Goal: Information Seeking & Learning: Stay updated

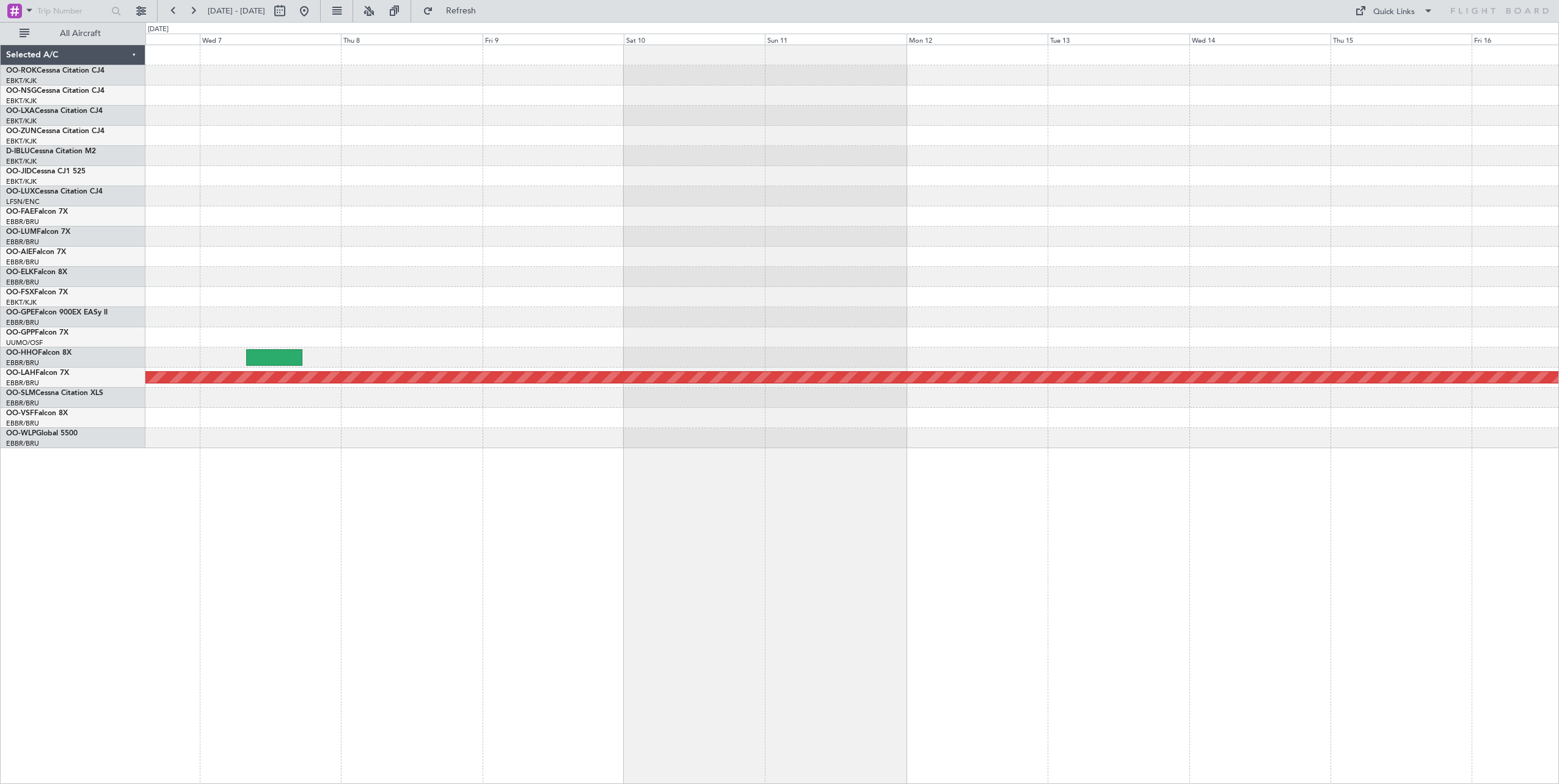
click at [920, 374] on div "Owner [GEOGRAPHIC_DATA]-[GEOGRAPHIC_DATA] null [GEOGRAPHIC_DATA]-[GEOGRAPHIC_DA…" at bounding box center [852, 247] width 1414 height 403
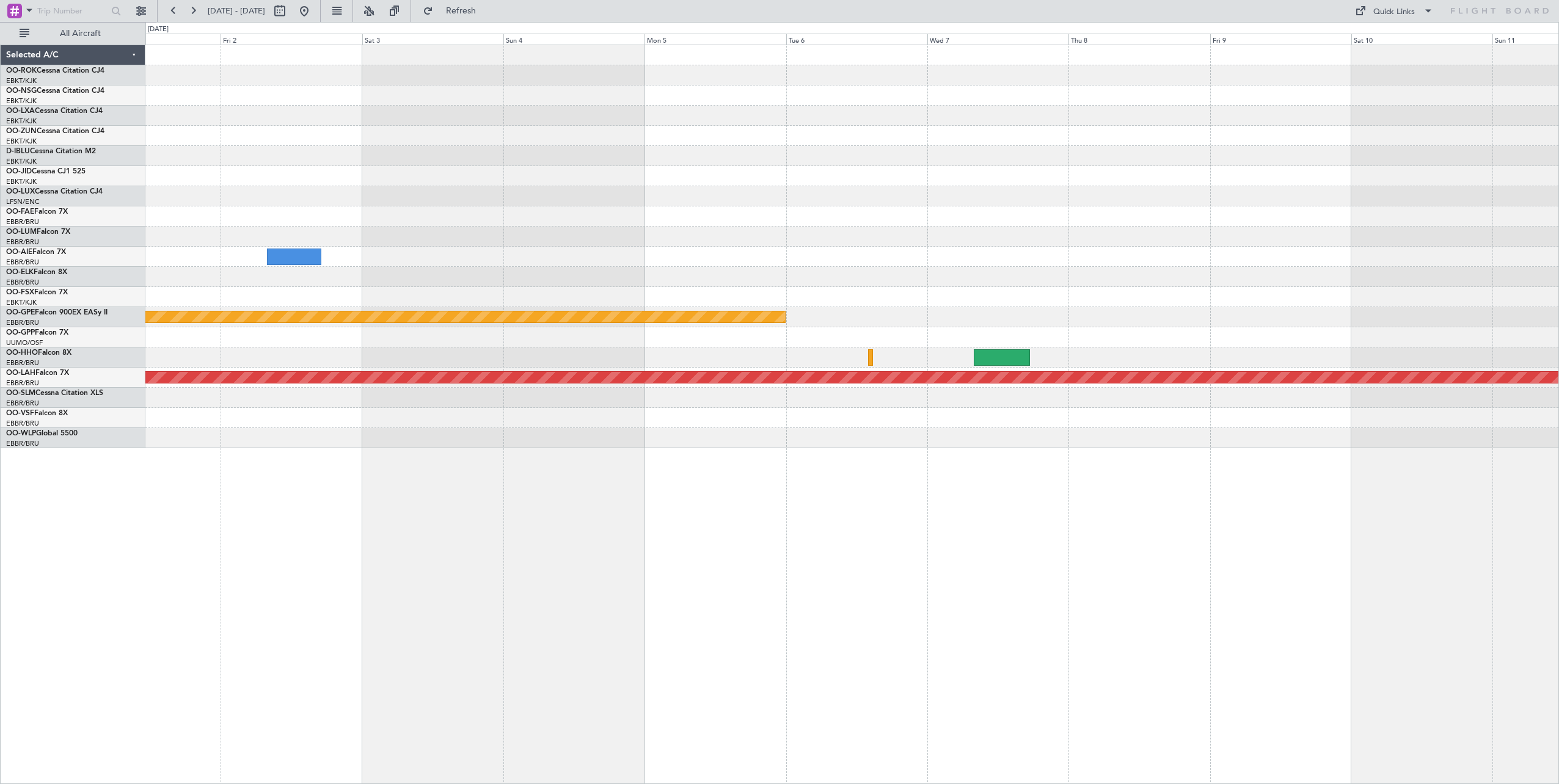
click at [1248, 271] on div "null [GEOGRAPHIC_DATA]-[GEOGRAPHIC_DATA] Grounded [GEOGRAPHIC_DATA] Planned [GE…" at bounding box center [852, 247] width 1414 height 403
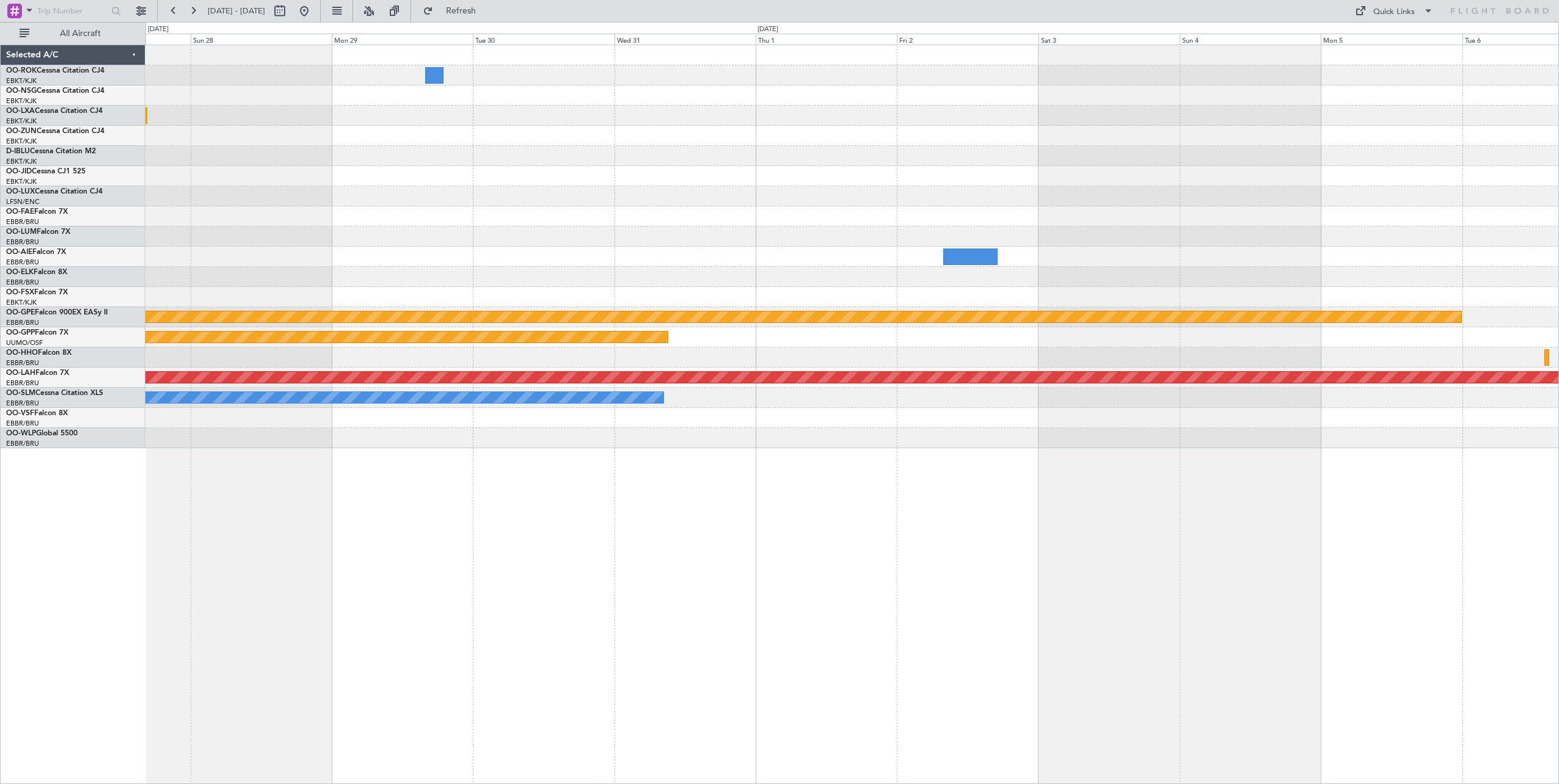
click at [1344, 282] on div "null [GEOGRAPHIC_DATA]-[GEOGRAPHIC_DATA] Grounded [GEOGRAPHIC_DATA] Planned [GE…" at bounding box center [852, 247] width 1414 height 403
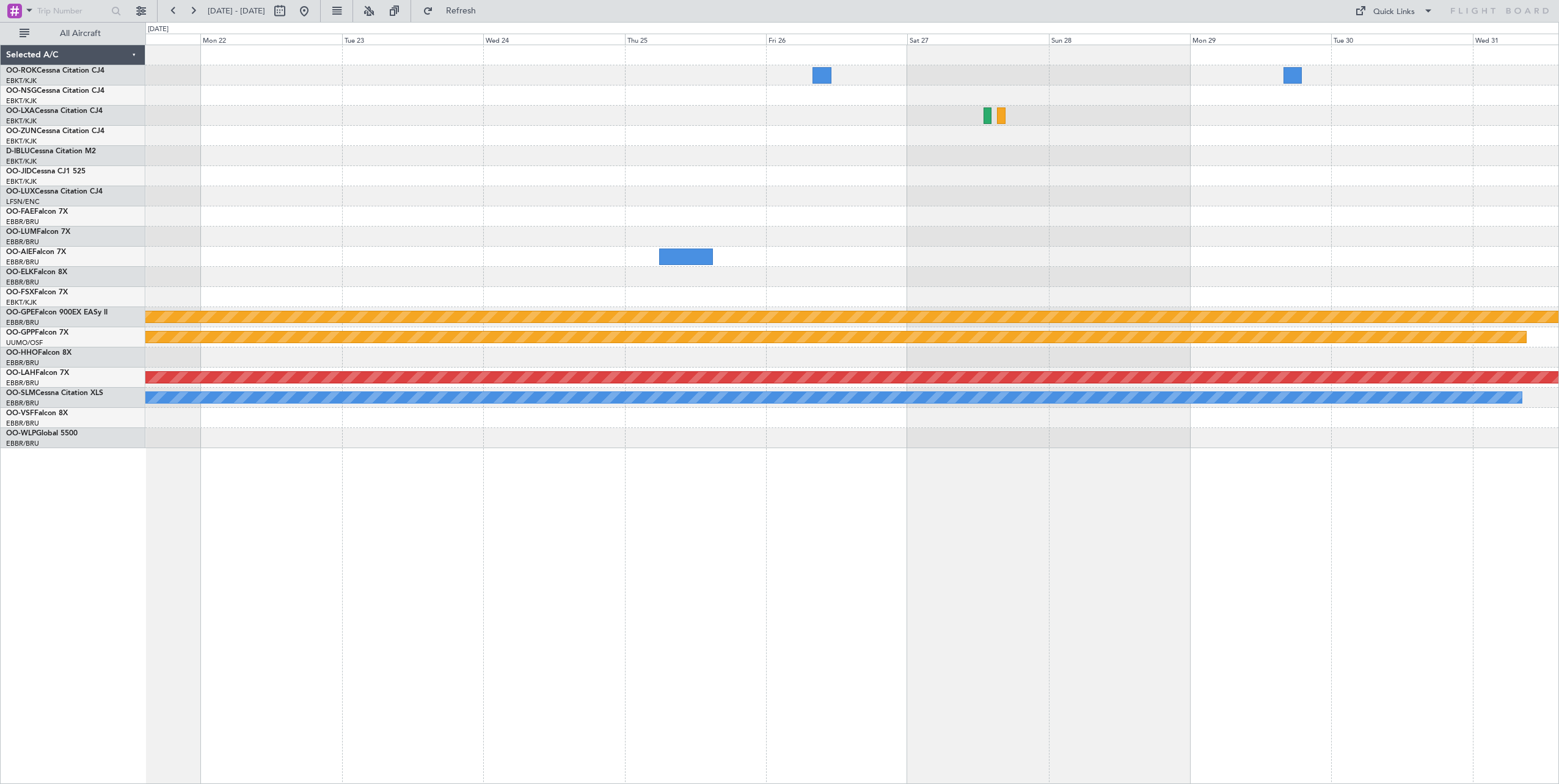
click at [1411, 256] on div "Planned Maint Kortrijk-[GEOGRAPHIC_DATA] null [GEOGRAPHIC_DATA]-[GEOGRAPHIC_DAT…" at bounding box center [852, 247] width 1414 height 403
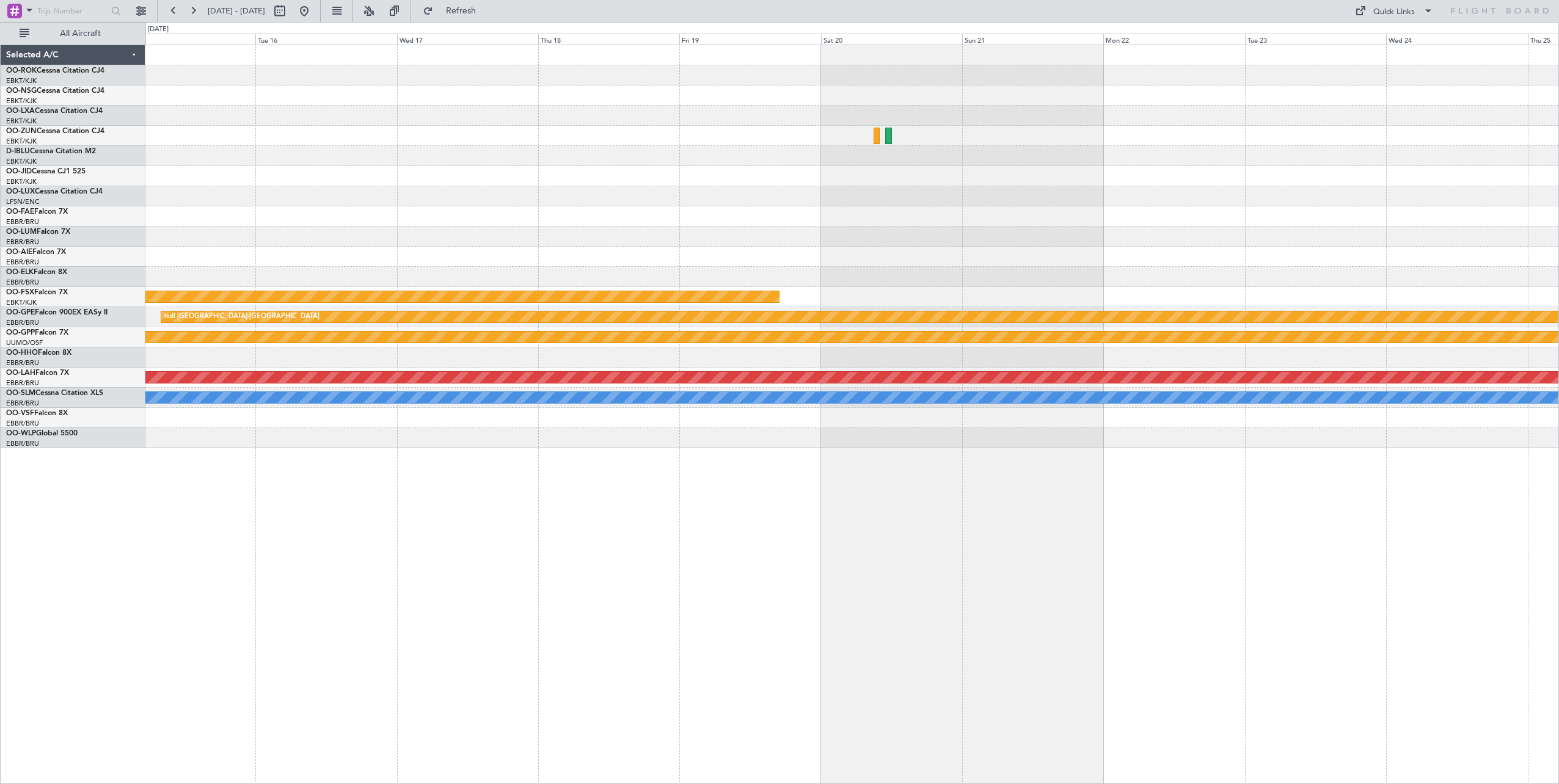
click at [1406, 248] on div "Planned Maint Kortrijk-[GEOGRAPHIC_DATA] null [GEOGRAPHIC_DATA]-[GEOGRAPHIC_DAT…" at bounding box center [852, 247] width 1414 height 403
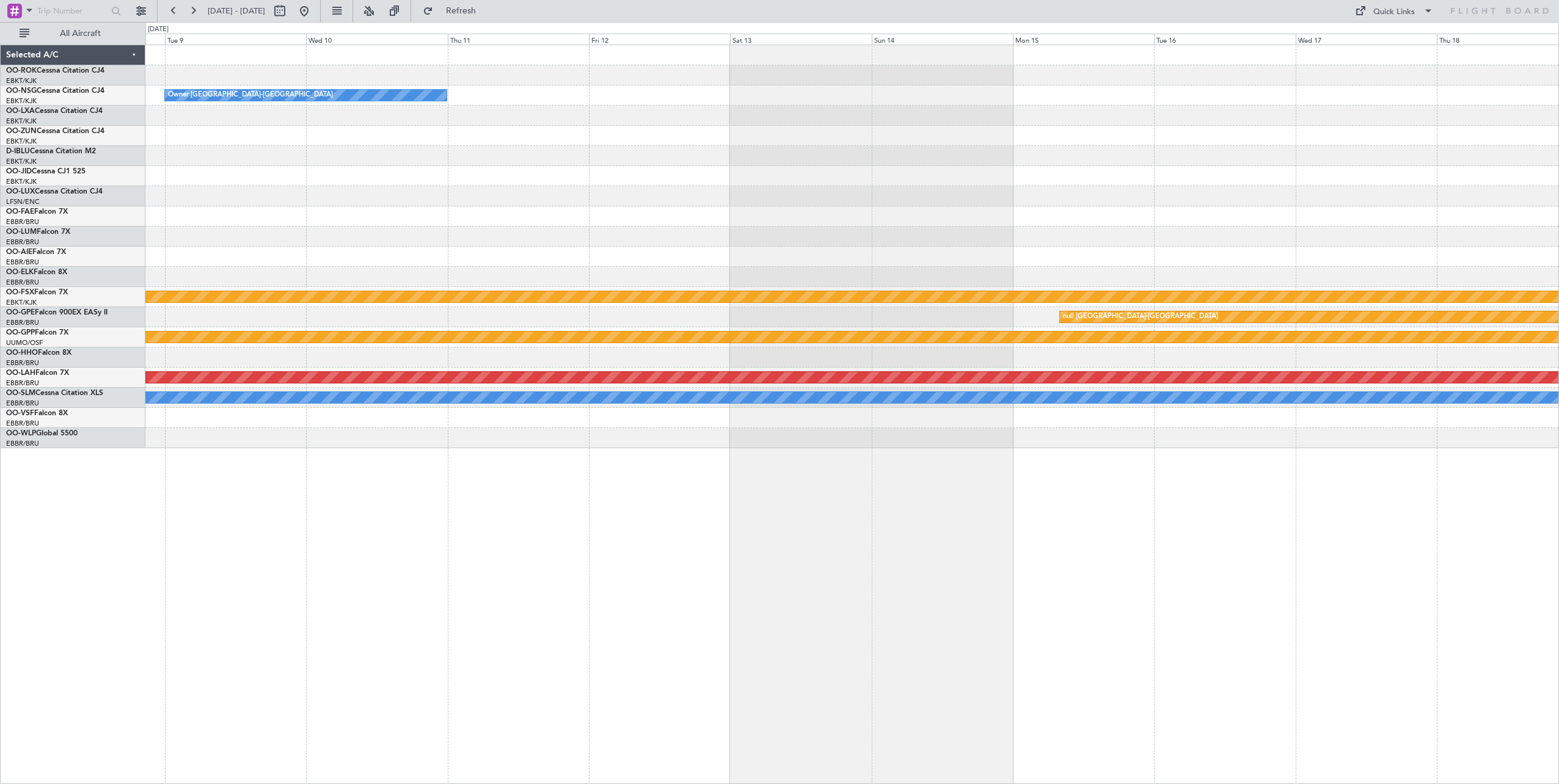
click at [1431, 231] on div "Owner [GEOGRAPHIC_DATA]-[GEOGRAPHIC_DATA] Planned Maint [GEOGRAPHIC_DATA]-[GEOG…" at bounding box center [852, 247] width 1414 height 403
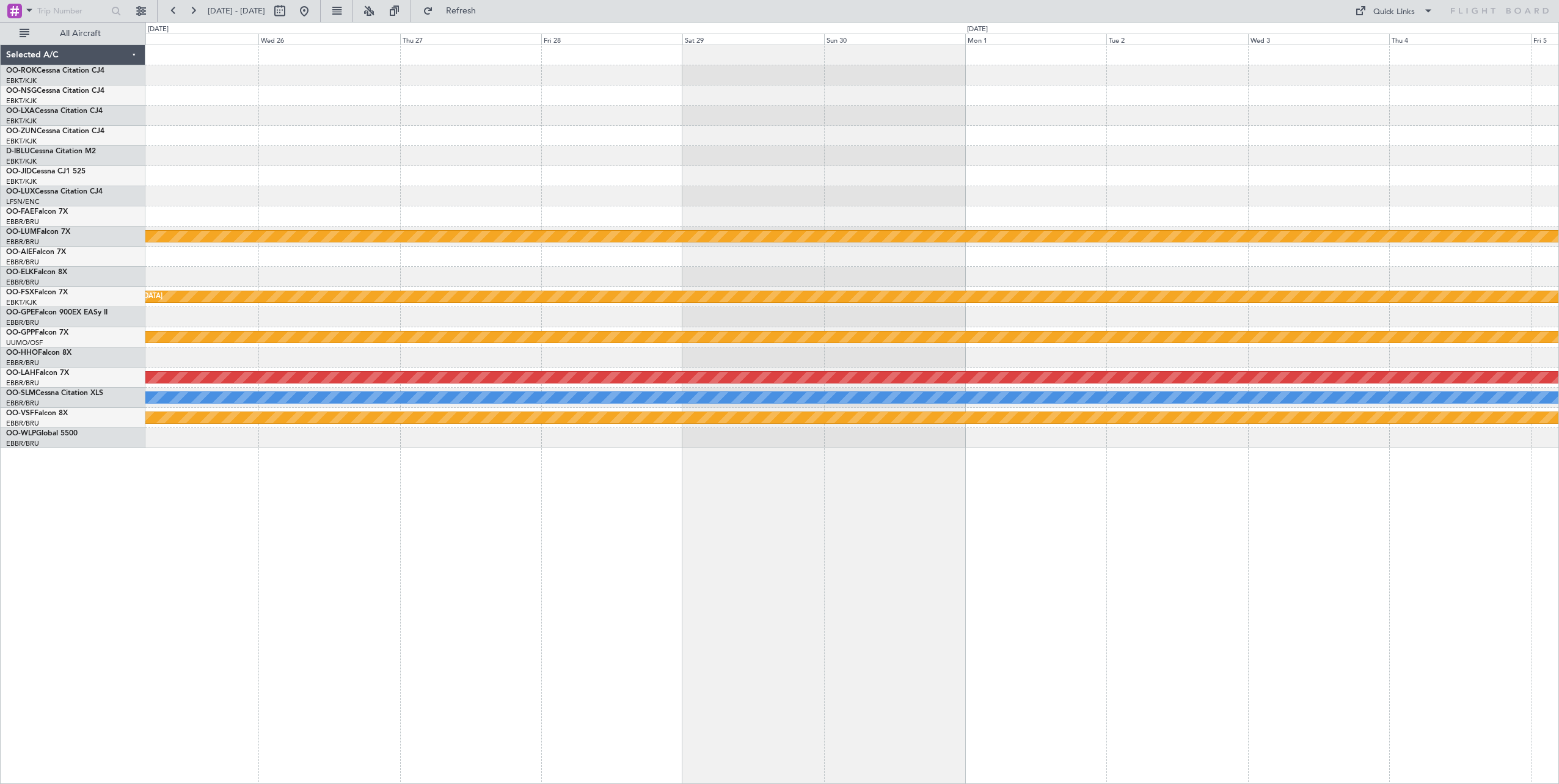
click at [1491, 280] on div "Planned Maint Kortrijk-[GEOGRAPHIC_DATA] Planned Maint [GEOGRAPHIC_DATA]-[GEOGR…" at bounding box center [852, 247] width 1414 height 403
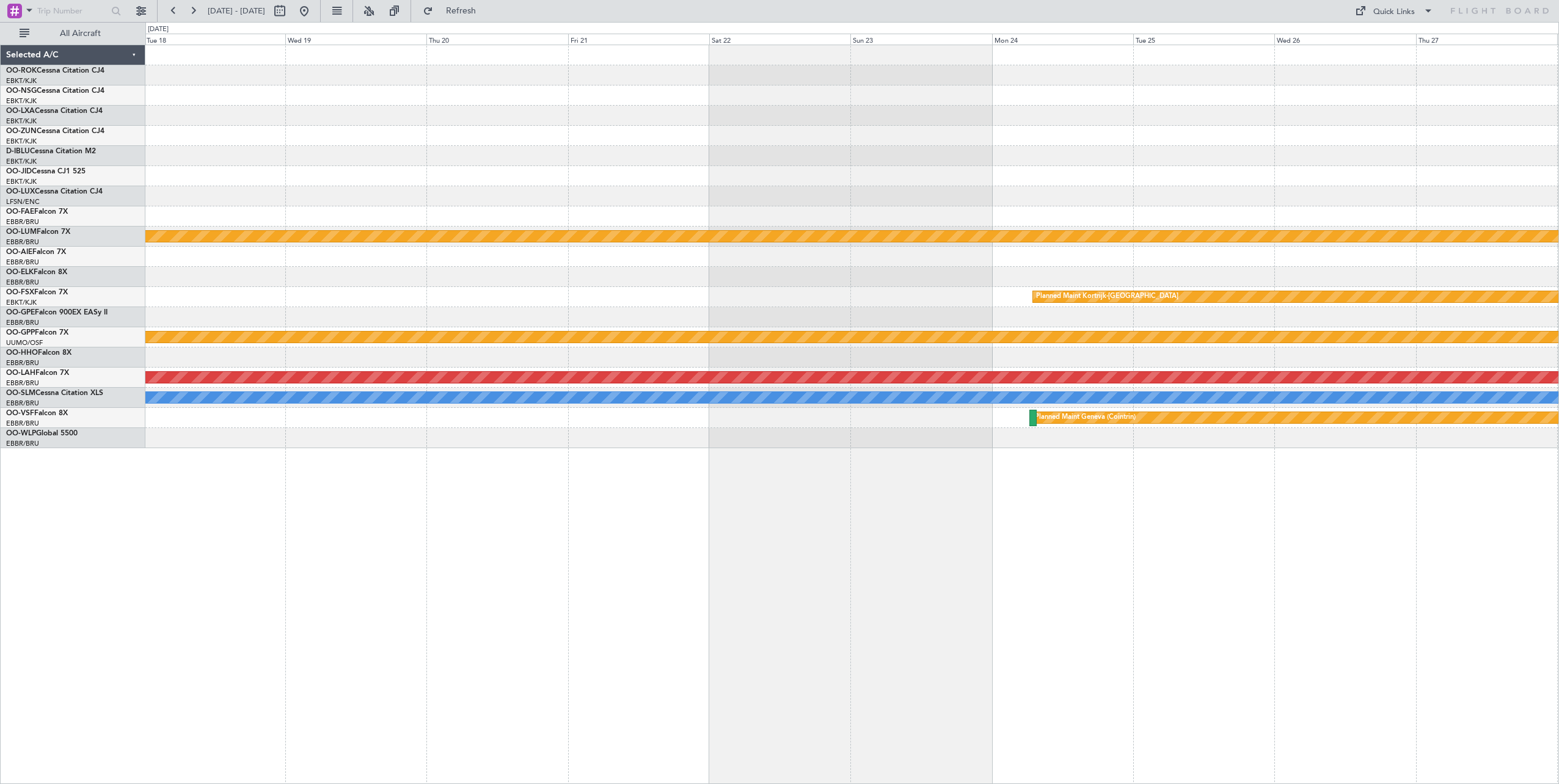
click at [1522, 251] on div "Planned Maint Kortrijk-[GEOGRAPHIC_DATA] Planned Maint [GEOGRAPHIC_DATA]-[GEOGR…" at bounding box center [852, 247] width 1414 height 403
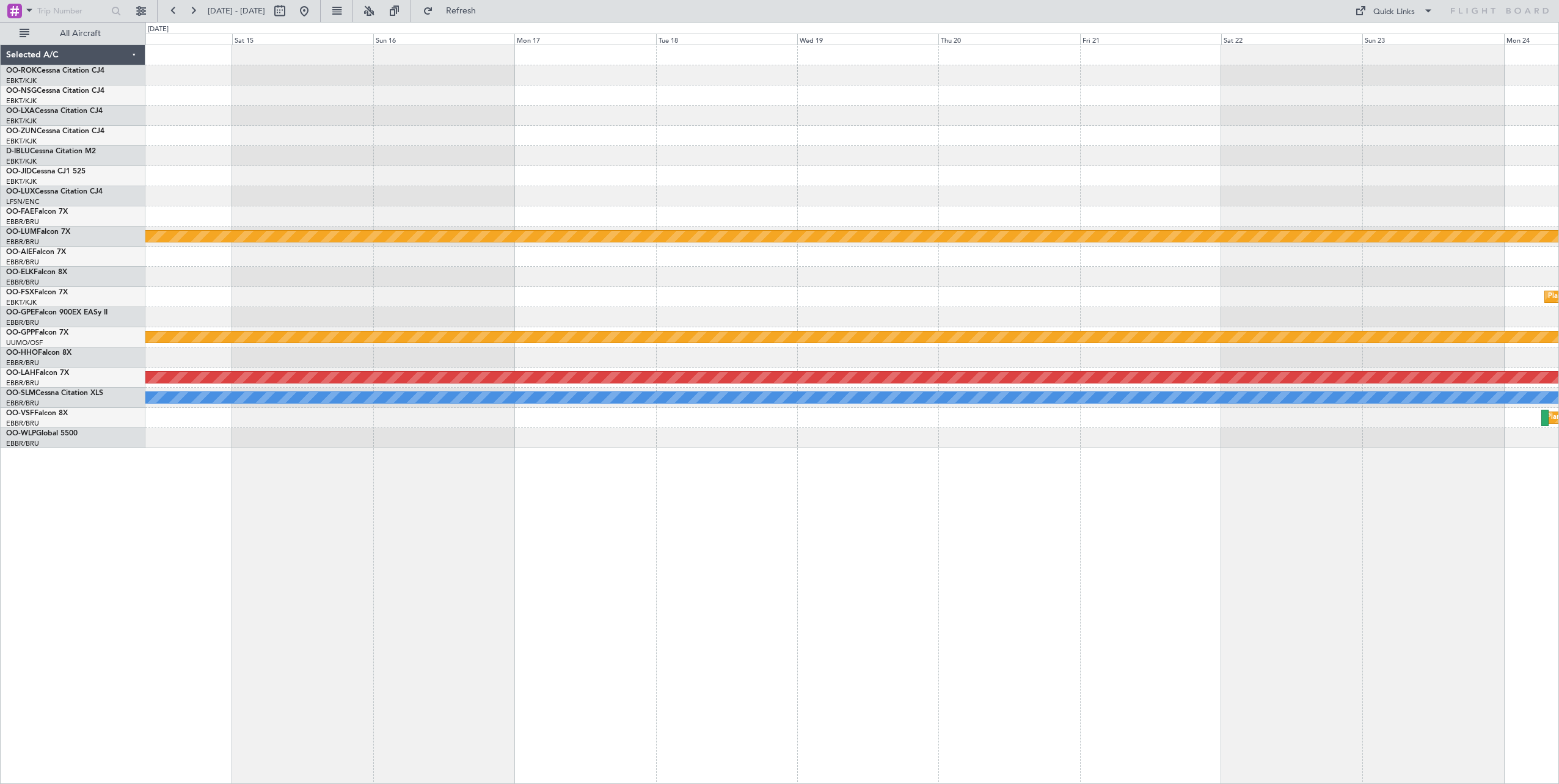
click at [1547, 196] on div "Planned Maint [GEOGRAPHIC_DATA] ([GEOGRAPHIC_DATA]) Planned Maint [GEOGRAPHIC_D…" at bounding box center [852, 247] width 1414 height 403
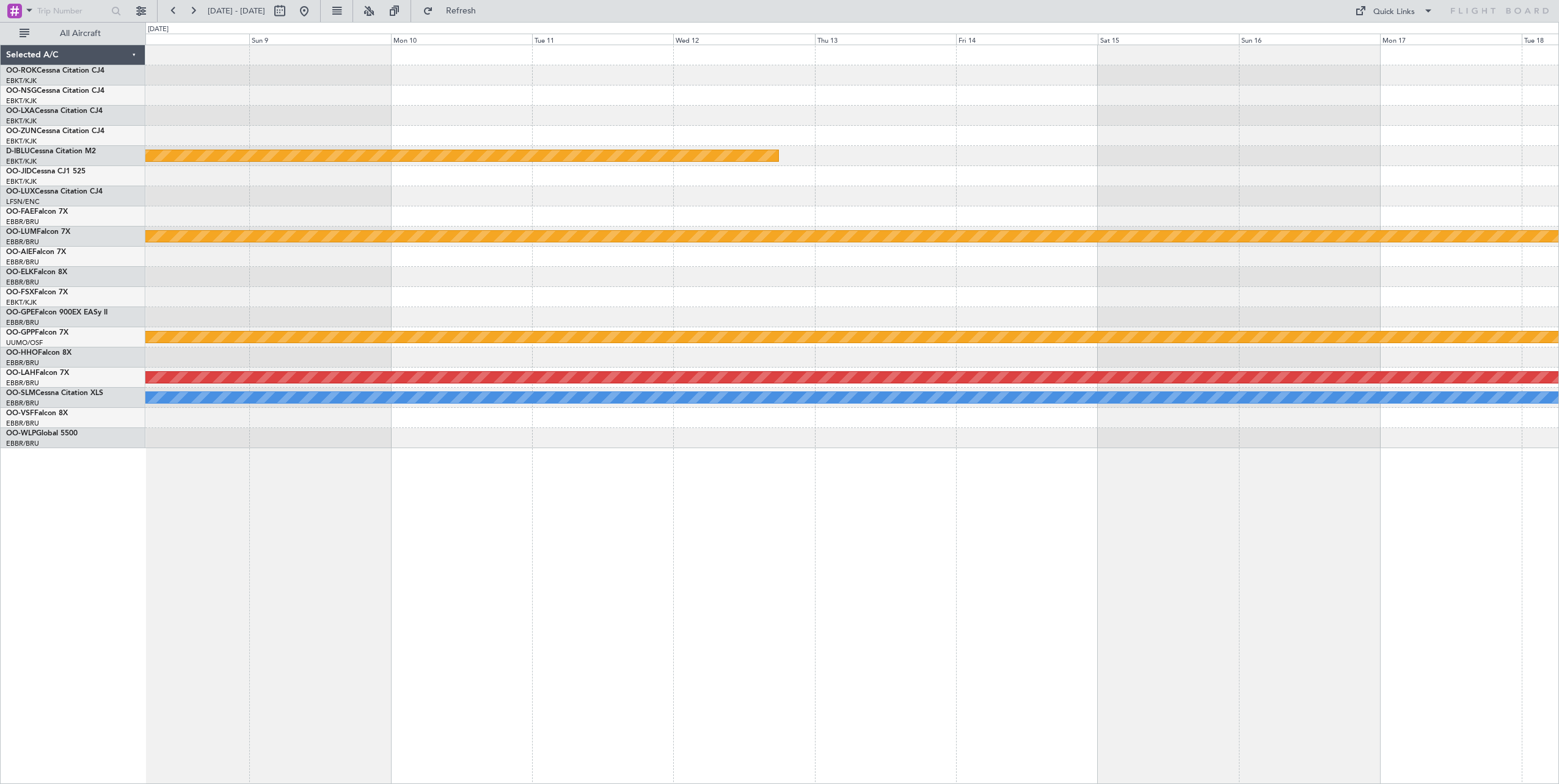
click at [1559, 172] on html "[DATE] - [DATE] Refresh Quick Links All Aircraft Planned Maint [GEOGRAPHIC_DATA…" at bounding box center [779, 392] width 1559 height 784
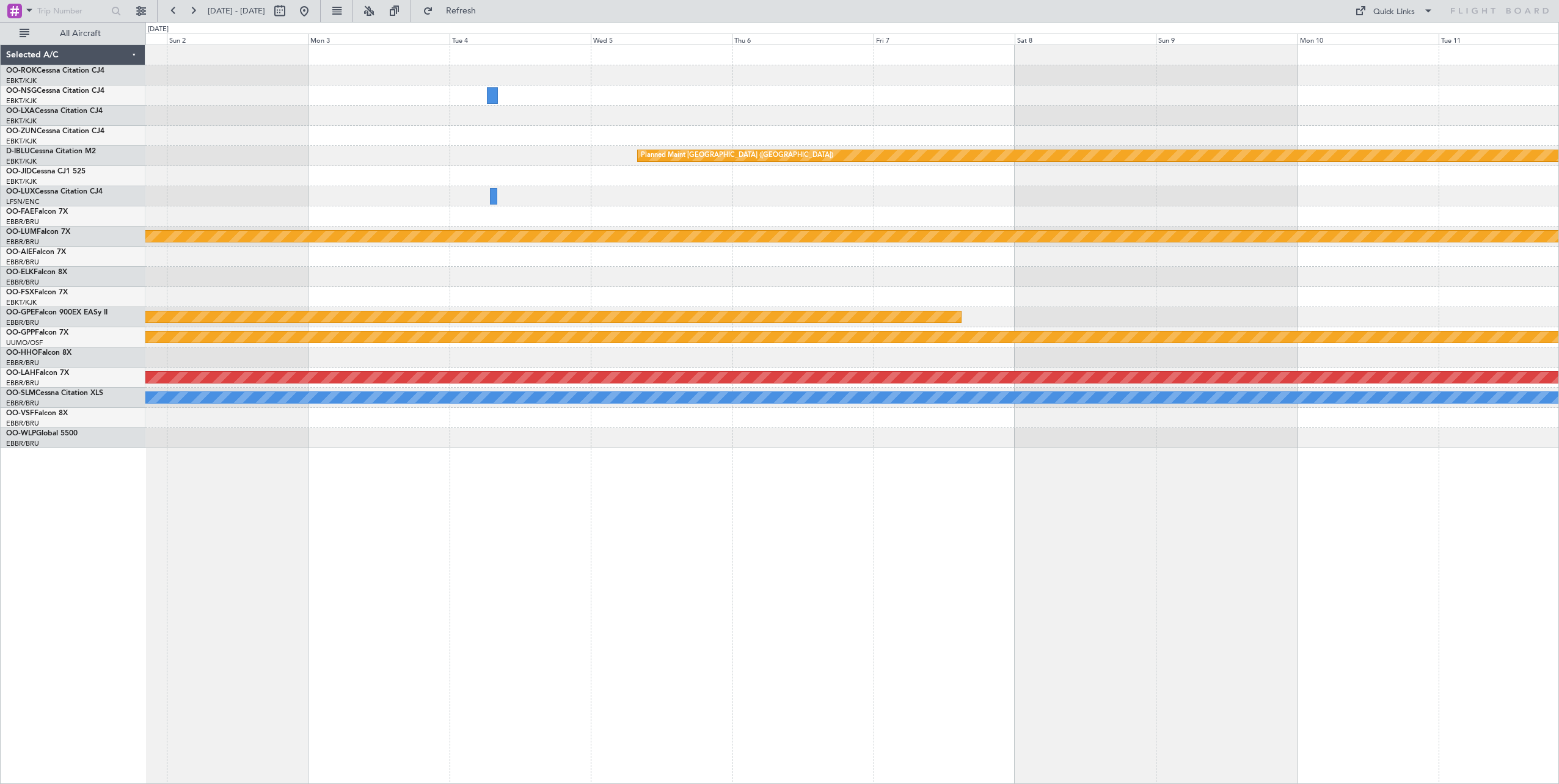
click at [1559, 241] on html "[DATE] - [DATE] Refresh Quick Links All Aircraft Planned Maint [GEOGRAPHIC_DATA…" at bounding box center [779, 392] width 1559 height 784
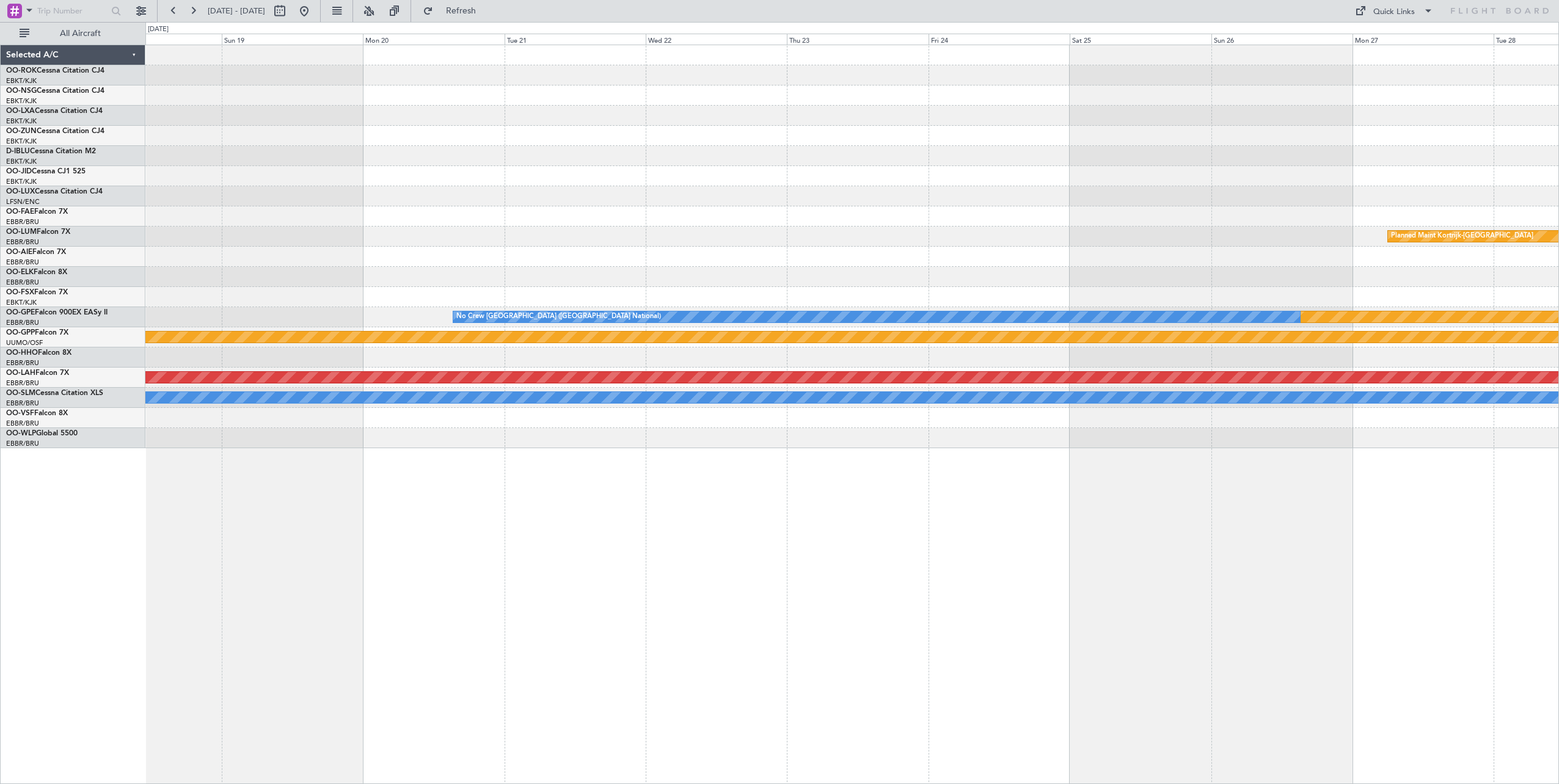
click at [1521, 209] on div "Planned Maint [GEOGRAPHIC_DATA] ([GEOGRAPHIC_DATA]) Planned Maint [GEOGRAPHIC_D…" at bounding box center [852, 247] width 1414 height 403
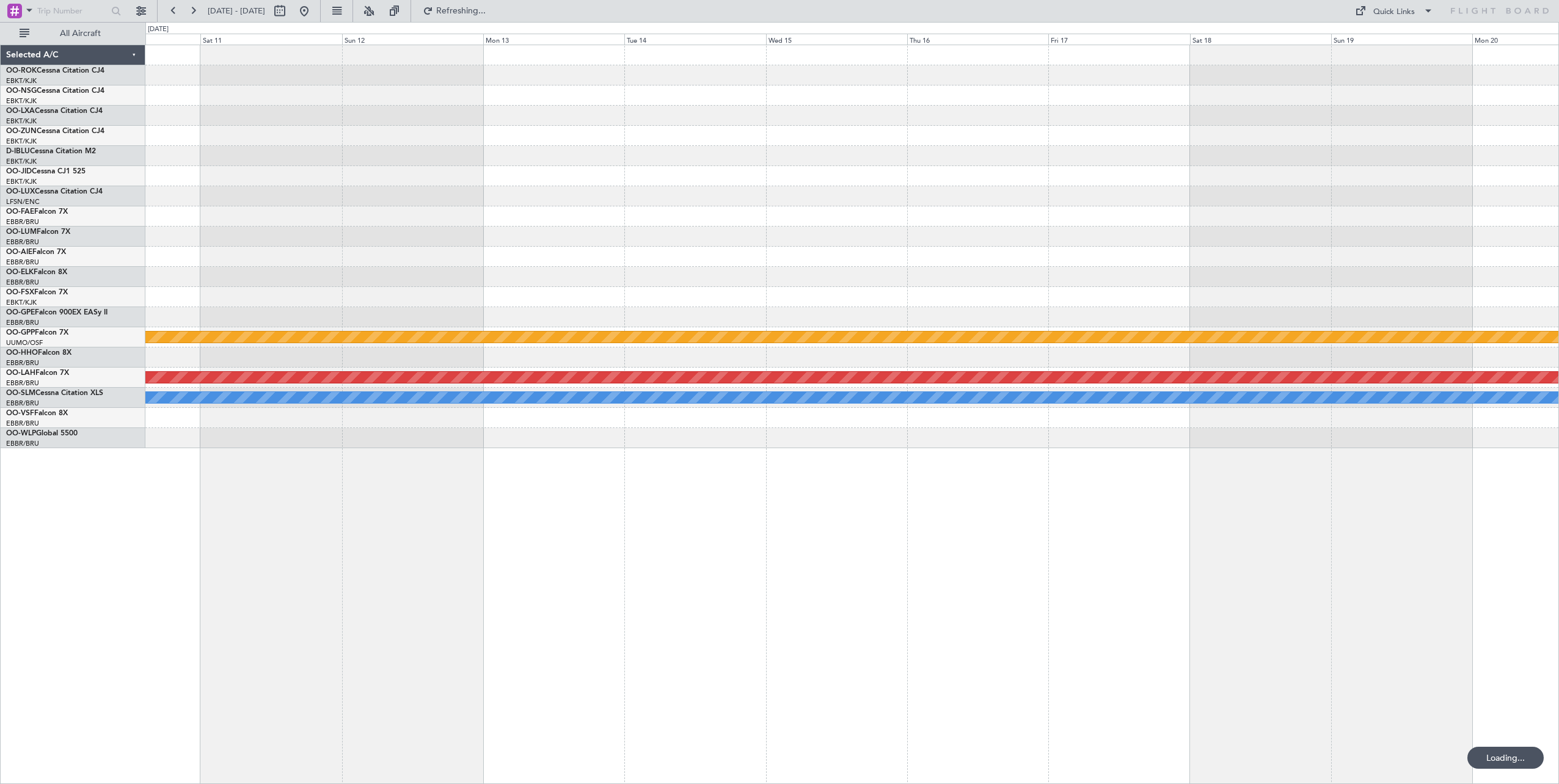
click at [1559, 350] on html "[DATE] - [DATE] Refreshing... Quick Links All Aircraft No Crew [GEOGRAPHIC_DATA…" at bounding box center [779, 392] width 1559 height 784
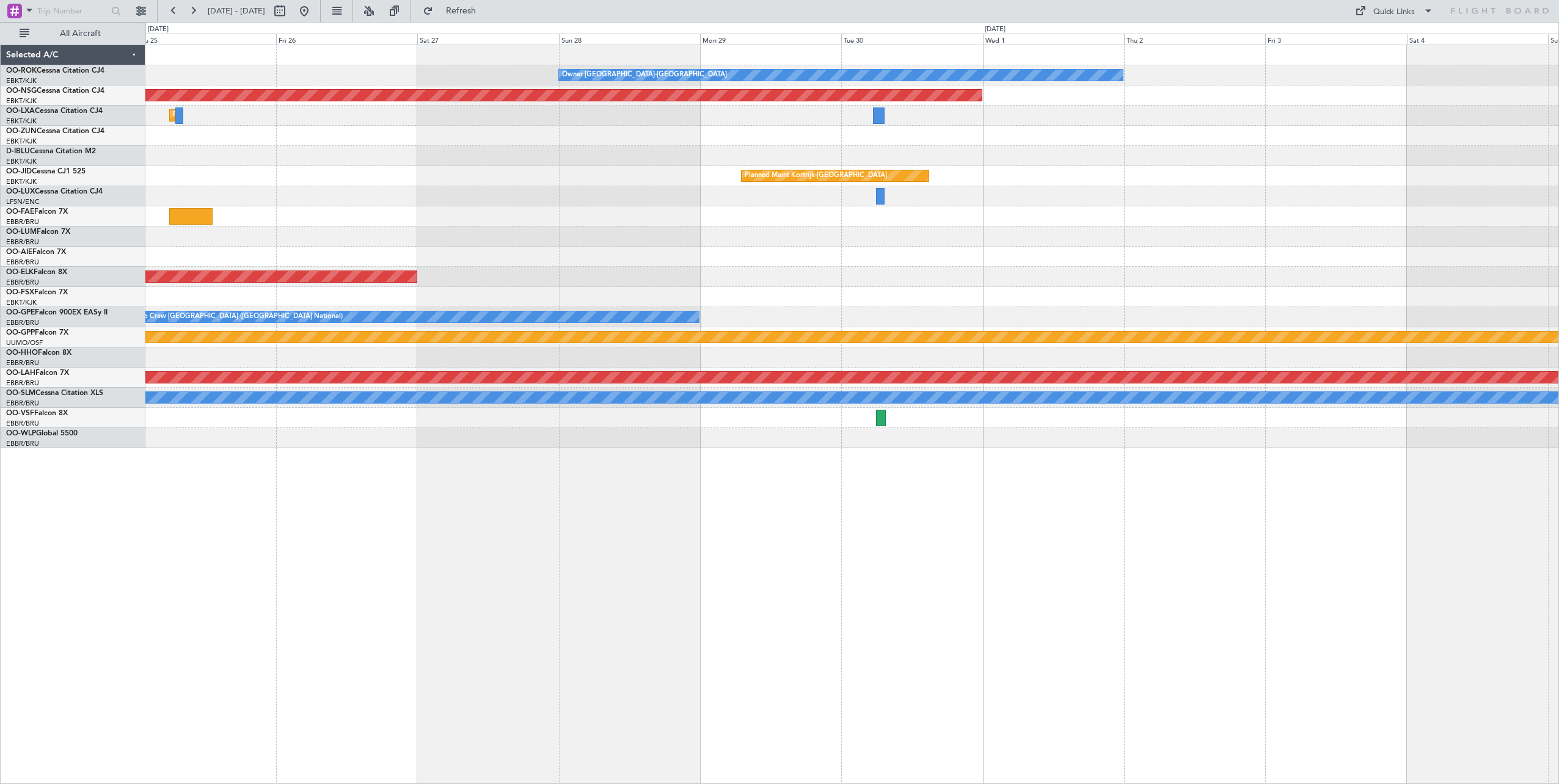
click at [1338, 280] on div "Owner [GEOGRAPHIC_DATA]-[GEOGRAPHIC_DATA] Planned Maint [GEOGRAPHIC_DATA] ([GEO…" at bounding box center [852, 247] width 1414 height 403
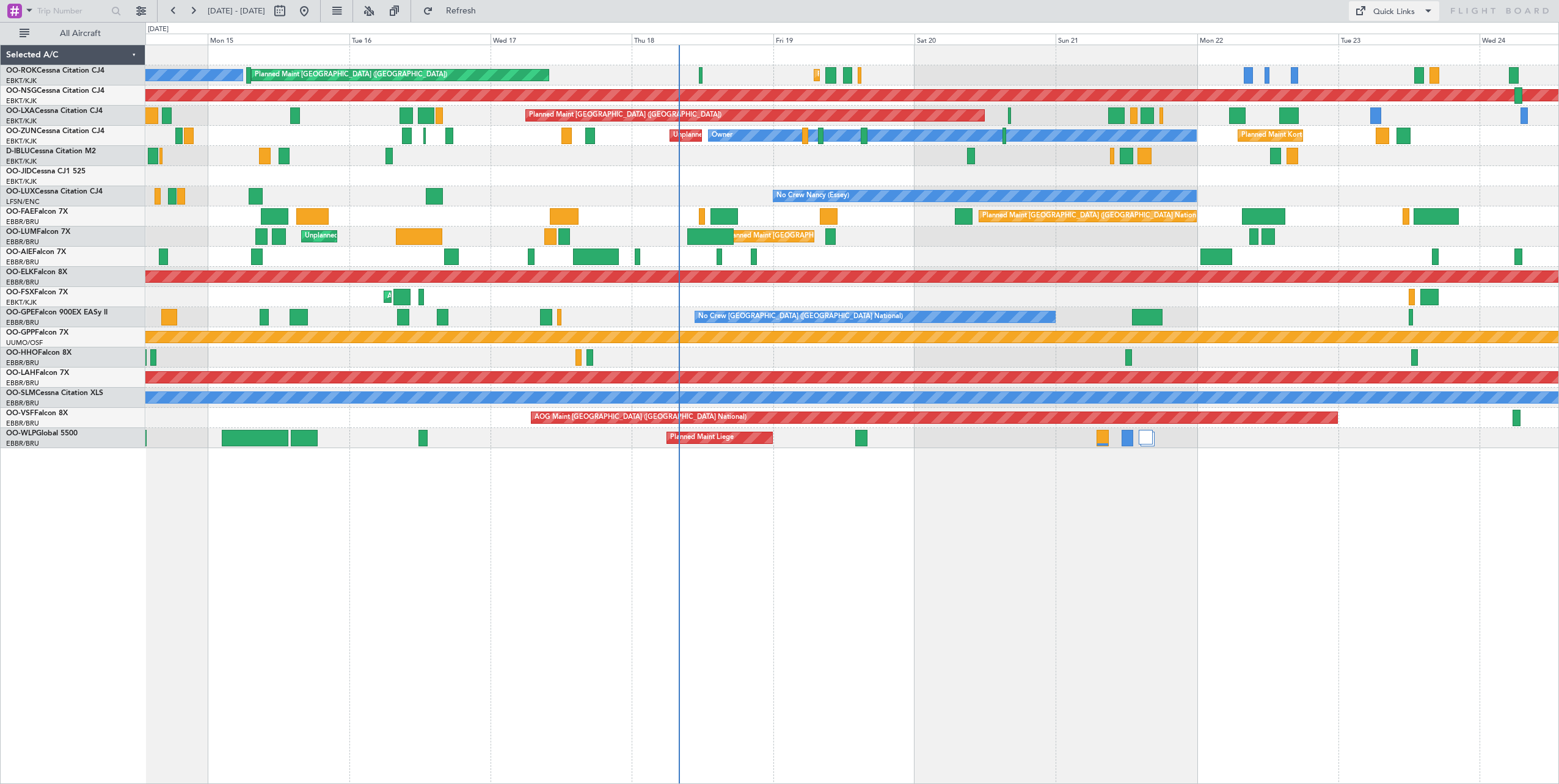
click at [1405, 1] on button "Quick Links" at bounding box center [1394, 11] width 90 height 20
click at [1393, 67] on button "Crew Board" at bounding box center [1394, 70] width 91 height 30
click at [487, 14] on span "Refresh" at bounding box center [461, 11] width 51 height 9
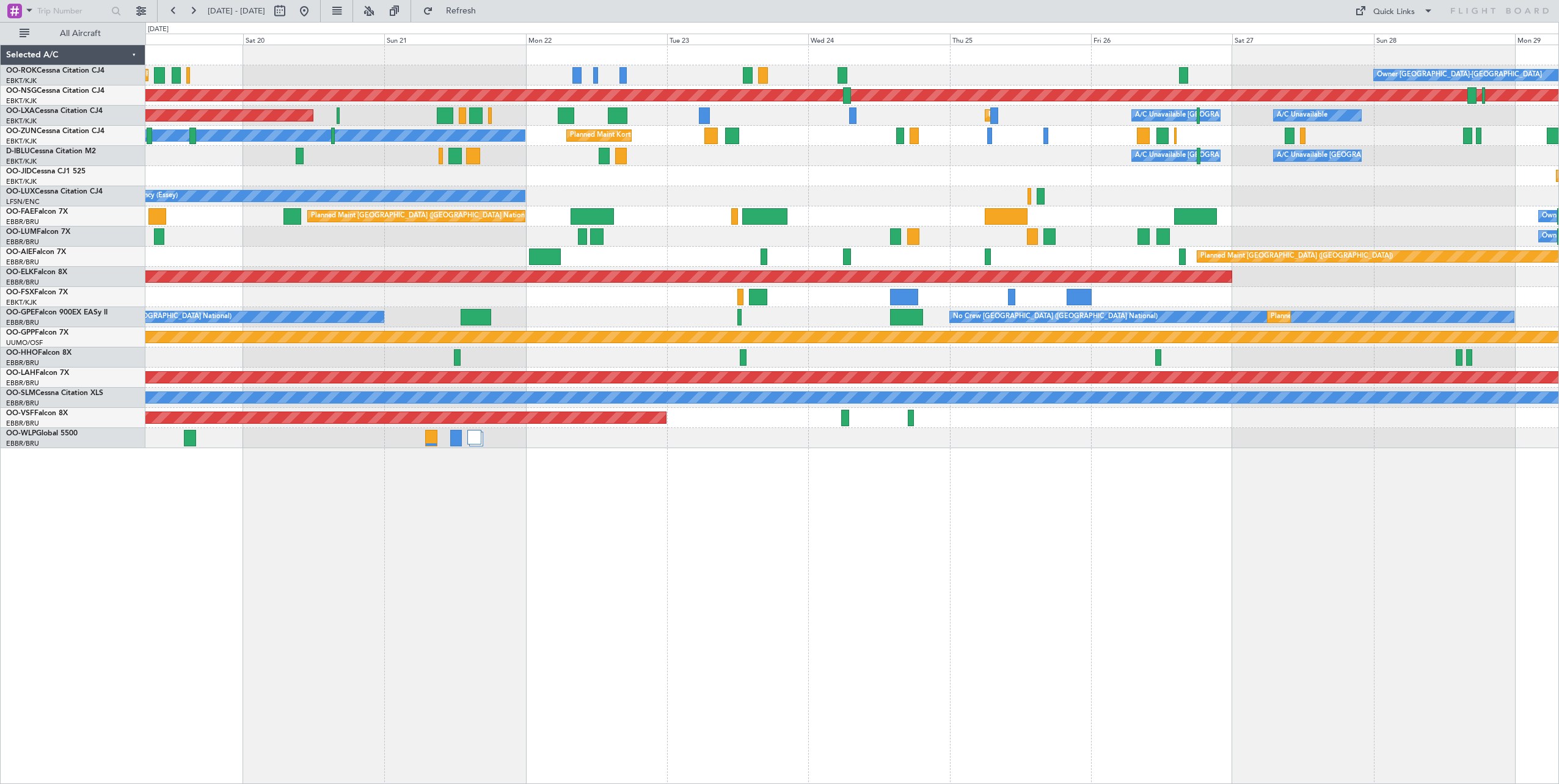
click at [968, 178] on div "Planned Maint Kortrijk-[GEOGRAPHIC_DATA] Owner [GEOGRAPHIC_DATA]-[GEOGRAPHIC_DA…" at bounding box center [852, 247] width 1414 height 403
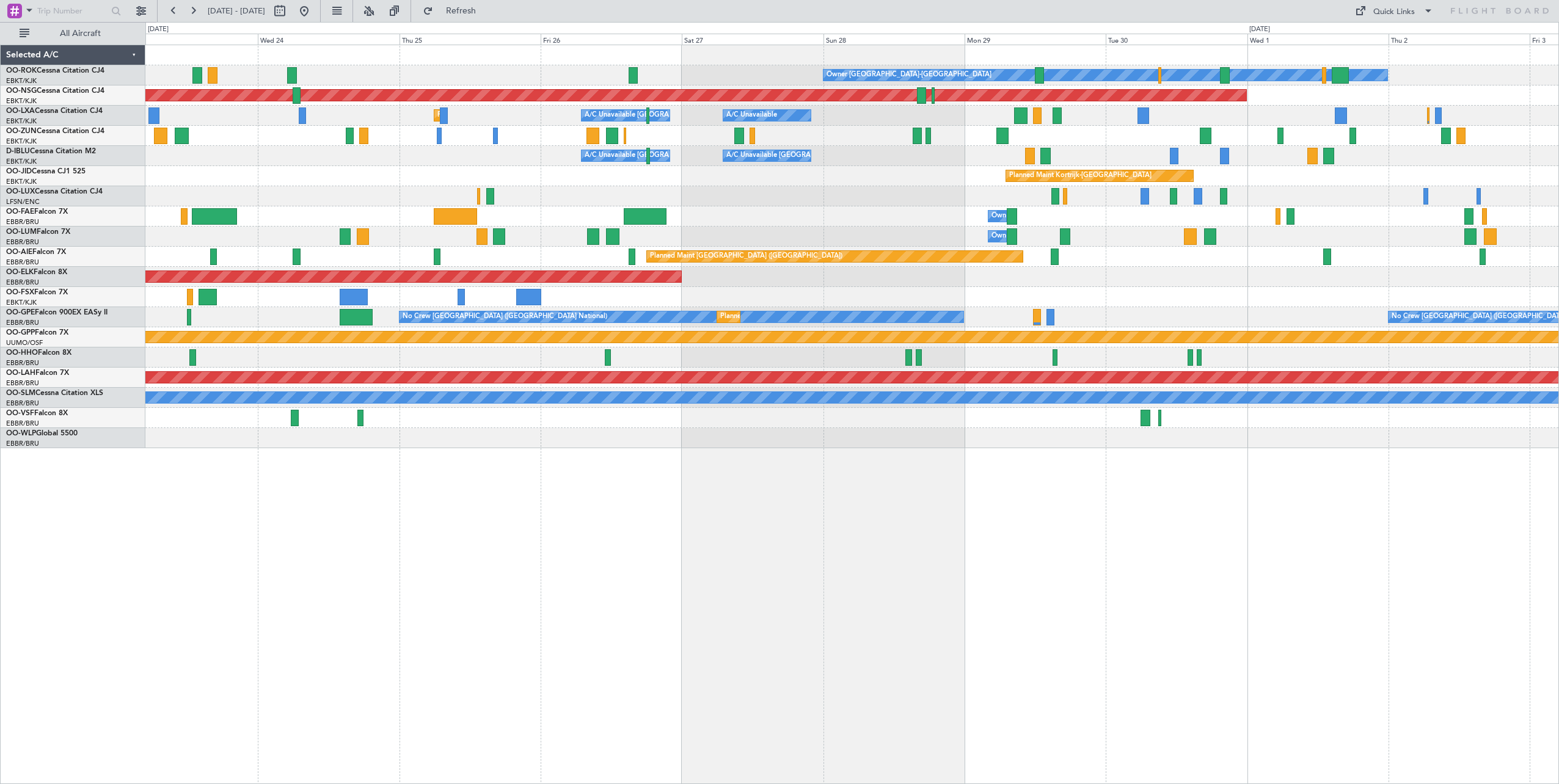
click at [525, 197] on div "Owner [GEOGRAPHIC_DATA]-[GEOGRAPHIC_DATA] Planned Maint [GEOGRAPHIC_DATA] ([GEO…" at bounding box center [852, 247] width 1414 height 403
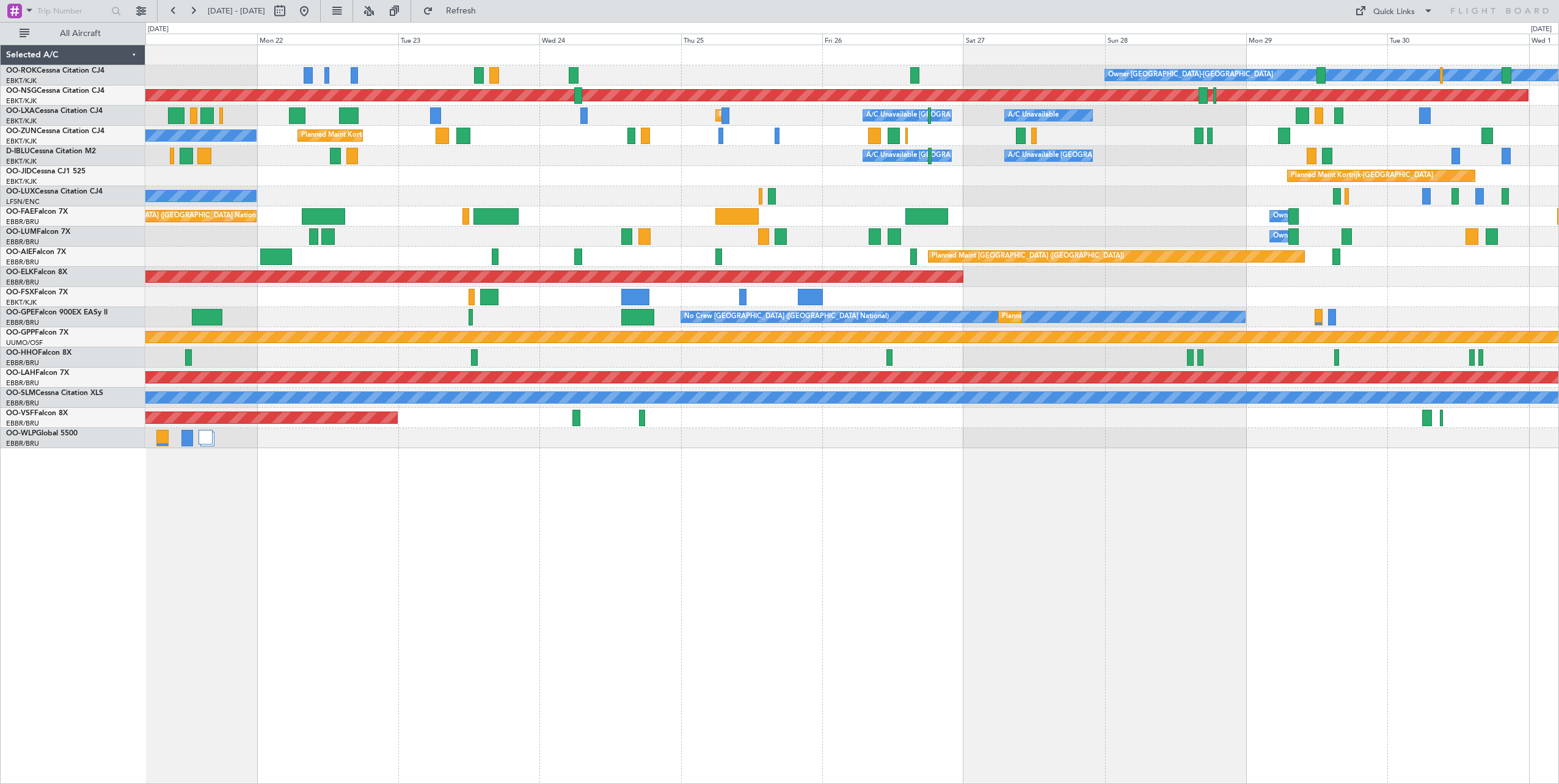
click at [1323, 294] on div "Owner [GEOGRAPHIC_DATA]-[GEOGRAPHIC_DATA] Planned Maint [GEOGRAPHIC_DATA]-[GEOG…" at bounding box center [852, 247] width 1414 height 403
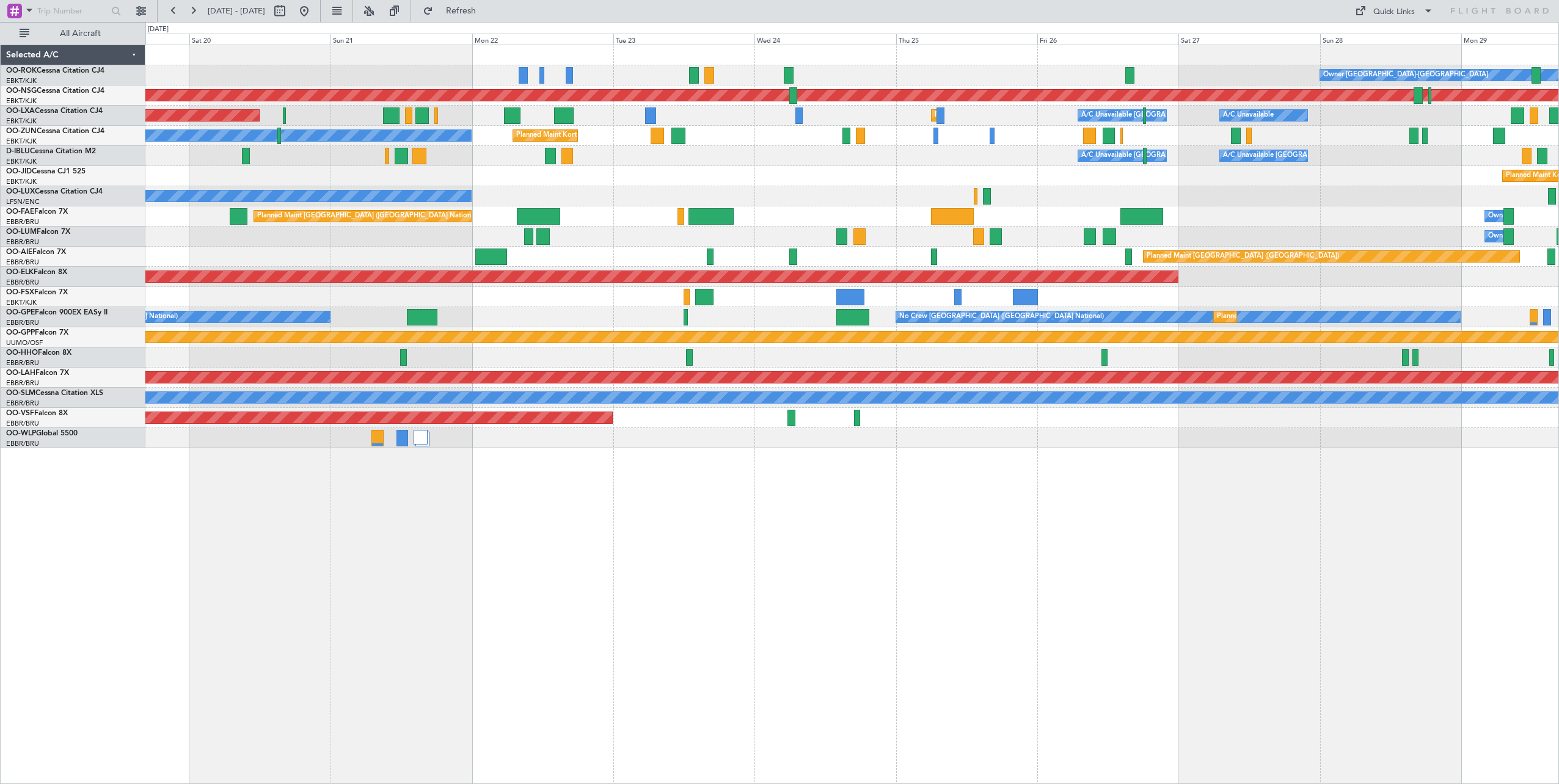
click at [417, 167] on div "Planned Maint Kortrijk-[GEOGRAPHIC_DATA]" at bounding box center [852, 176] width 1414 height 20
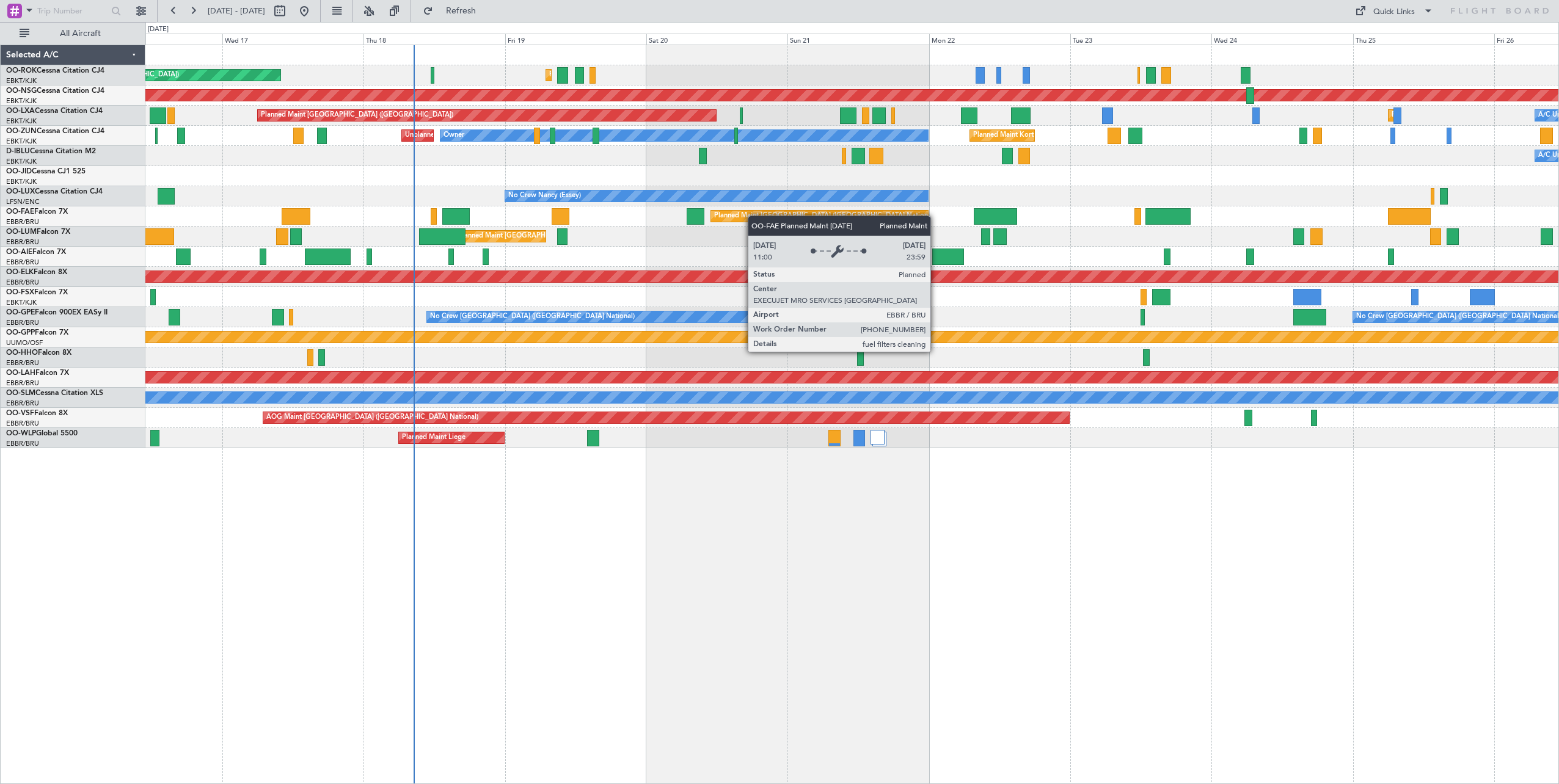
click at [862, 221] on div "Planned Maint Kortrijk-[GEOGRAPHIC_DATA] Planned Maint [GEOGRAPHIC_DATA] ([GEOG…" at bounding box center [852, 247] width 1414 height 403
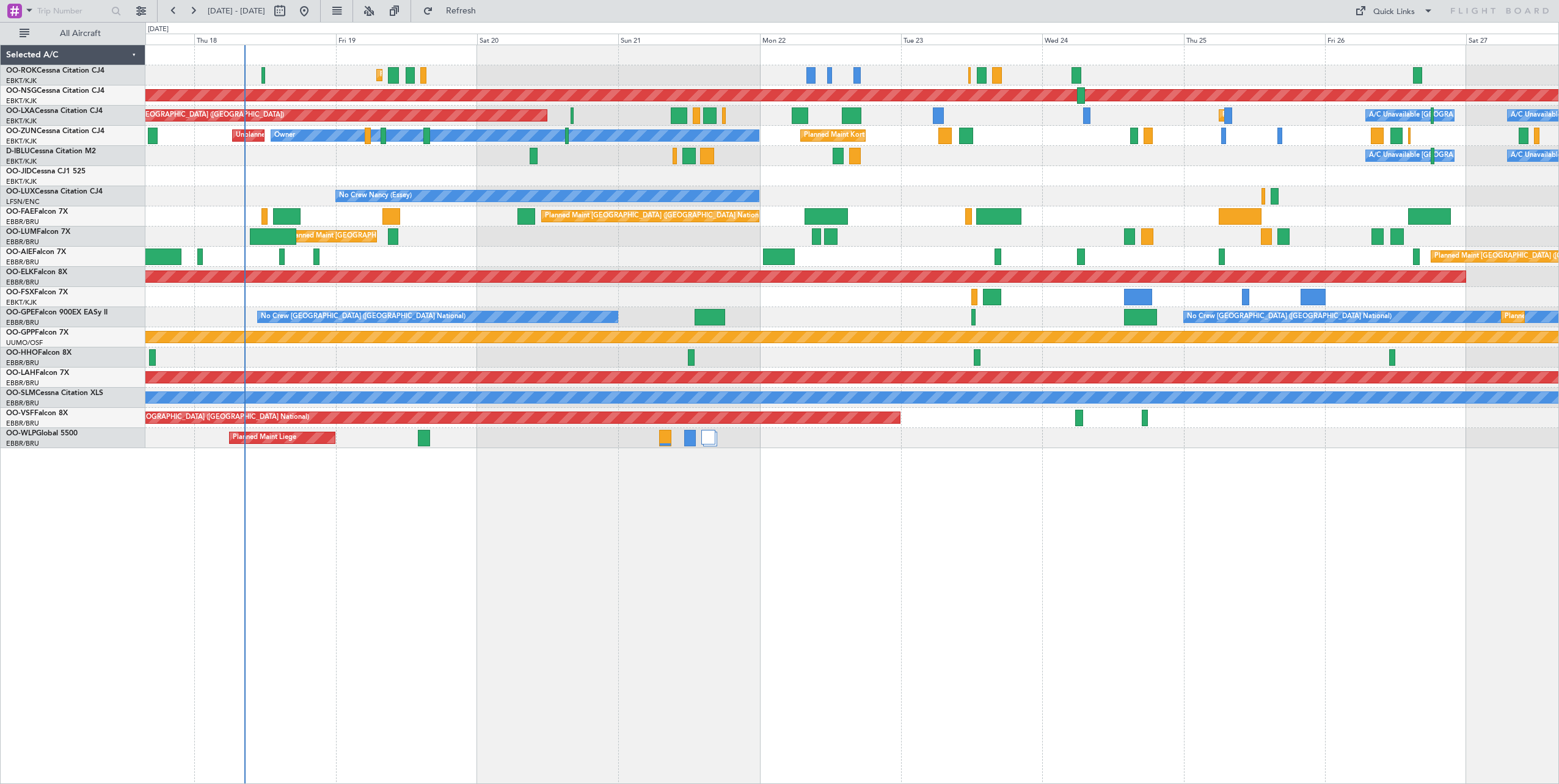
click at [564, 184] on div "Planned Maint Kortrijk-[GEOGRAPHIC_DATA]" at bounding box center [852, 176] width 1414 height 20
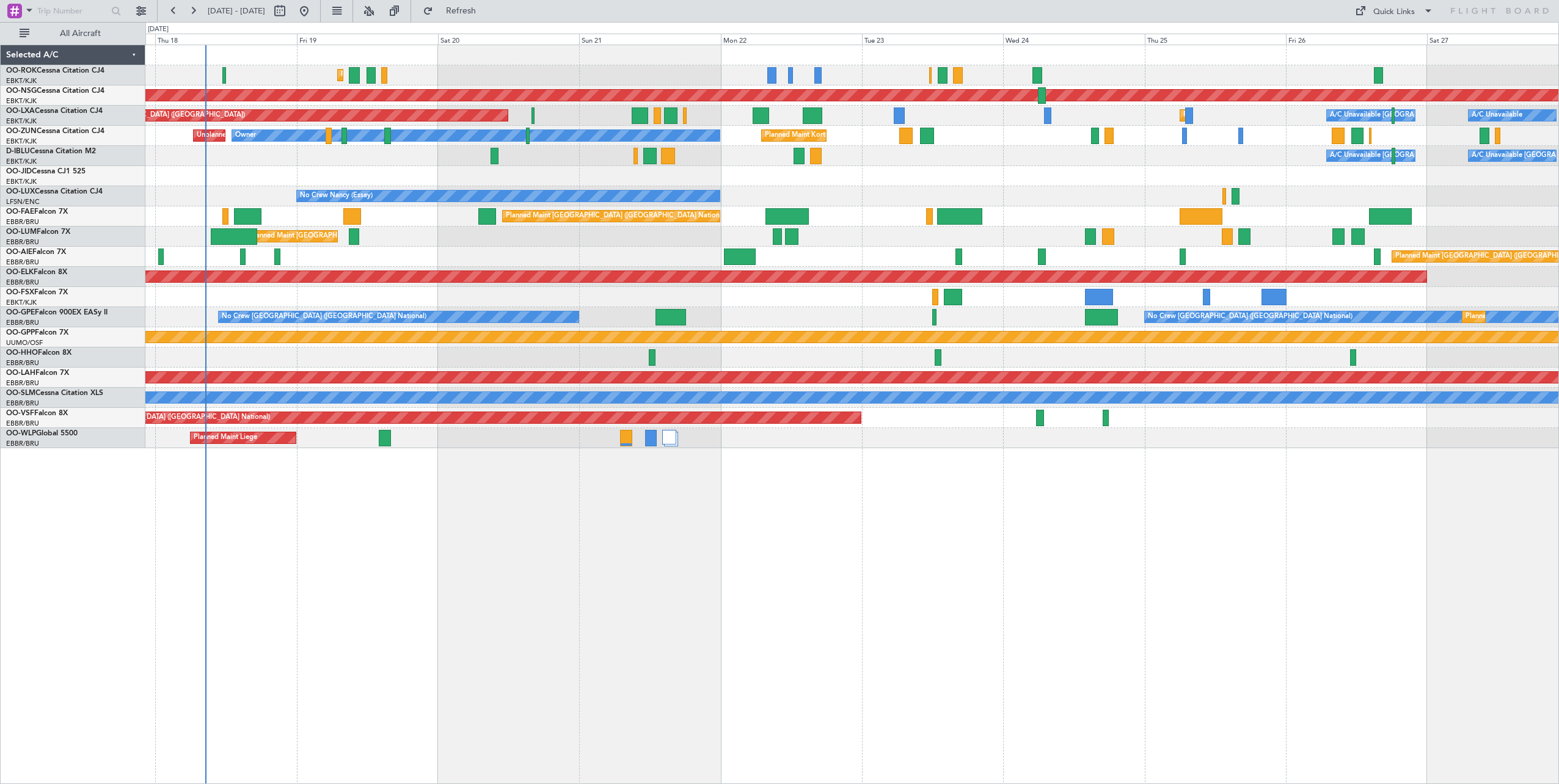
click at [874, 165] on div "A/C Unavailable [GEOGRAPHIC_DATA] ([GEOGRAPHIC_DATA] National) A/C Unavailable …" at bounding box center [852, 156] width 1414 height 20
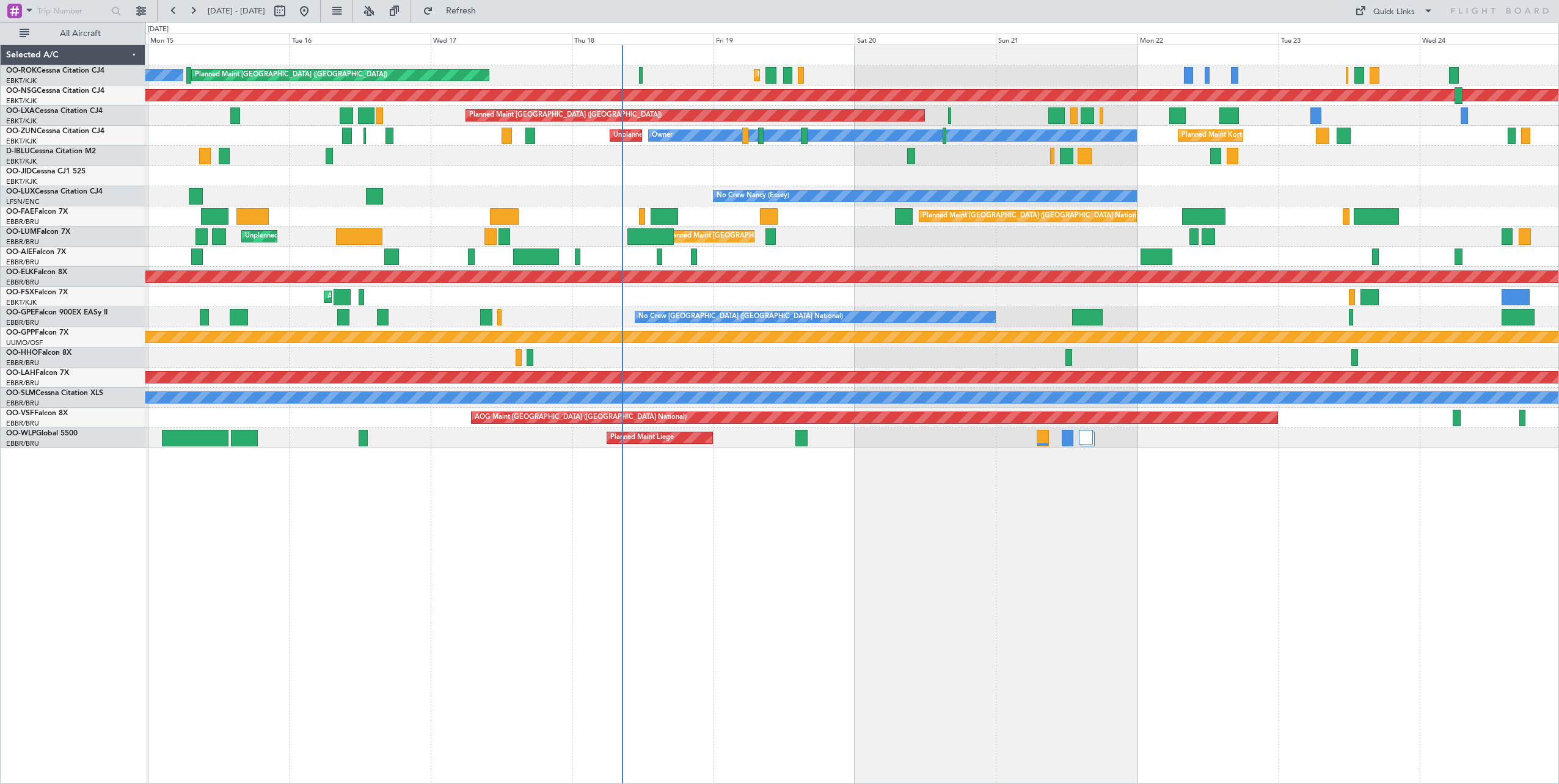
click at [1303, 255] on div "Planned Maint Kortrijk-[GEOGRAPHIC_DATA] Planned Maint [GEOGRAPHIC_DATA] ([GEOG…" at bounding box center [852, 247] width 1414 height 403
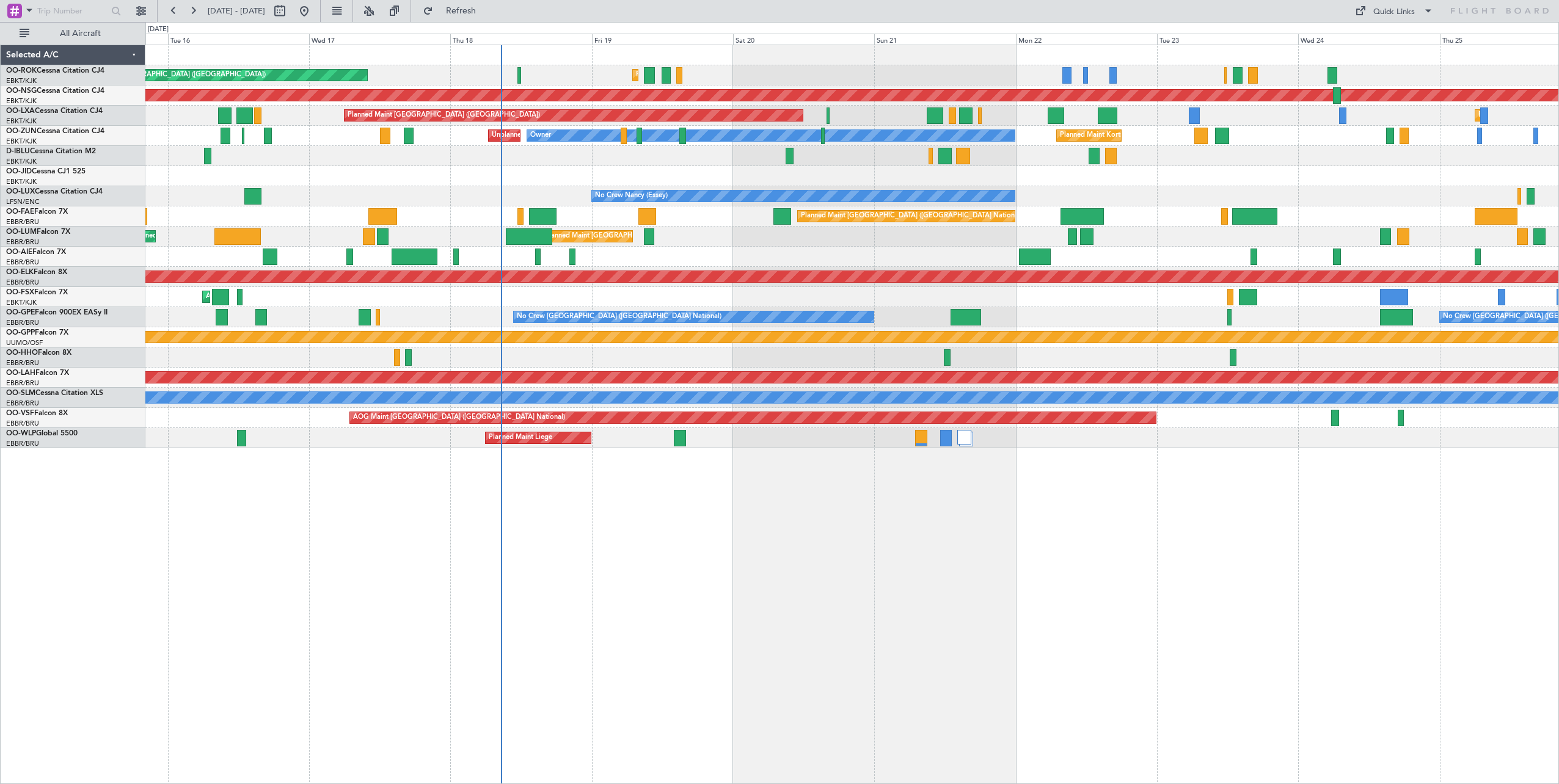
click at [662, 173] on div "Planned Maint Kortrijk-[GEOGRAPHIC_DATA] Planned Maint [GEOGRAPHIC_DATA] ([GEOG…" at bounding box center [852, 247] width 1414 height 403
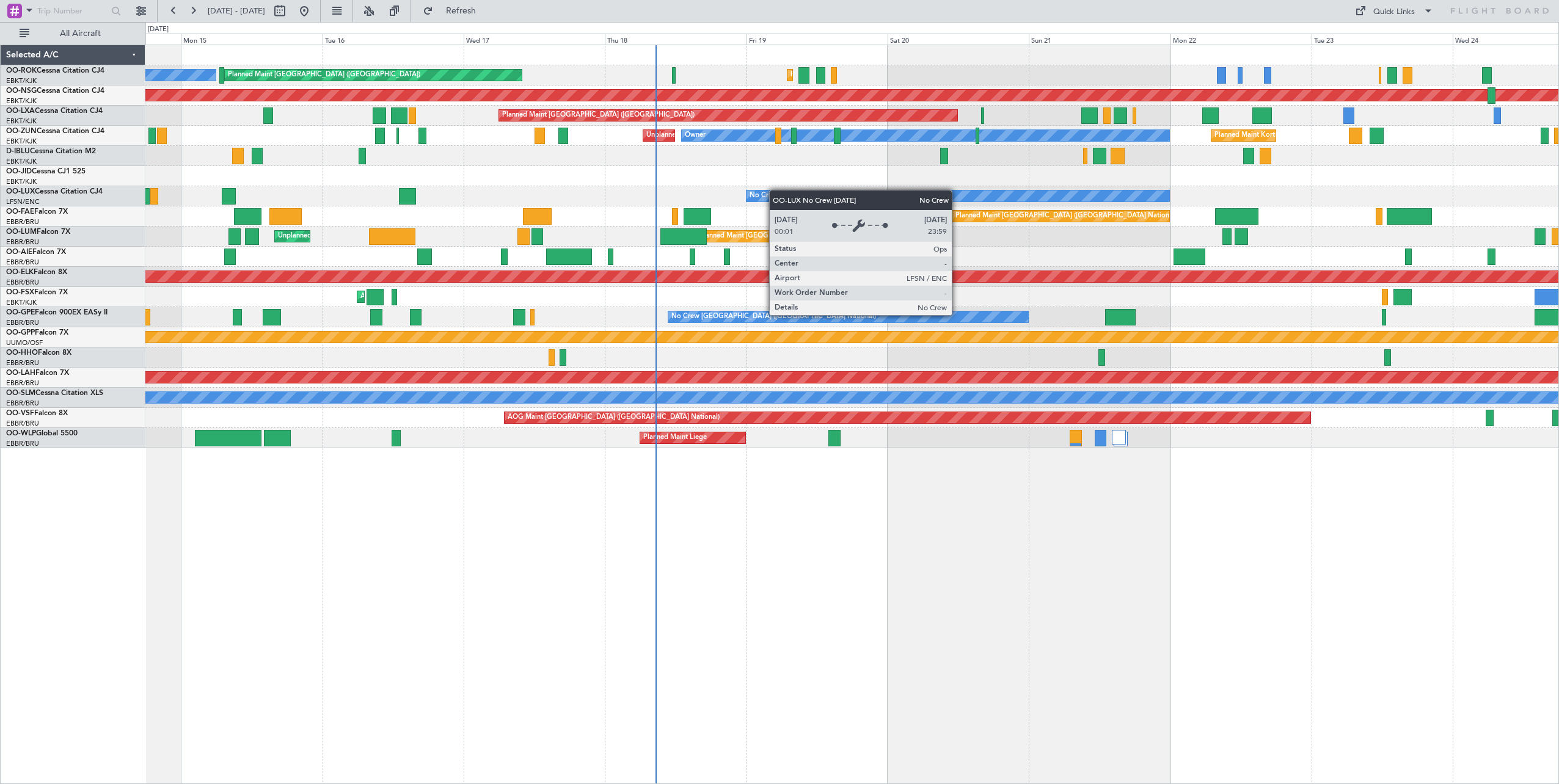
click at [844, 197] on div "Planned Maint Kortrijk-[GEOGRAPHIC_DATA] Planned Maint [GEOGRAPHIC_DATA] ([GEOG…" at bounding box center [852, 247] width 1414 height 403
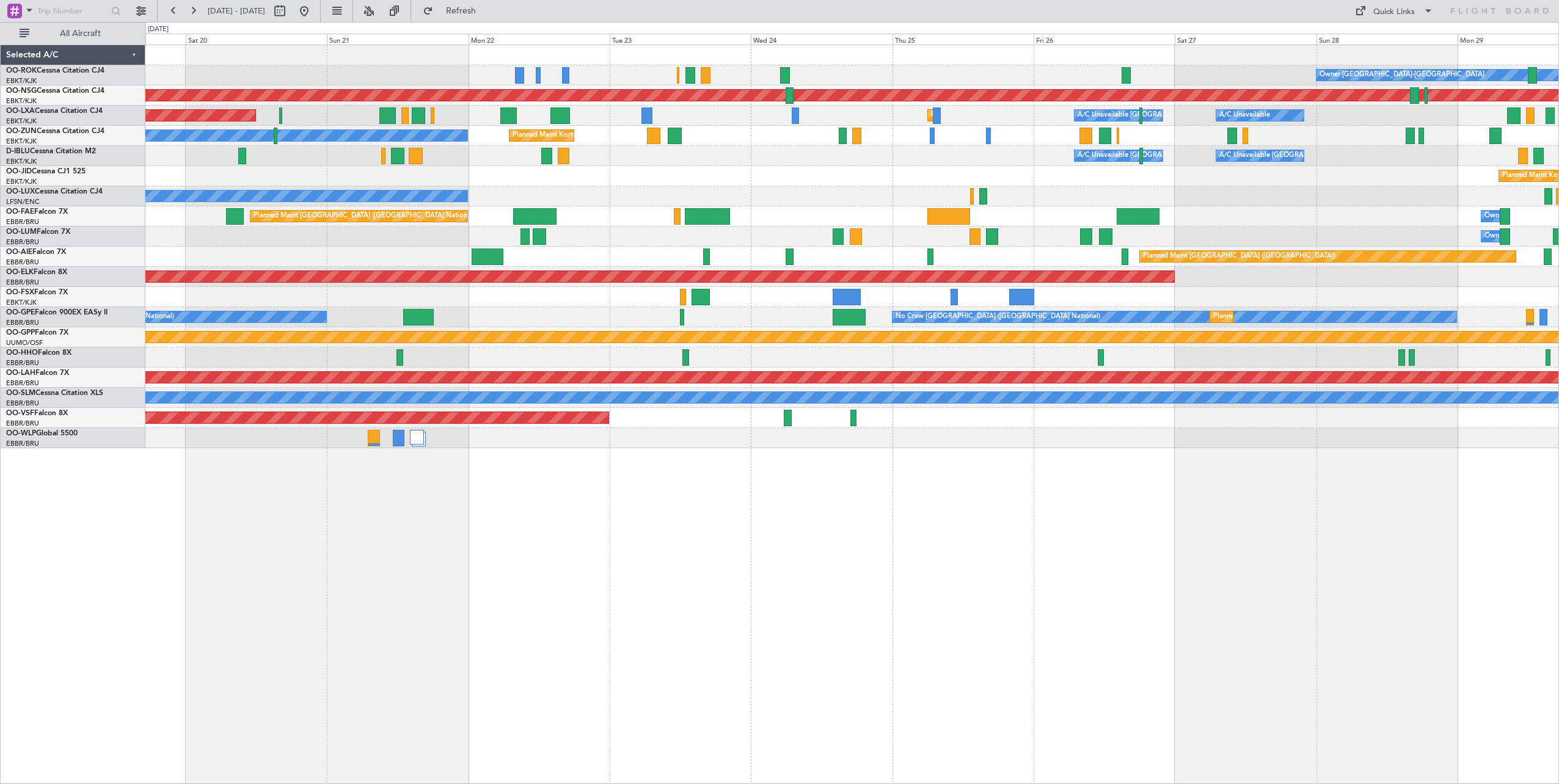
click at [565, 247] on div "Owner [GEOGRAPHIC_DATA]-[GEOGRAPHIC_DATA] Planned Maint [GEOGRAPHIC_DATA]-[GEOG…" at bounding box center [852, 247] width 1414 height 403
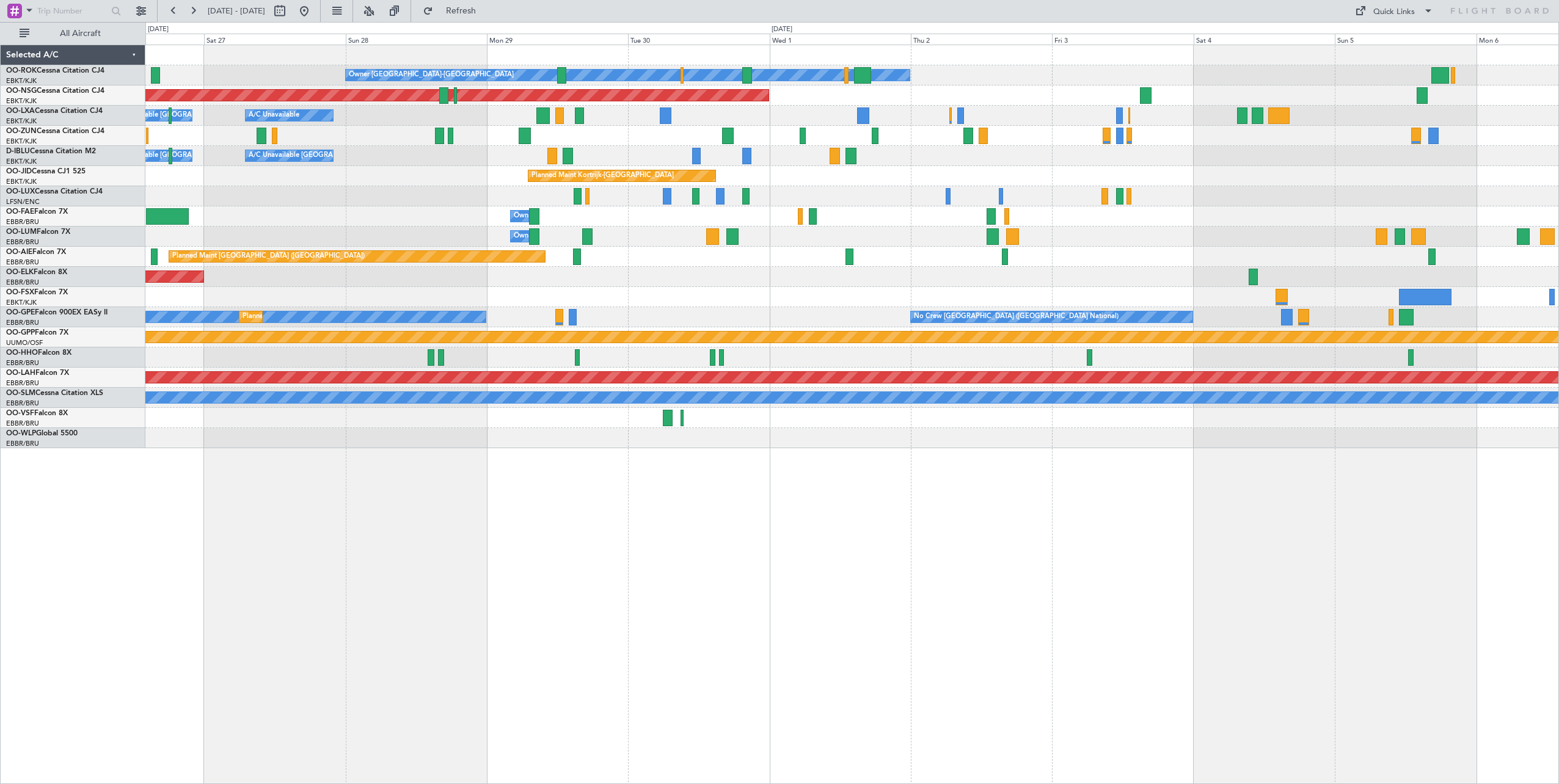
click at [304, 240] on div "Owner [GEOGRAPHIC_DATA]-[GEOGRAPHIC_DATA] Planned Maint [GEOGRAPHIC_DATA] ([GEO…" at bounding box center [852, 247] width 1414 height 403
click at [847, 208] on div "Owner [GEOGRAPHIC_DATA]-[GEOGRAPHIC_DATA] Planned Maint [GEOGRAPHIC_DATA] ([GEO…" at bounding box center [852, 247] width 1414 height 403
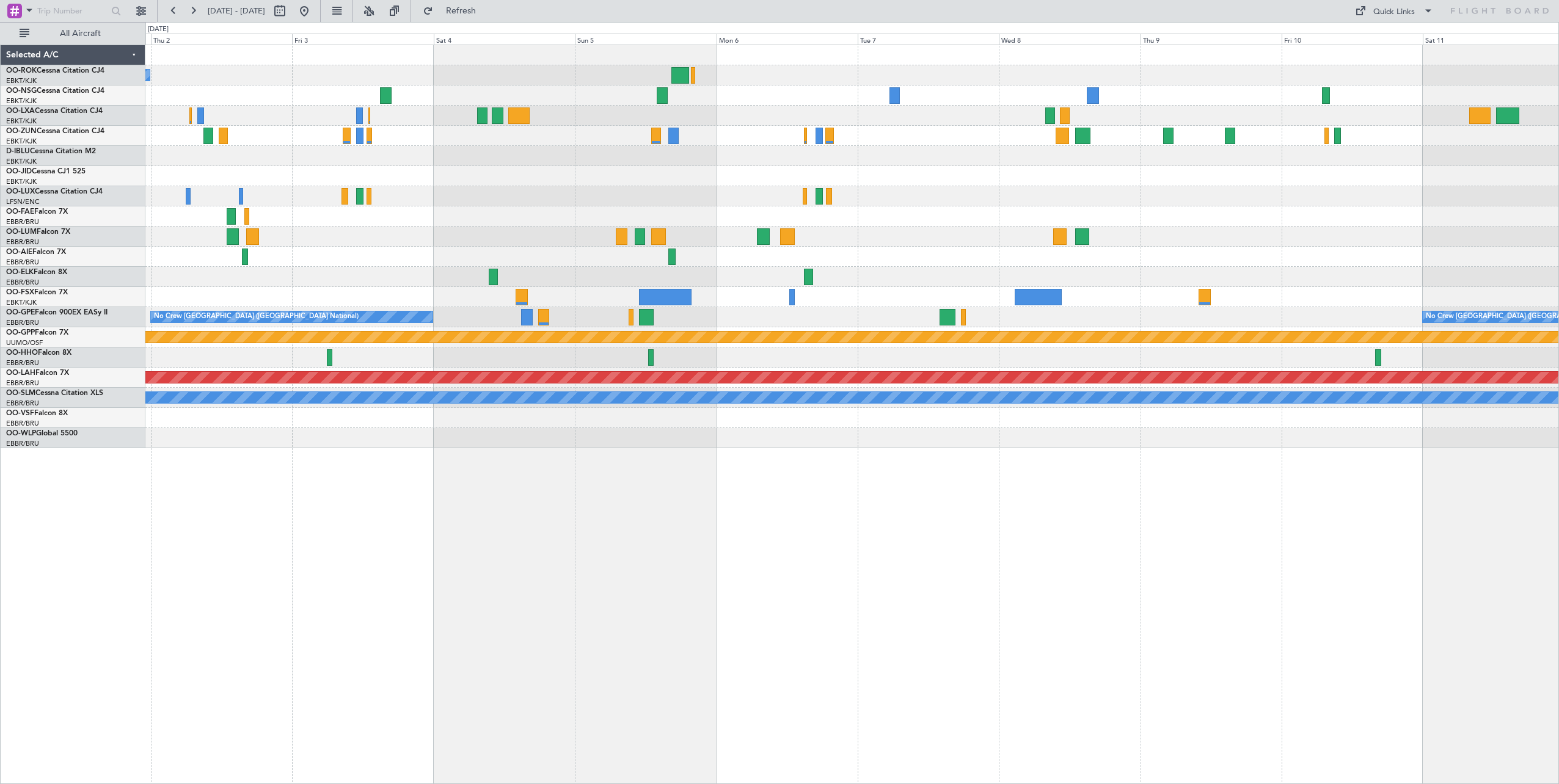
click at [621, 213] on div "Owner [GEOGRAPHIC_DATA]-[GEOGRAPHIC_DATA] Planned Maint [GEOGRAPHIC_DATA] ([GEO…" at bounding box center [852, 247] width 1414 height 403
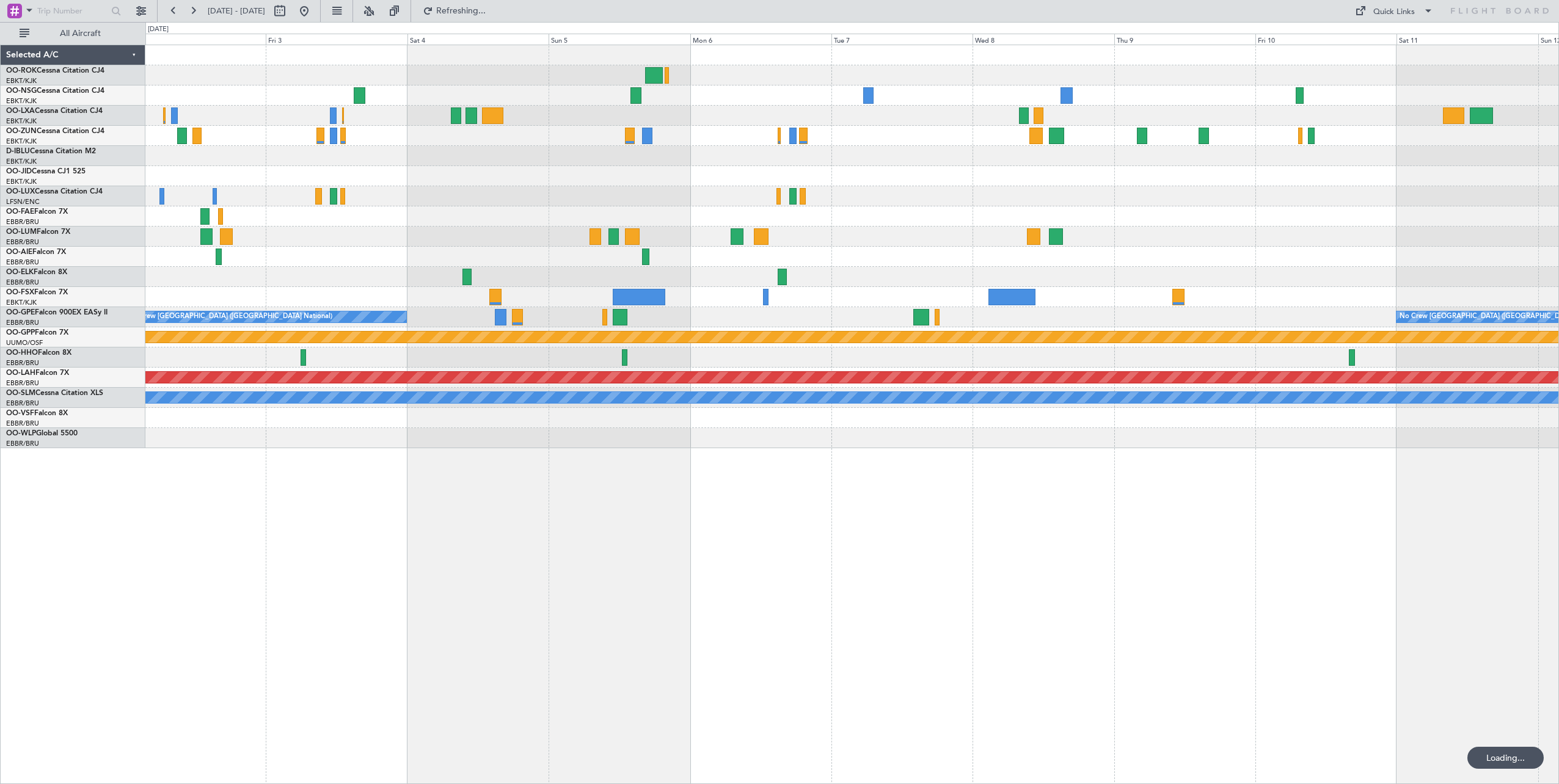
click at [473, 185] on div "Planned Maint Kortrijk-[GEOGRAPHIC_DATA]" at bounding box center [852, 176] width 1414 height 20
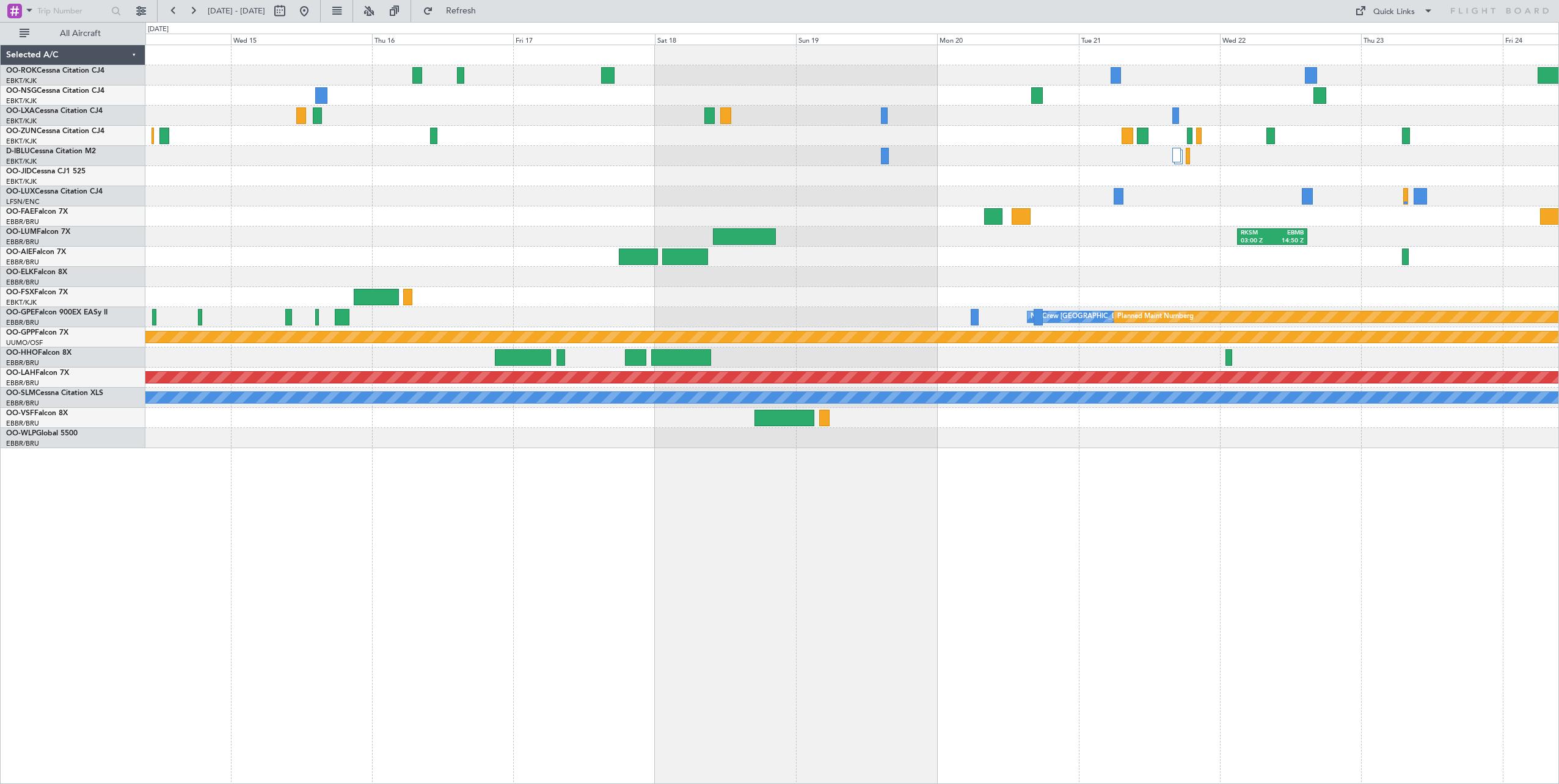
click at [1433, 260] on div "Owner Melsbroek Air Base RKSM 03:00 Z EBMB 14:50 Z No Crew [GEOGRAPHIC_DATA] (B…" at bounding box center [852, 247] width 1414 height 403
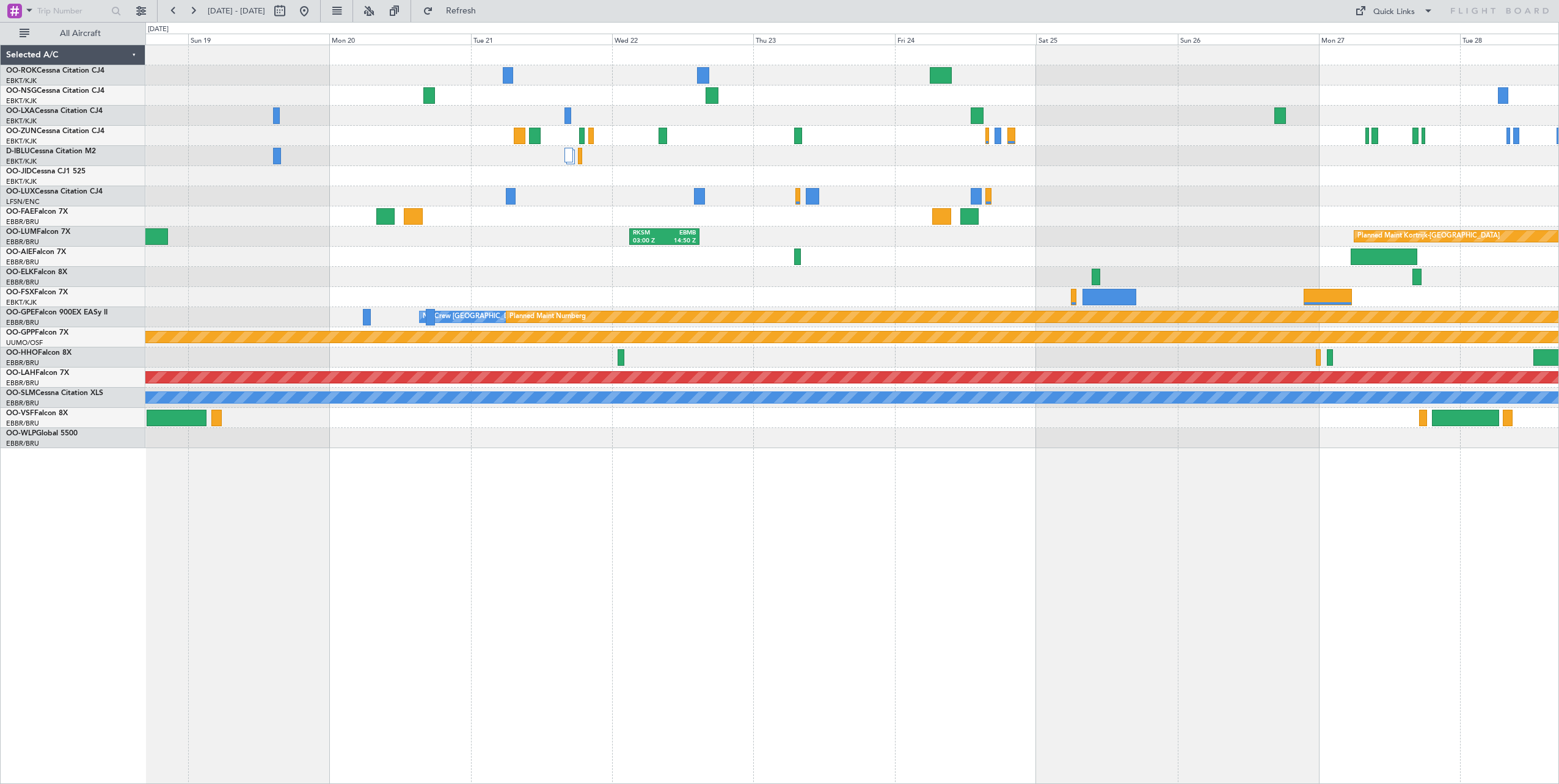
click at [467, 156] on div "Planned Maint [GEOGRAPHIC_DATA] ([GEOGRAPHIC_DATA]) Planned Maint [GEOGRAPHIC_D…" at bounding box center [852, 247] width 1414 height 403
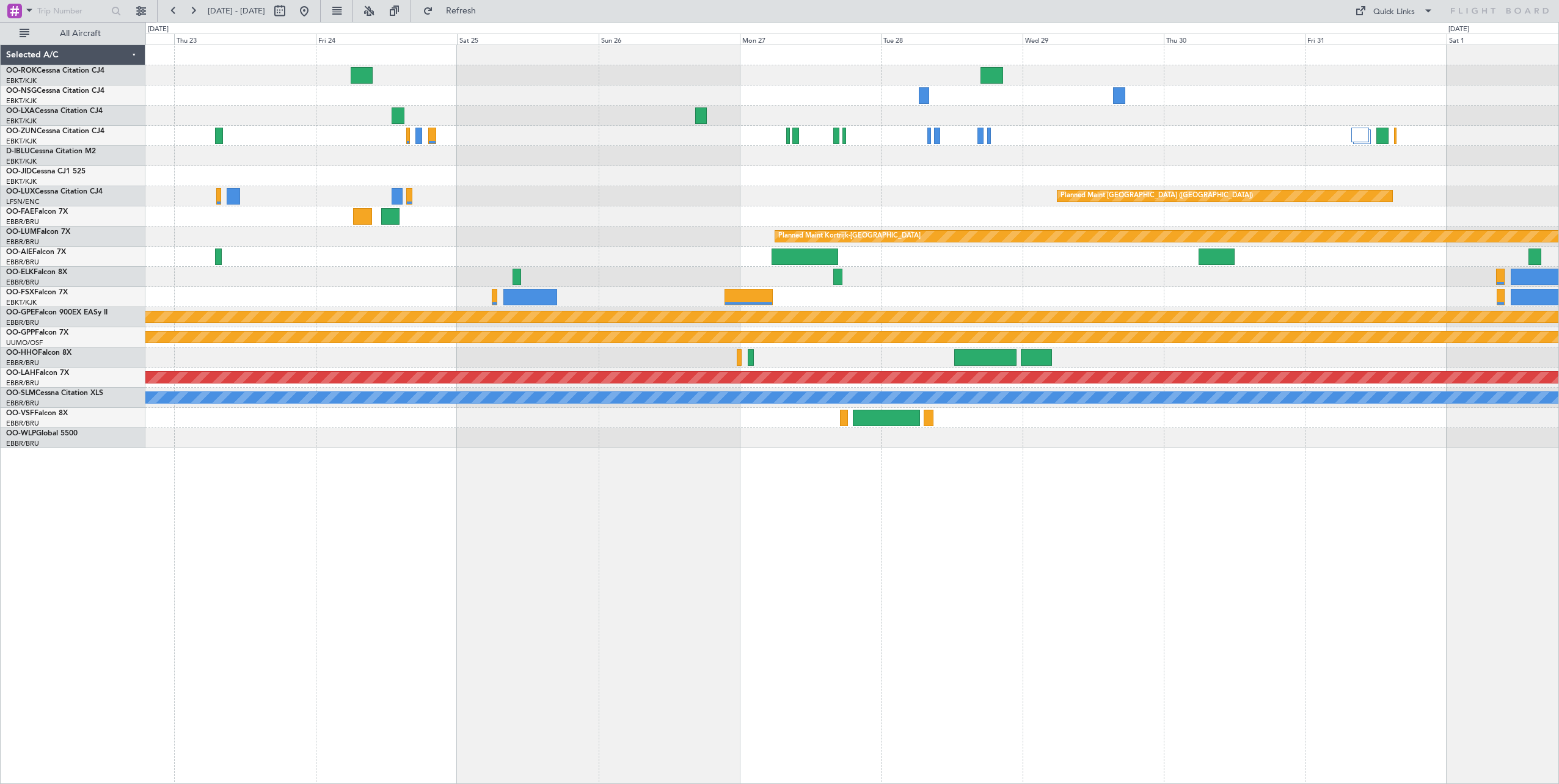
click at [504, 200] on div "Planned Maint [GEOGRAPHIC_DATA] ([GEOGRAPHIC_DATA]) Planned Maint [GEOGRAPHIC_D…" at bounding box center [852, 247] width 1414 height 403
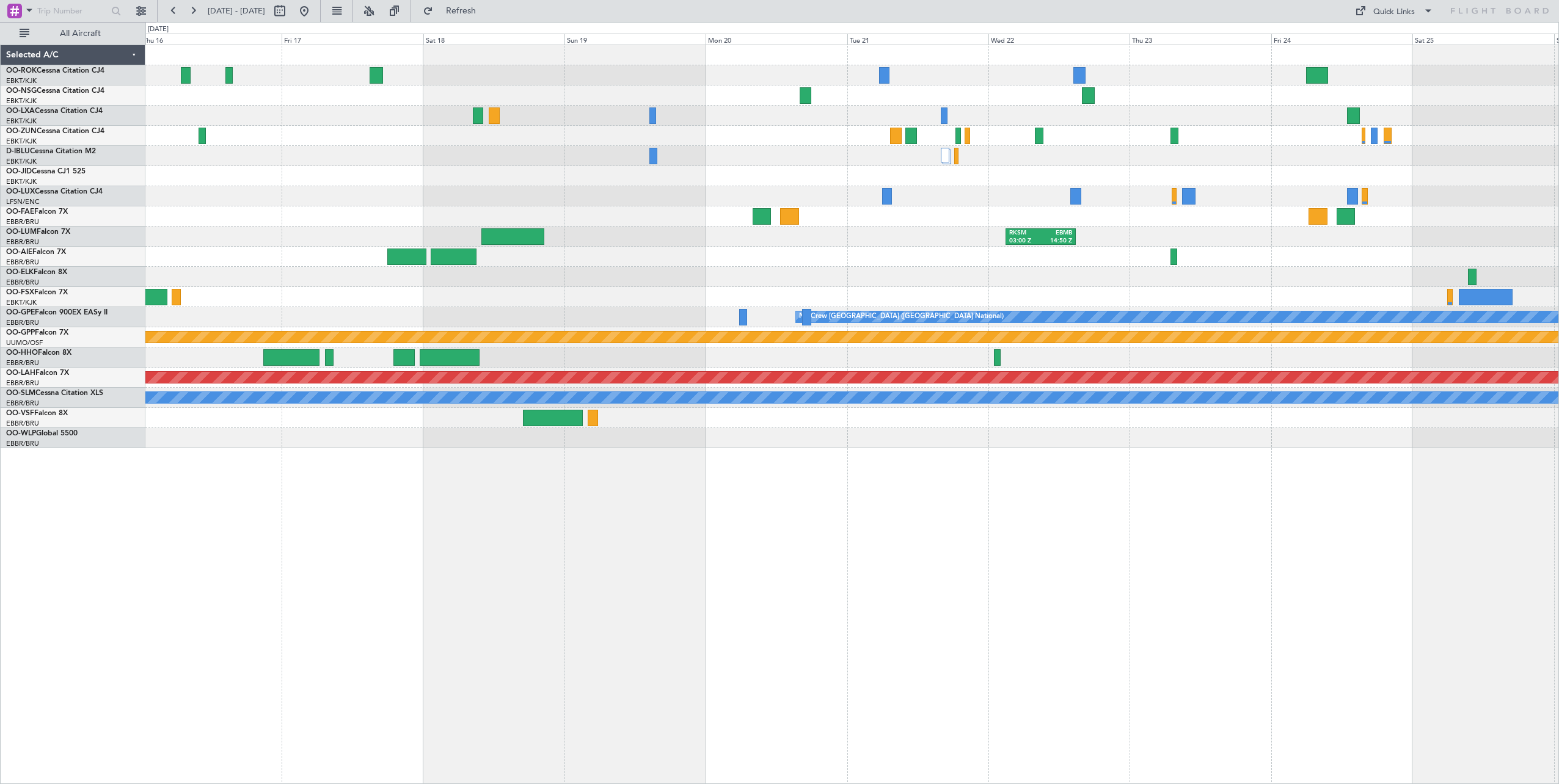
click at [1354, 566] on div "RKSM 03:00 Z EBMB 14:50 Z Planned Maint [GEOGRAPHIC_DATA]-[GEOGRAPHIC_DATA] Pla…" at bounding box center [852, 414] width 1414 height 739
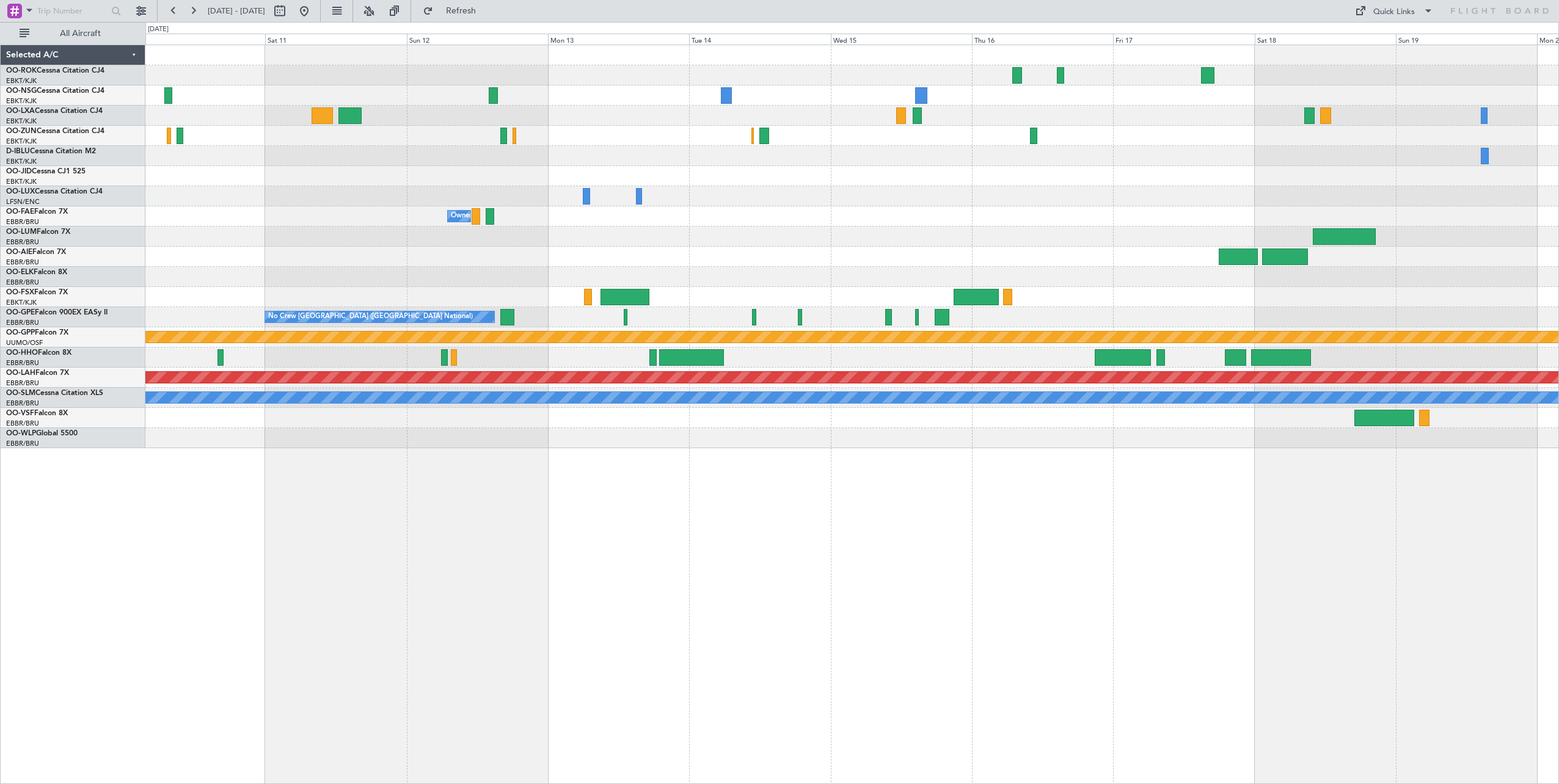
click at [1379, 619] on div "Owner Melsbroek Air Base RKSM 03:00 Z EBMB 14:50 Z No Crew [GEOGRAPHIC_DATA] (B…" at bounding box center [852, 414] width 1414 height 739
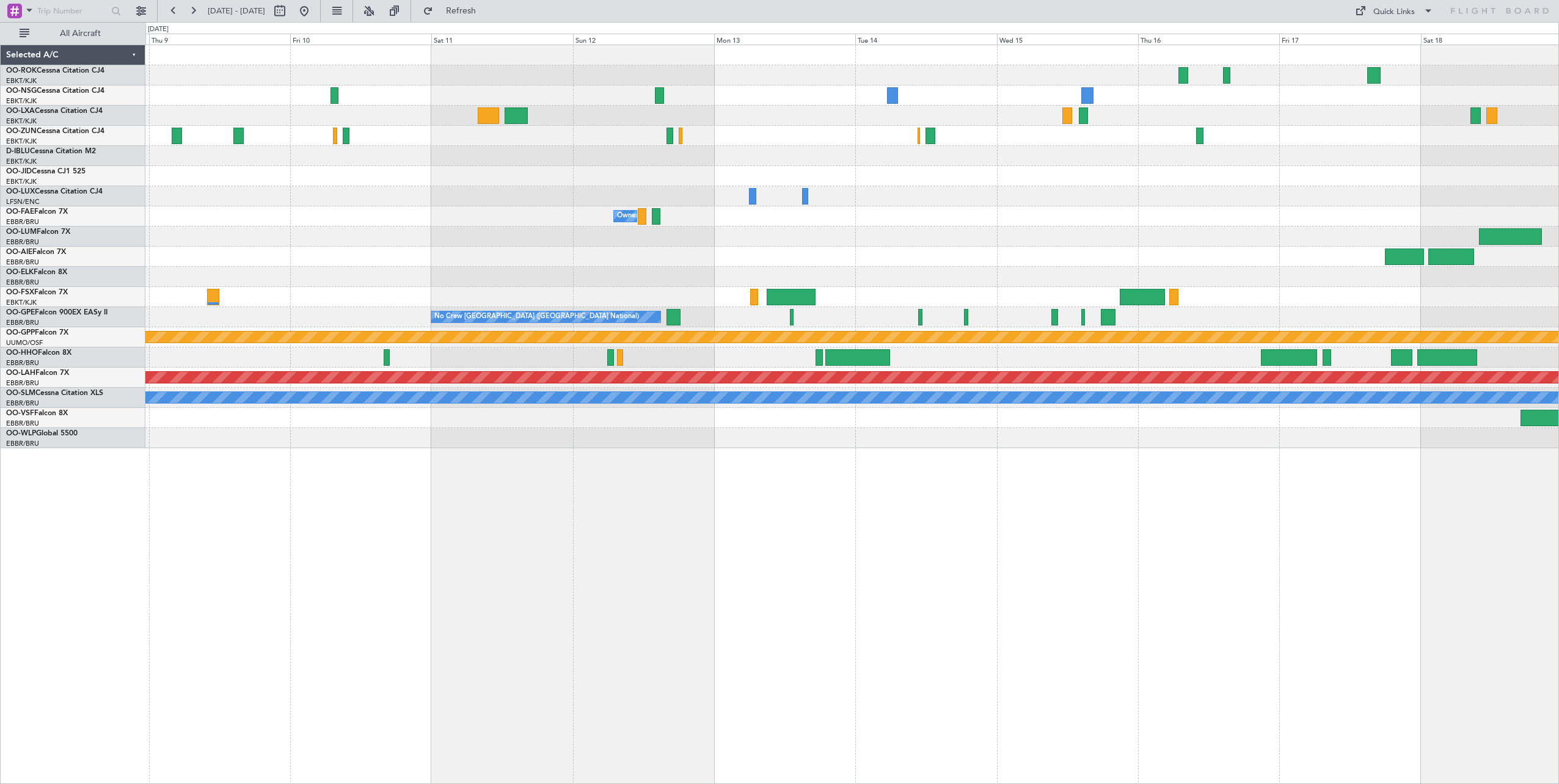
click at [1118, 508] on div "Owner Melsbroek Air Base No Crew [GEOGRAPHIC_DATA] (Brussels National) No Crew …" at bounding box center [852, 414] width 1414 height 739
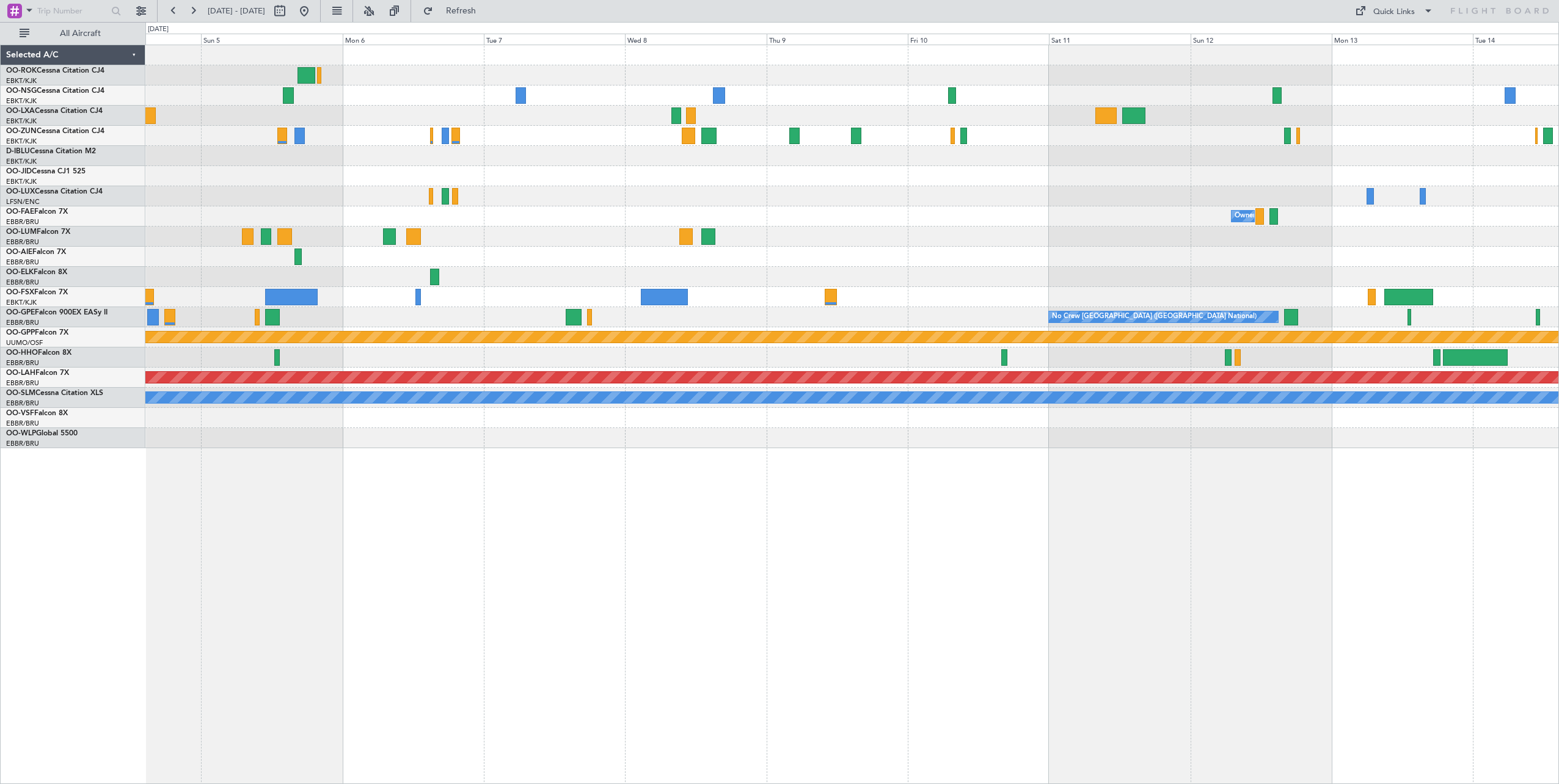
click at [1029, 524] on div "Owner Melsbroek Air Base No Crew [GEOGRAPHIC_DATA] (Brussels National) No Crew …" at bounding box center [852, 414] width 1414 height 739
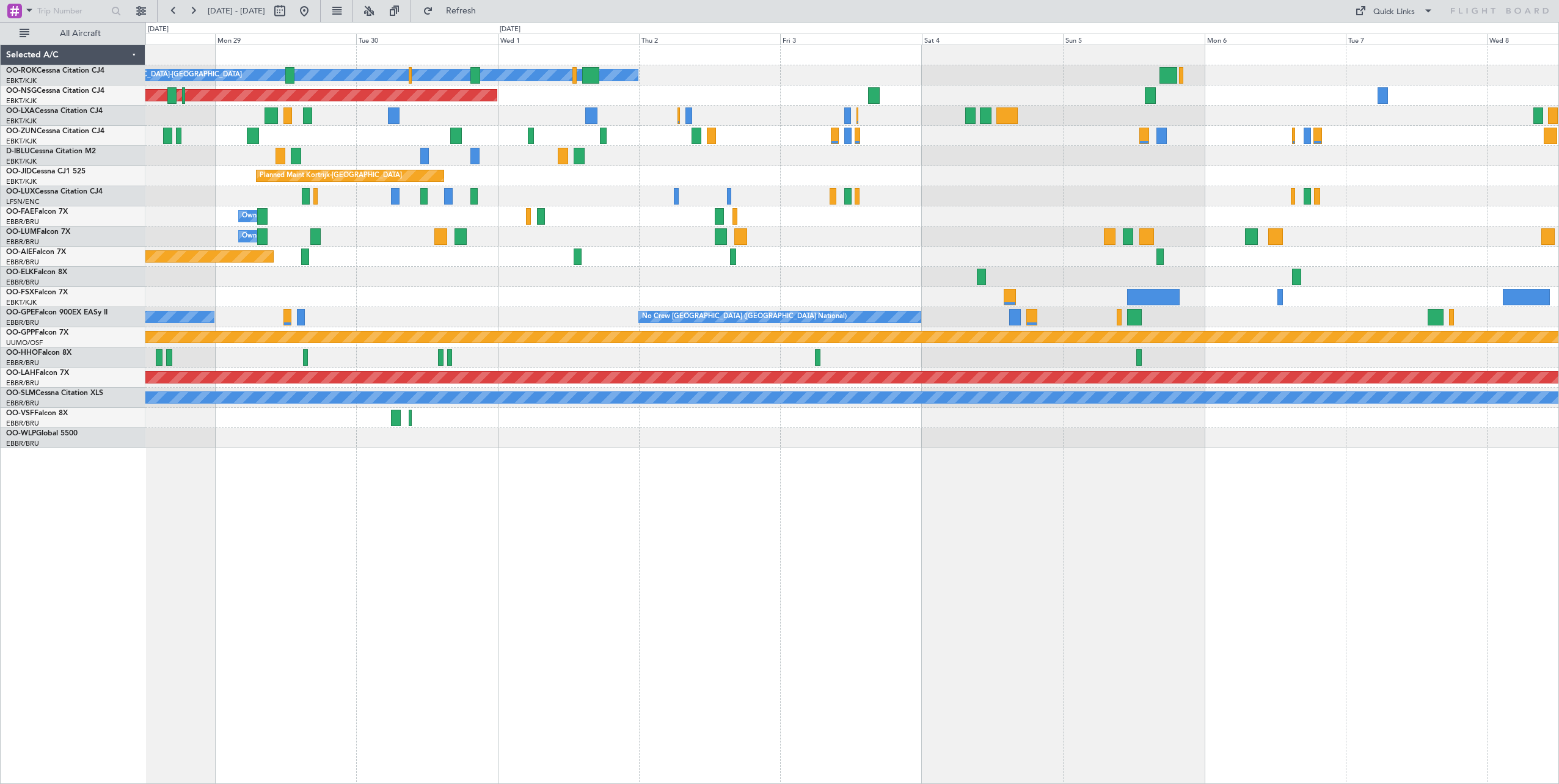
click at [1053, 520] on div "Owner [GEOGRAPHIC_DATA]-[GEOGRAPHIC_DATA] Planned Maint [GEOGRAPHIC_DATA] ([GEO…" at bounding box center [852, 414] width 1414 height 739
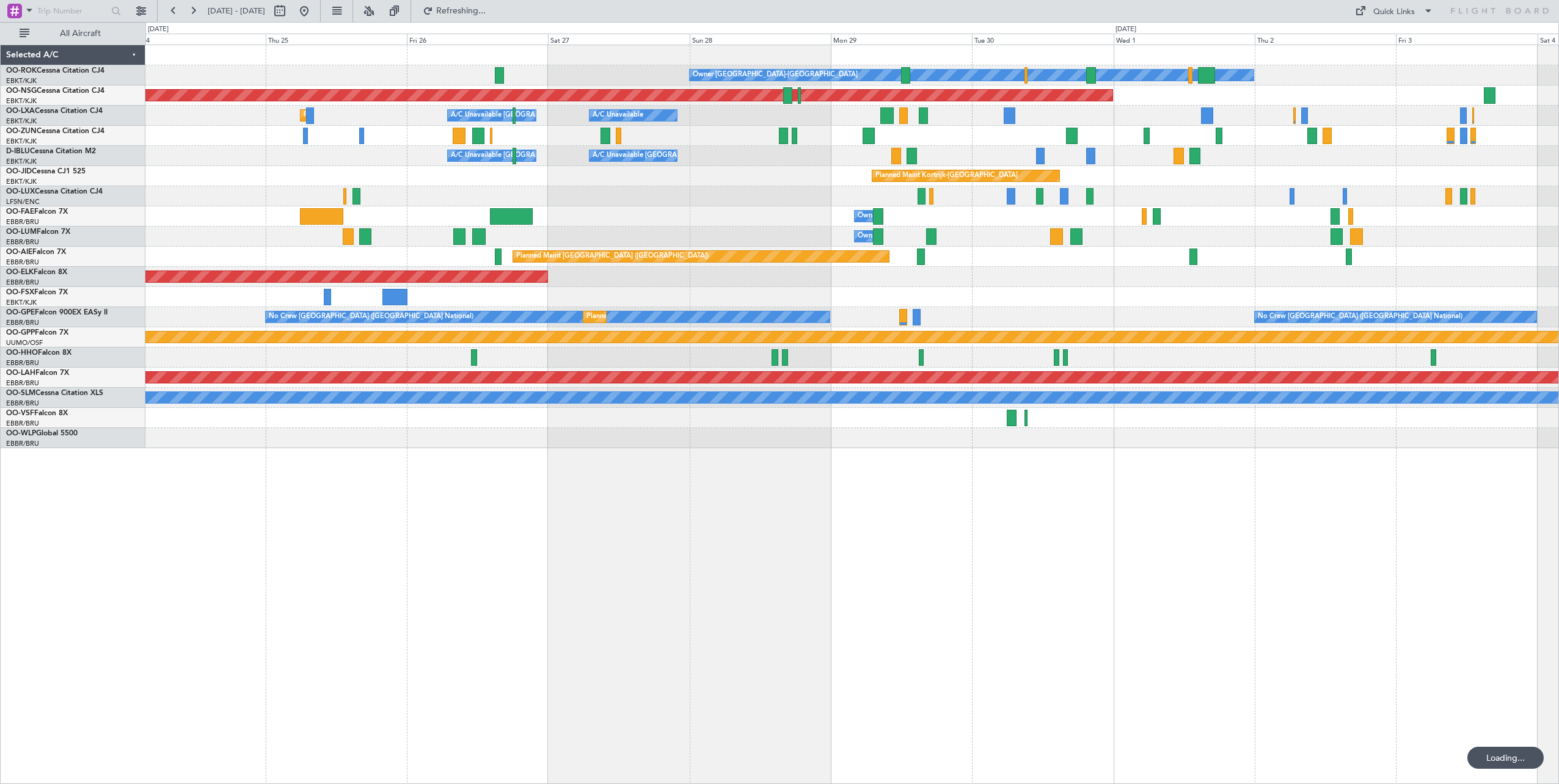
click at [1194, 508] on div "Owner [GEOGRAPHIC_DATA]-[GEOGRAPHIC_DATA] Planned Maint [GEOGRAPHIC_DATA] ([GEO…" at bounding box center [852, 414] width 1414 height 739
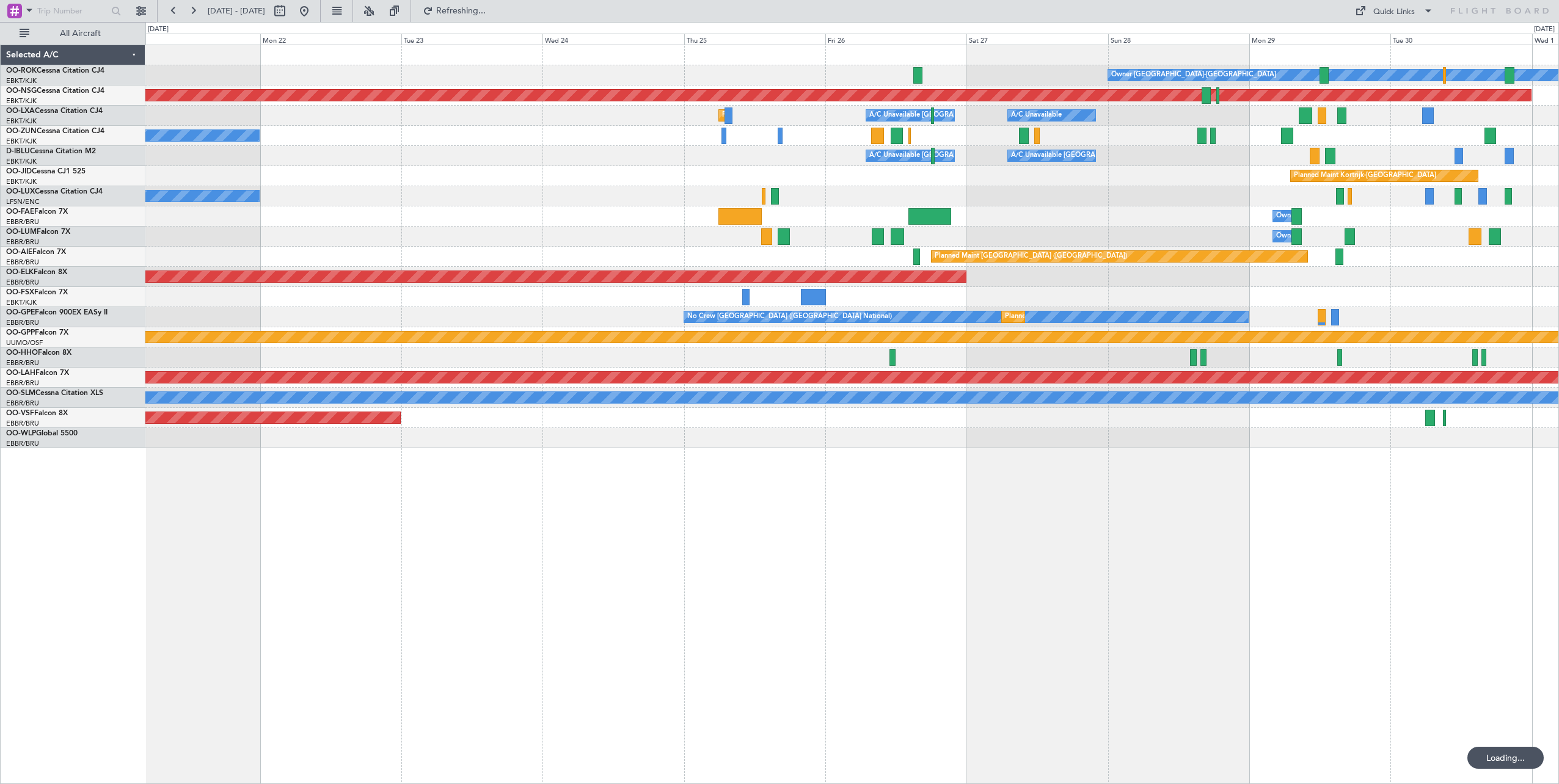
click at [946, 538] on div "Owner [GEOGRAPHIC_DATA]-[GEOGRAPHIC_DATA] Planned Maint [GEOGRAPHIC_DATA] ([GEO…" at bounding box center [852, 414] width 1414 height 739
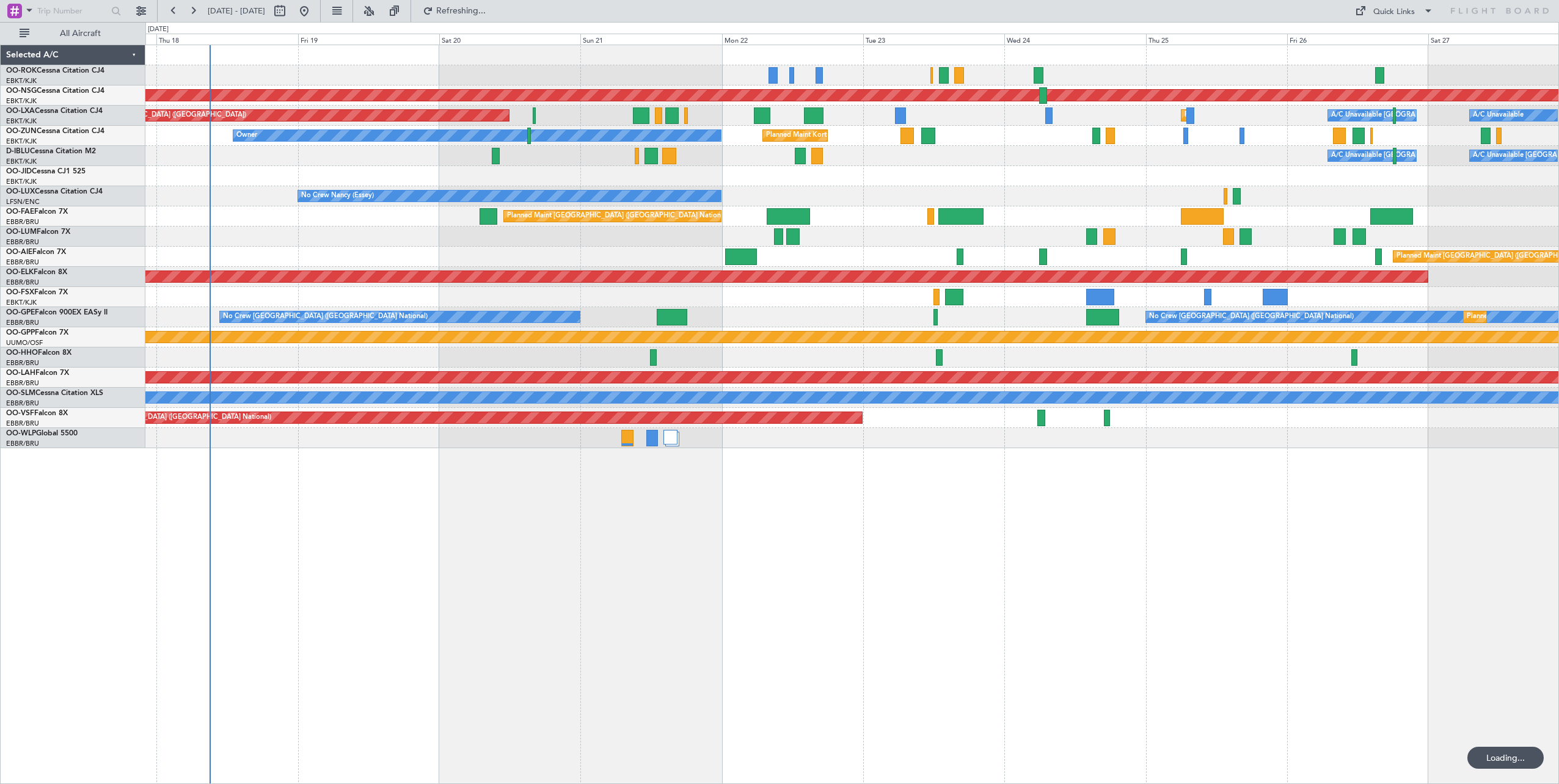
click at [1060, 550] on div "Owner [GEOGRAPHIC_DATA]-[GEOGRAPHIC_DATA] Planned Maint [GEOGRAPHIC_DATA] ([GEO…" at bounding box center [852, 414] width 1414 height 739
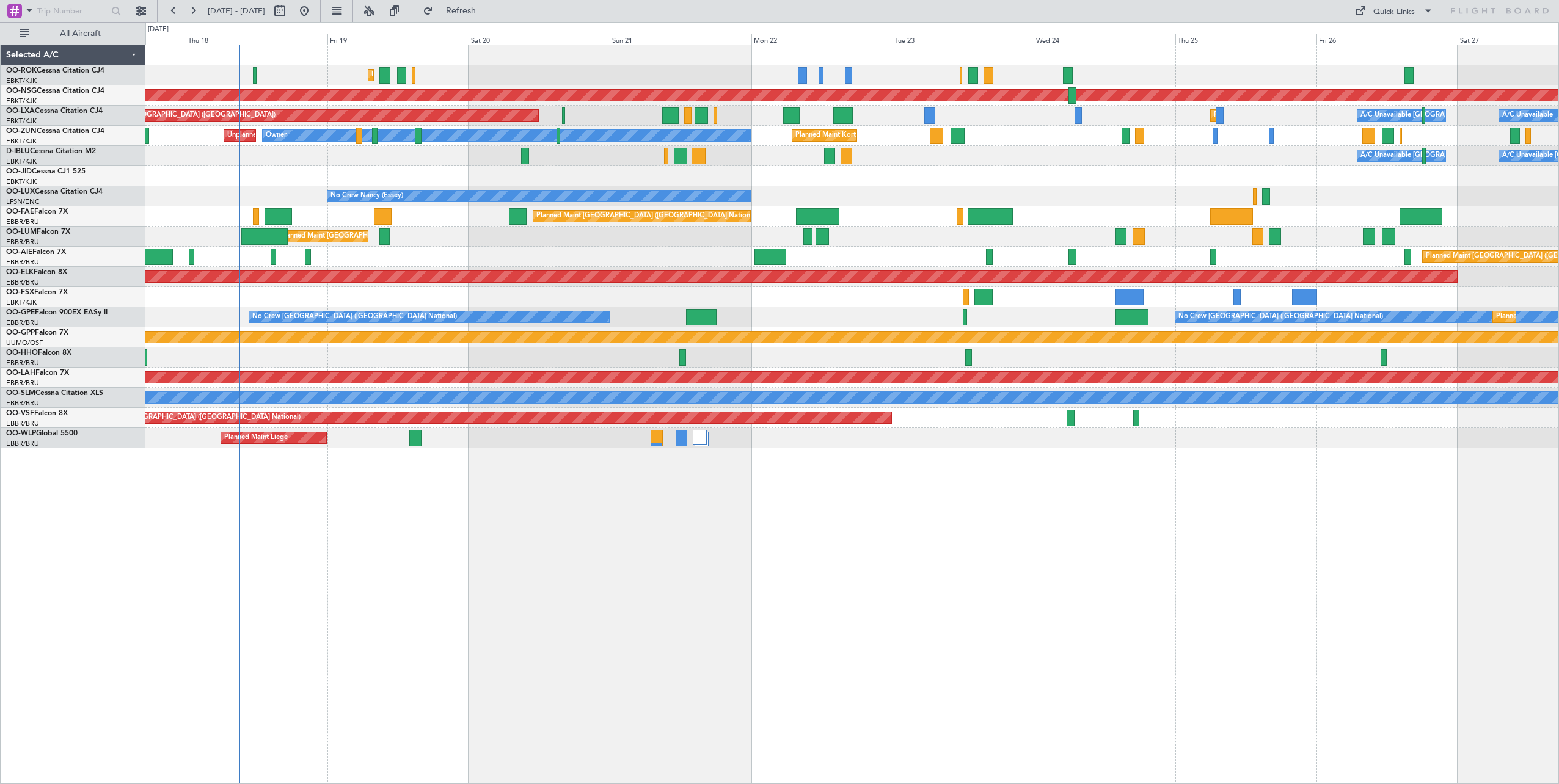
click at [797, 510] on div "Planned Maint Kortrijk-[GEOGRAPHIC_DATA] Planned Maint [GEOGRAPHIC_DATA] ([GEOG…" at bounding box center [852, 414] width 1414 height 739
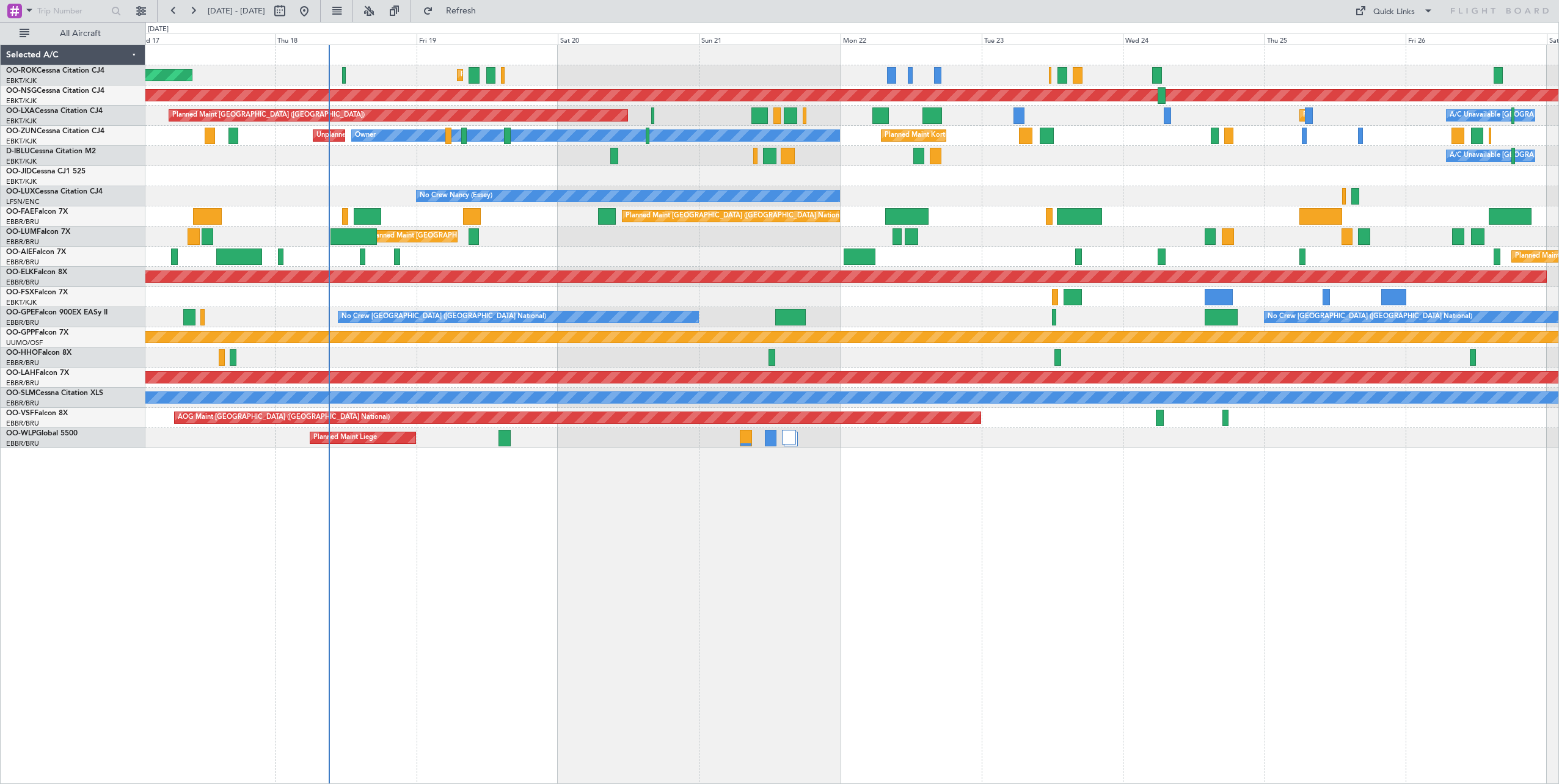
click at [735, 411] on div "Planned Maint [GEOGRAPHIC_DATA] ([GEOGRAPHIC_DATA]) Planned Maint [GEOGRAPHIC_D…" at bounding box center [852, 247] width 1414 height 403
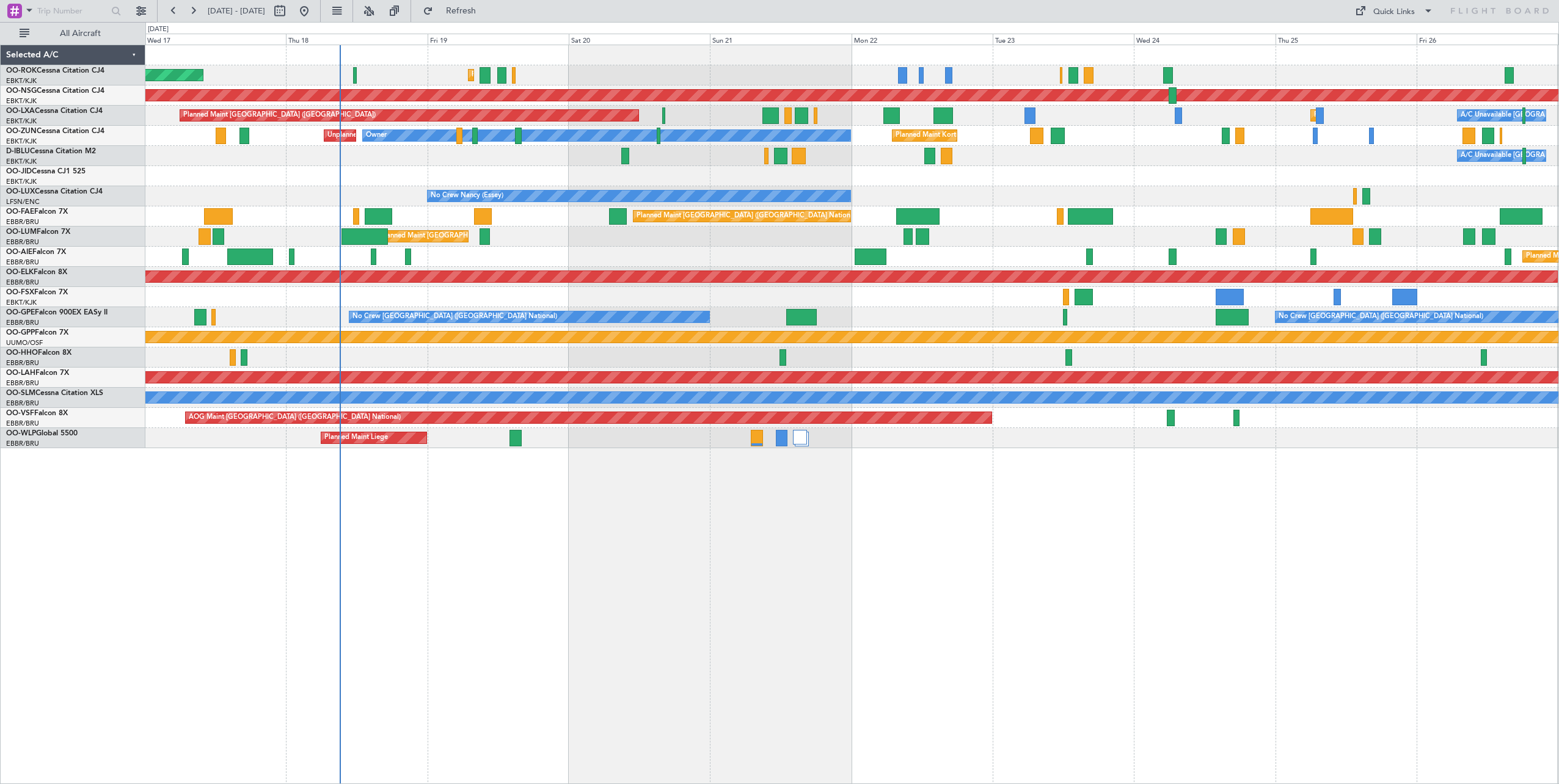
click at [734, 253] on div "Planned Maint [GEOGRAPHIC_DATA] ([GEOGRAPHIC_DATA])" at bounding box center [852, 257] width 1414 height 20
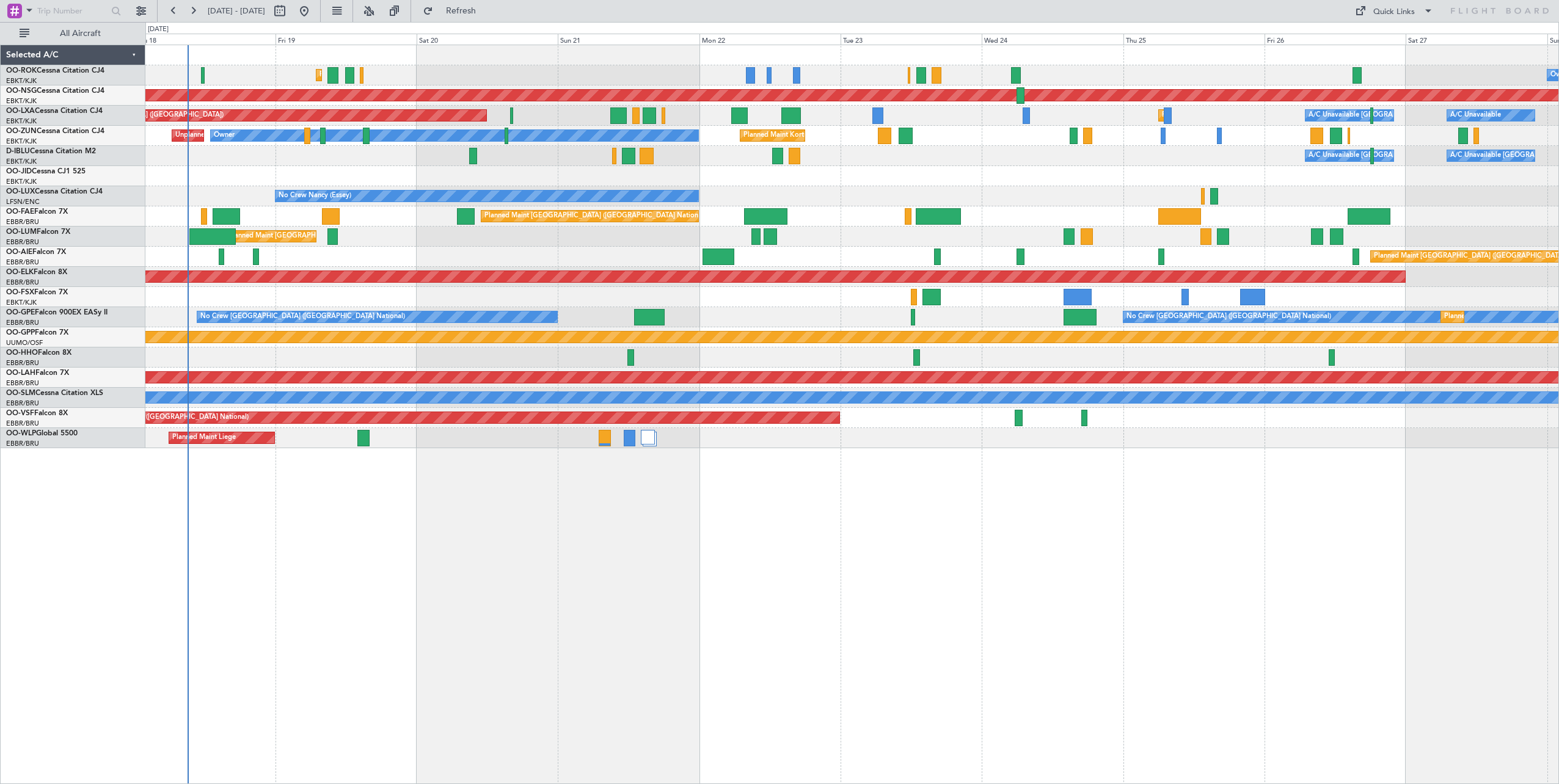
click at [825, 263] on div "Planned Maint [GEOGRAPHIC_DATA] ([GEOGRAPHIC_DATA])" at bounding box center [852, 257] width 1414 height 20
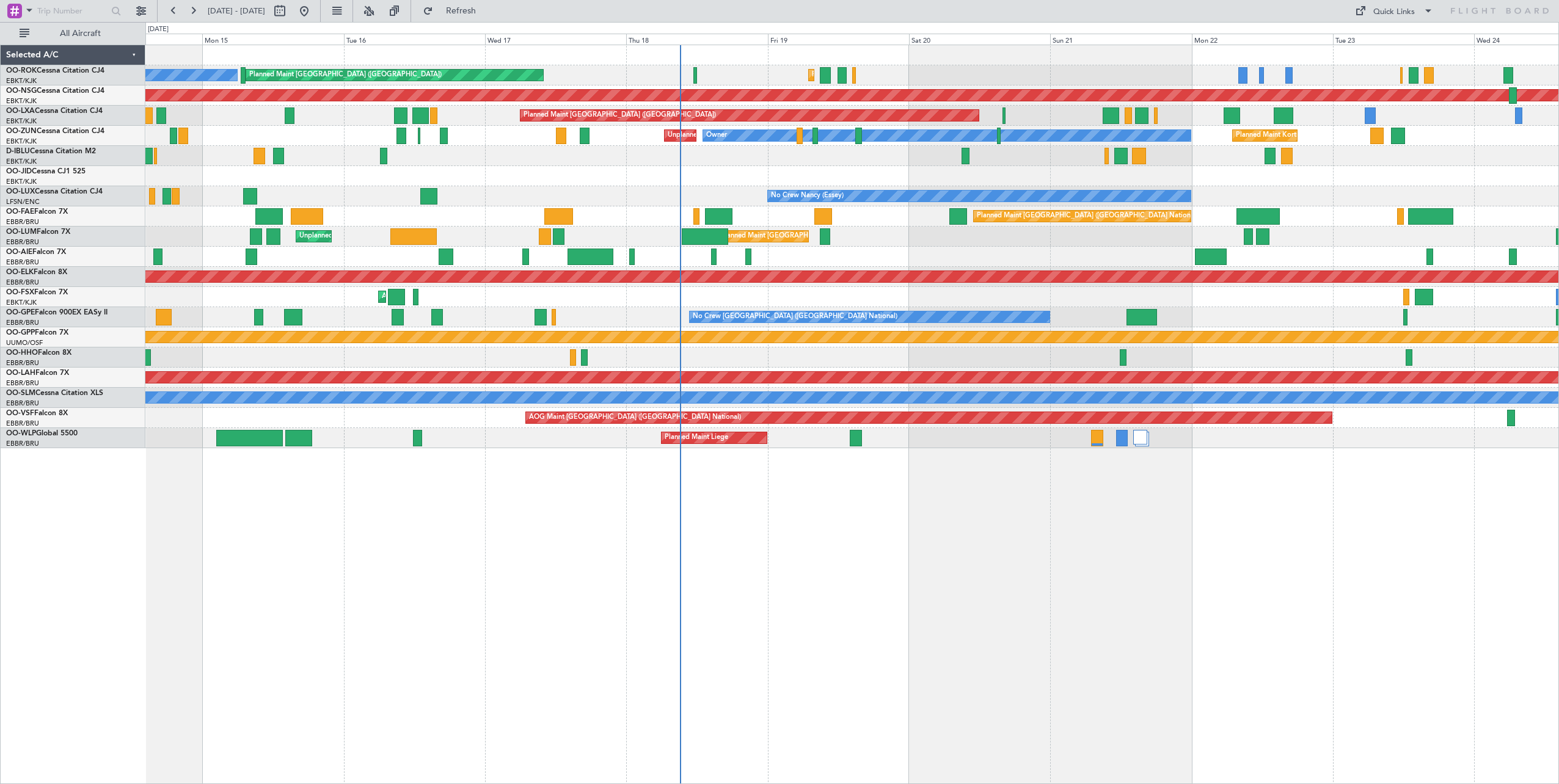
click at [1025, 229] on div "Planned Maint Kortrijk-[GEOGRAPHIC_DATA] Planned Maint [GEOGRAPHIC_DATA] ([GEOG…" at bounding box center [852, 247] width 1414 height 403
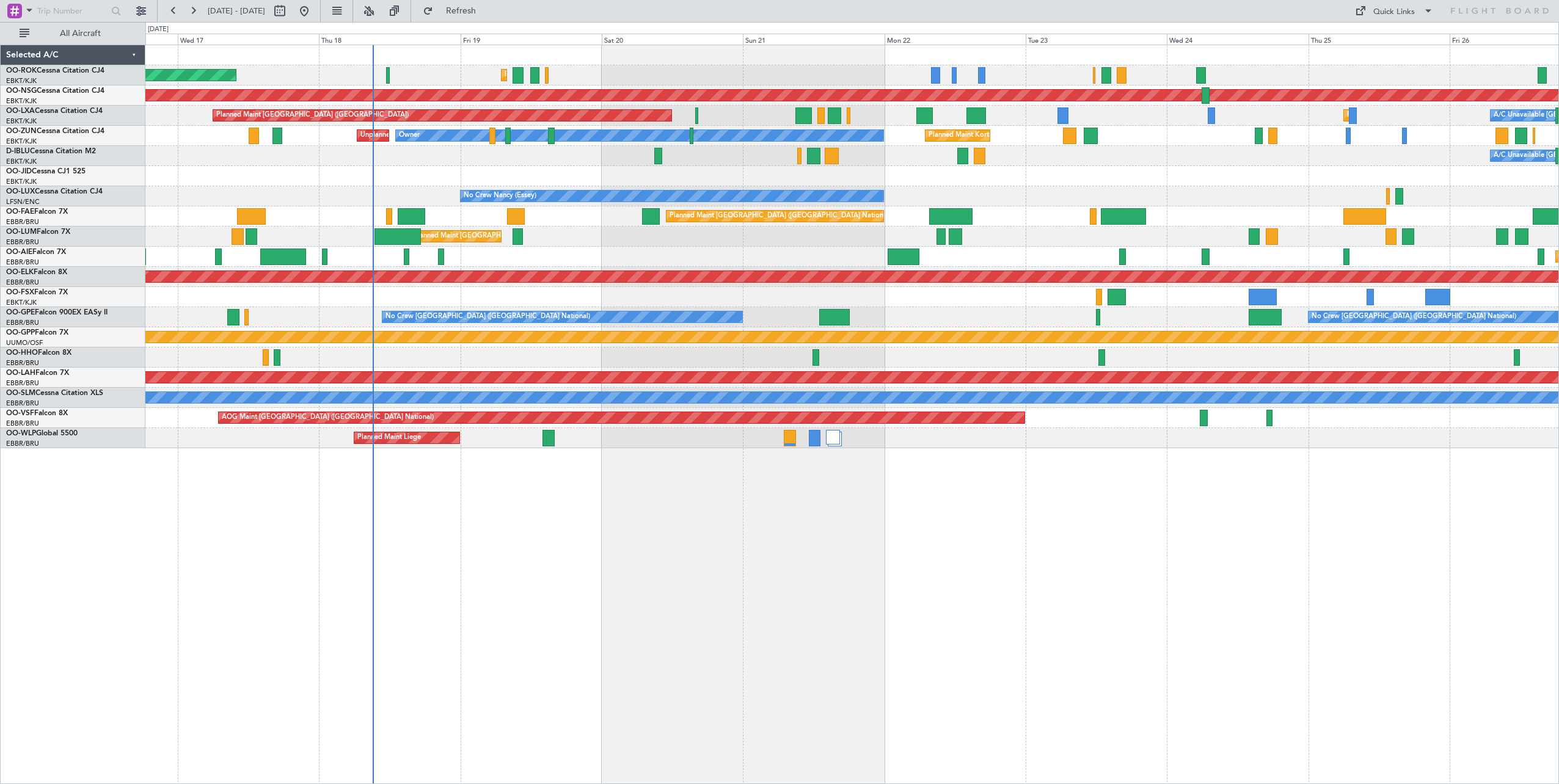
click at [836, 525] on div "Planned Maint [GEOGRAPHIC_DATA] ([GEOGRAPHIC_DATA]) Planned Maint [GEOGRAPHIC_D…" at bounding box center [852, 414] width 1414 height 739
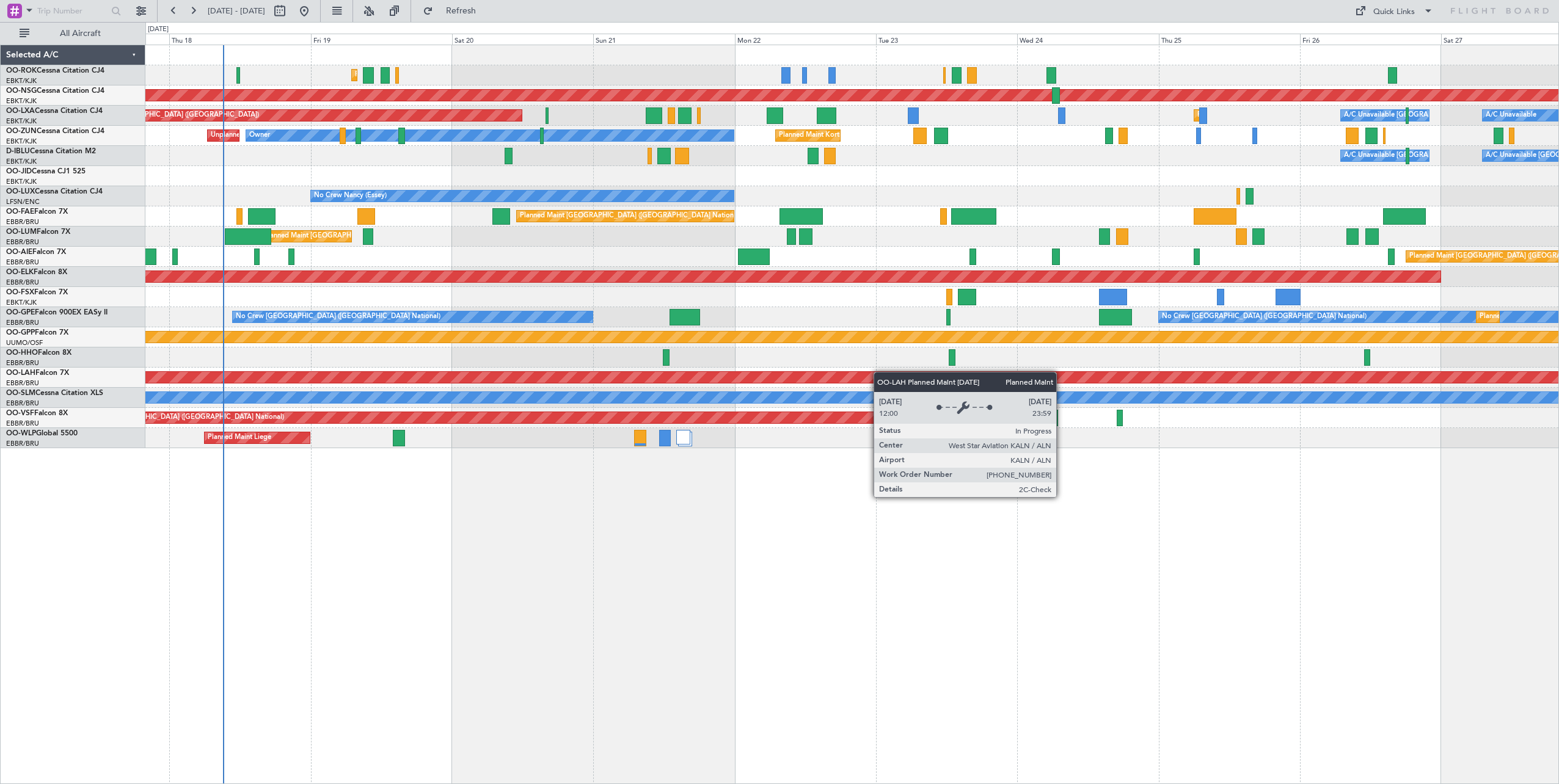
click at [766, 380] on div "Planned Maint Kortrijk-[GEOGRAPHIC_DATA] Owner [GEOGRAPHIC_DATA]-[GEOGRAPHIC_DA…" at bounding box center [852, 247] width 1414 height 403
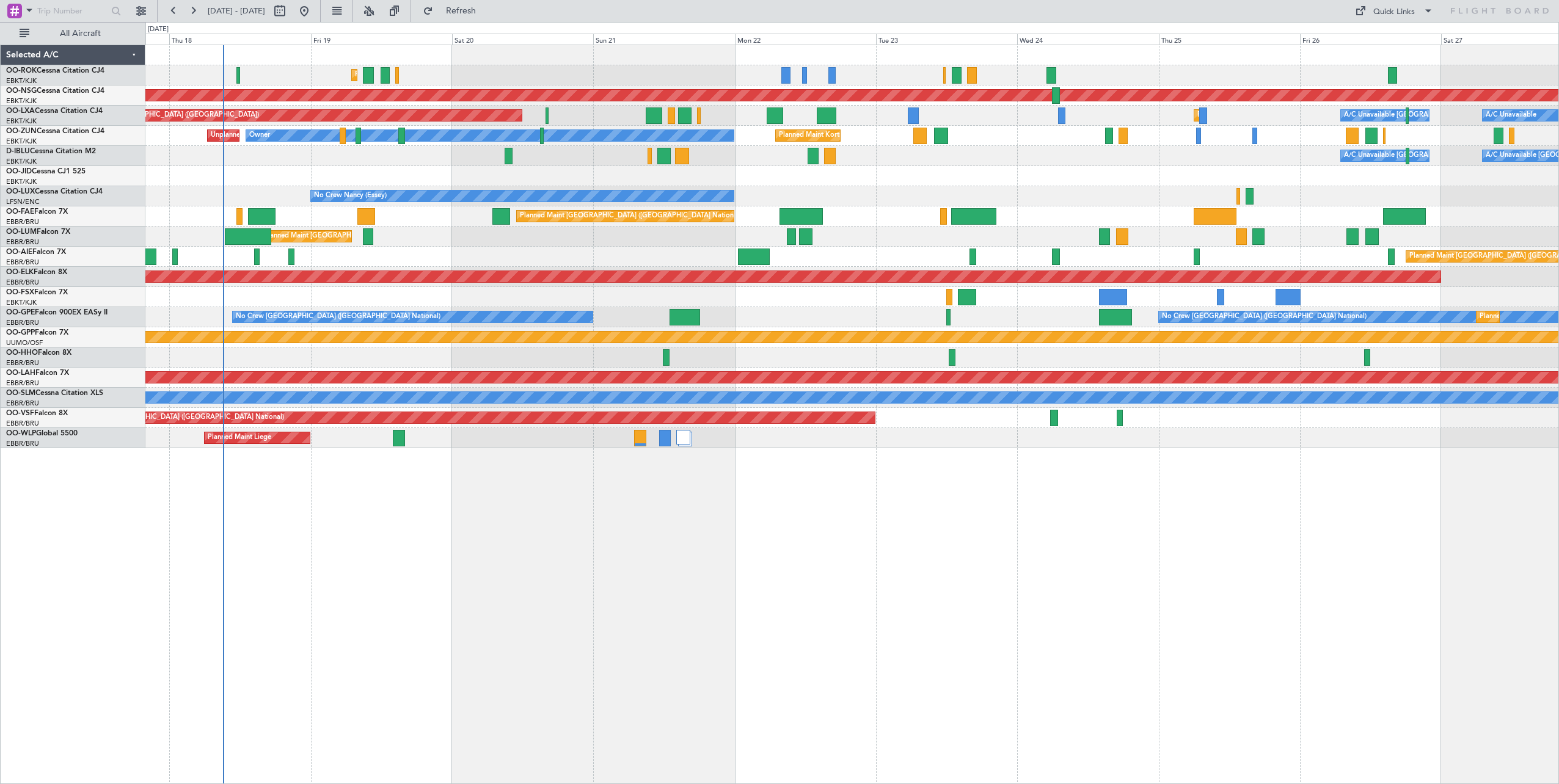
click at [705, 388] on div "Planned Maint Kortrijk-[GEOGRAPHIC_DATA] Owner [GEOGRAPHIC_DATA]-[GEOGRAPHIC_DA…" at bounding box center [852, 247] width 1414 height 403
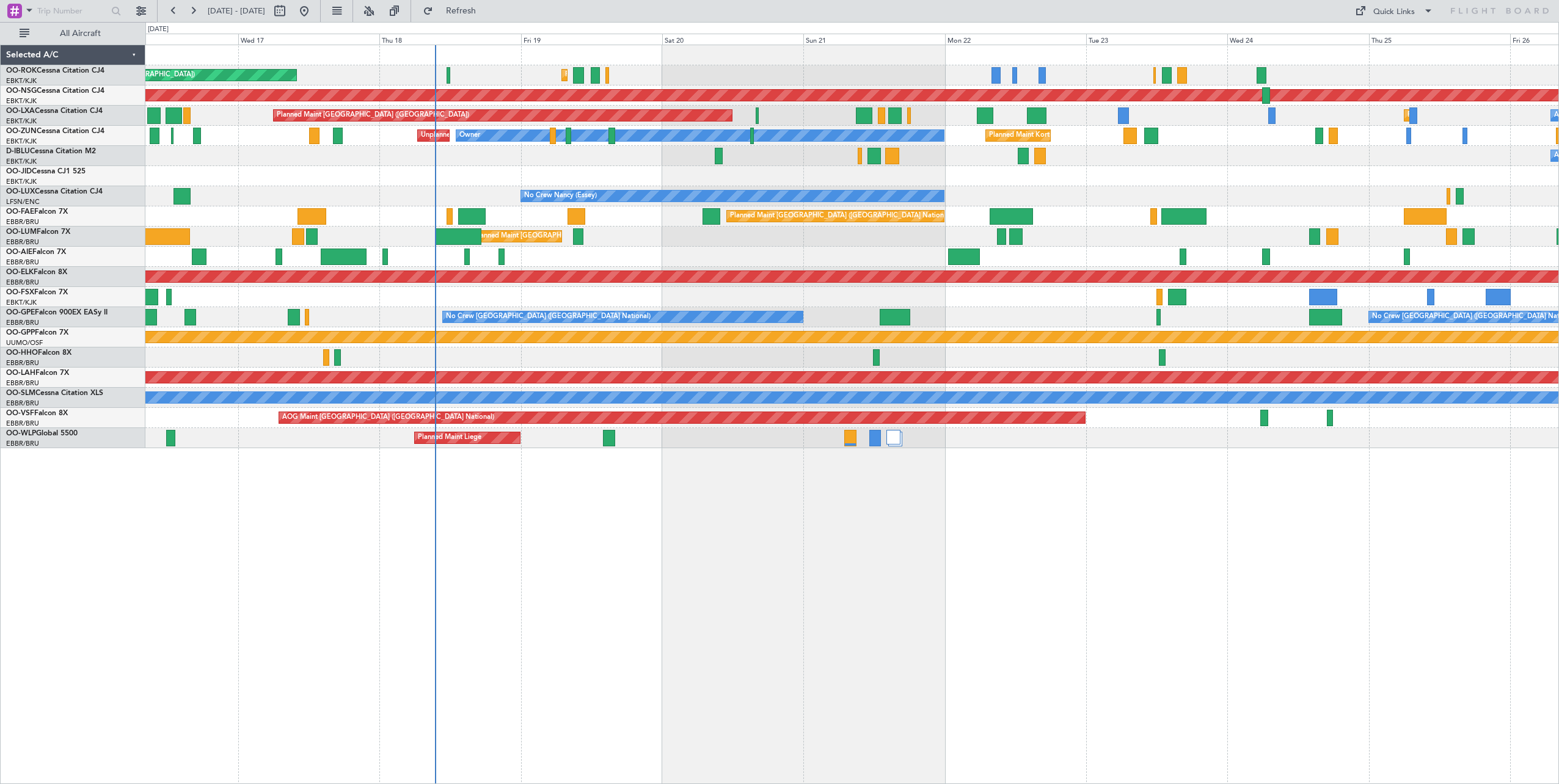
click at [1085, 189] on div "Planned Maint Kortrijk-[GEOGRAPHIC_DATA] Planned Maint [GEOGRAPHIC_DATA] ([GEOG…" at bounding box center [852, 247] width 1414 height 403
click at [486, 22] on div "0 0 [DATE] Tue 16 Wed 17 Thu 18 Fri 19 Sat 20 Sun 21 Mon 22 Tue 23 Wed 24 Thu 2…" at bounding box center [852, 33] width 1413 height 22
click at [487, 15] on span "Refresh" at bounding box center [461, 11] width 51 height 9
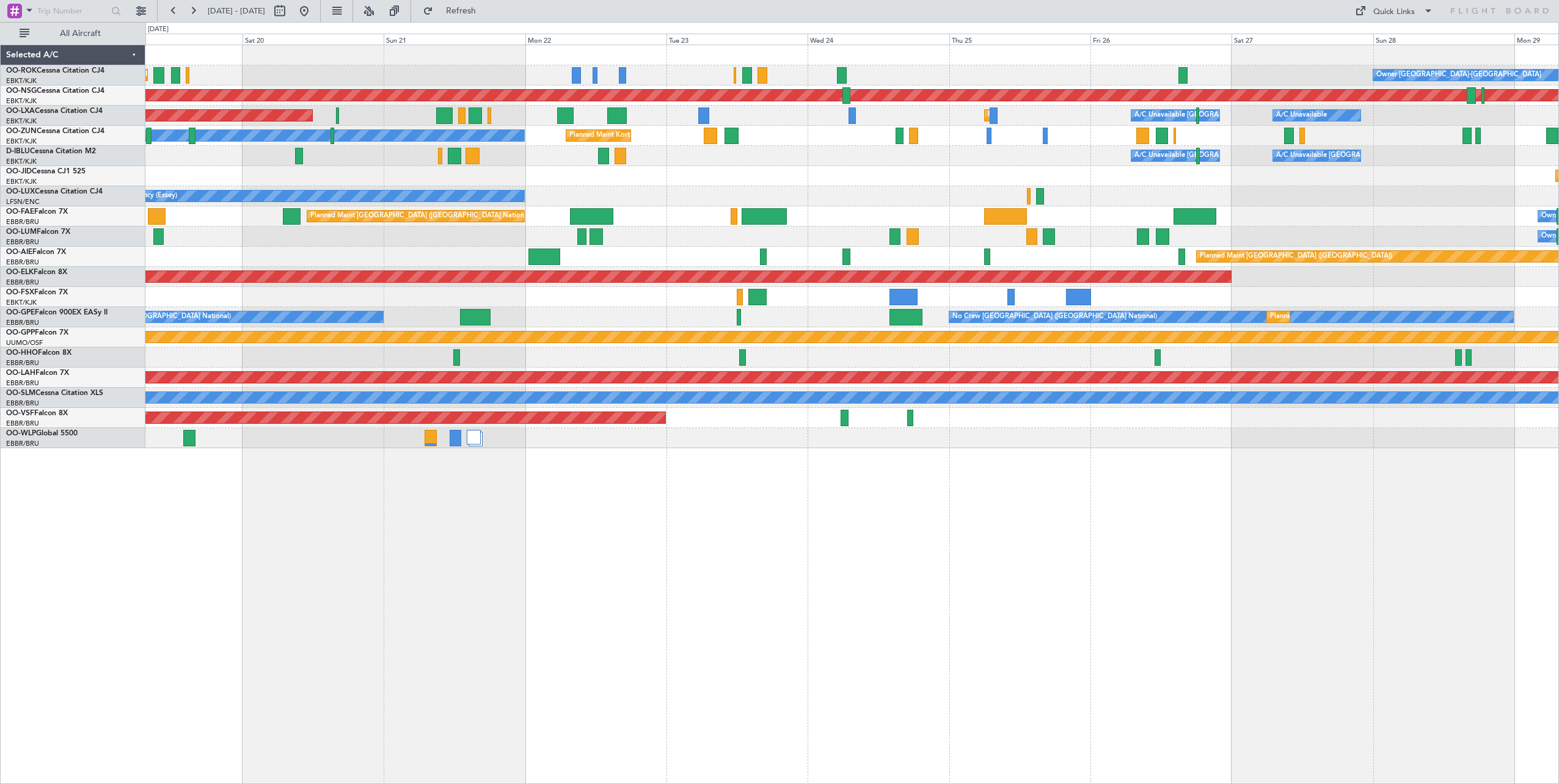
click at [790, 175] on div "Planned Maint Kortrijk-[GEOGRAPHIC_DATA] Owner [GEOGRAPHIC_DATA]-[GEOGRAPHIC_DA…" at bounding box center [852, 247] width 1414 height 403
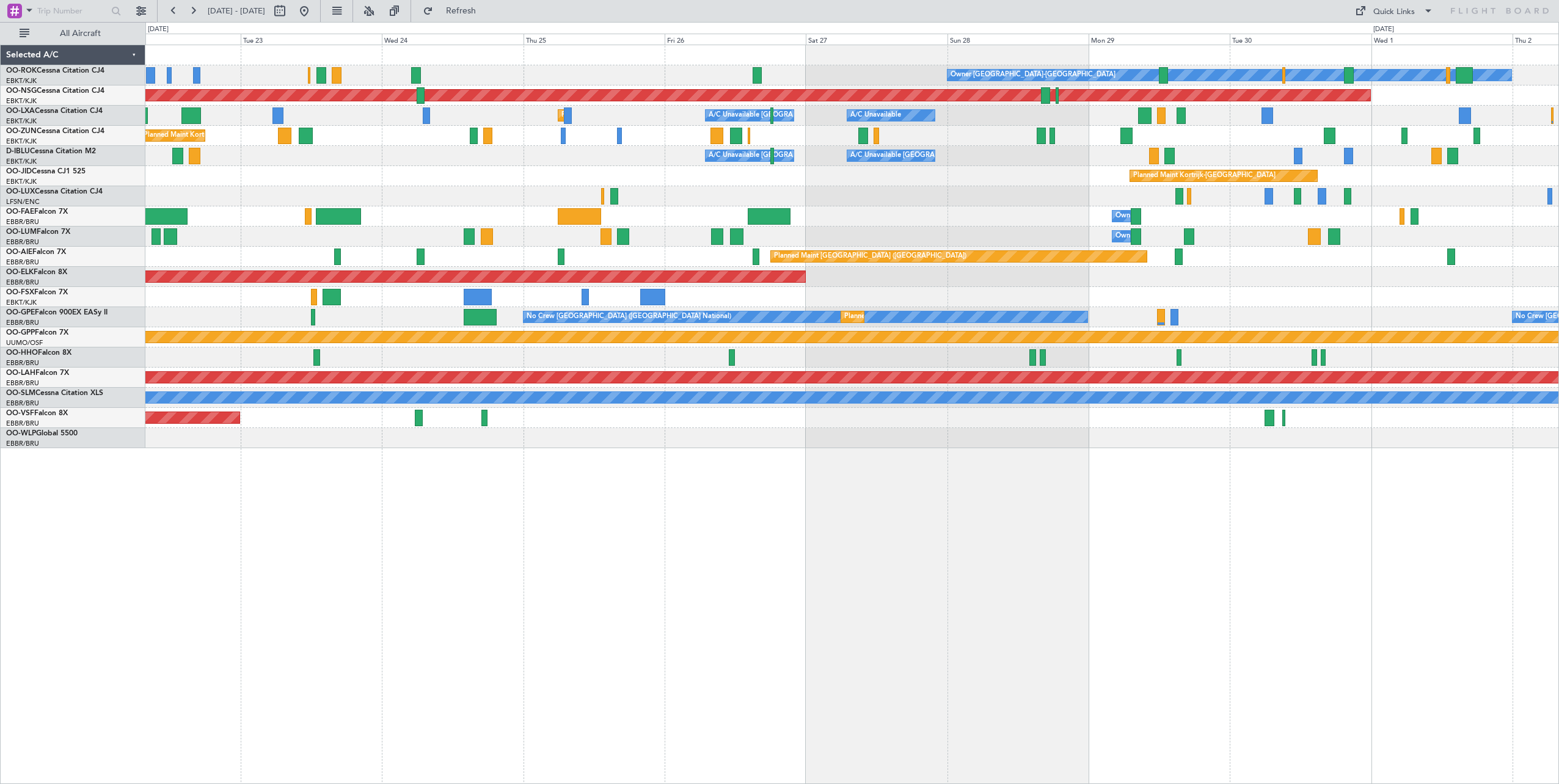
click at [659, 203] on div "Owner [GEOGRAPHIC_DATA]-[GEOGRAPHIC_DATA] Planned Maint [GEOGRAPHIC_DATA] ([GEO…" at bounding box center [852, 247] width 1414 height 403
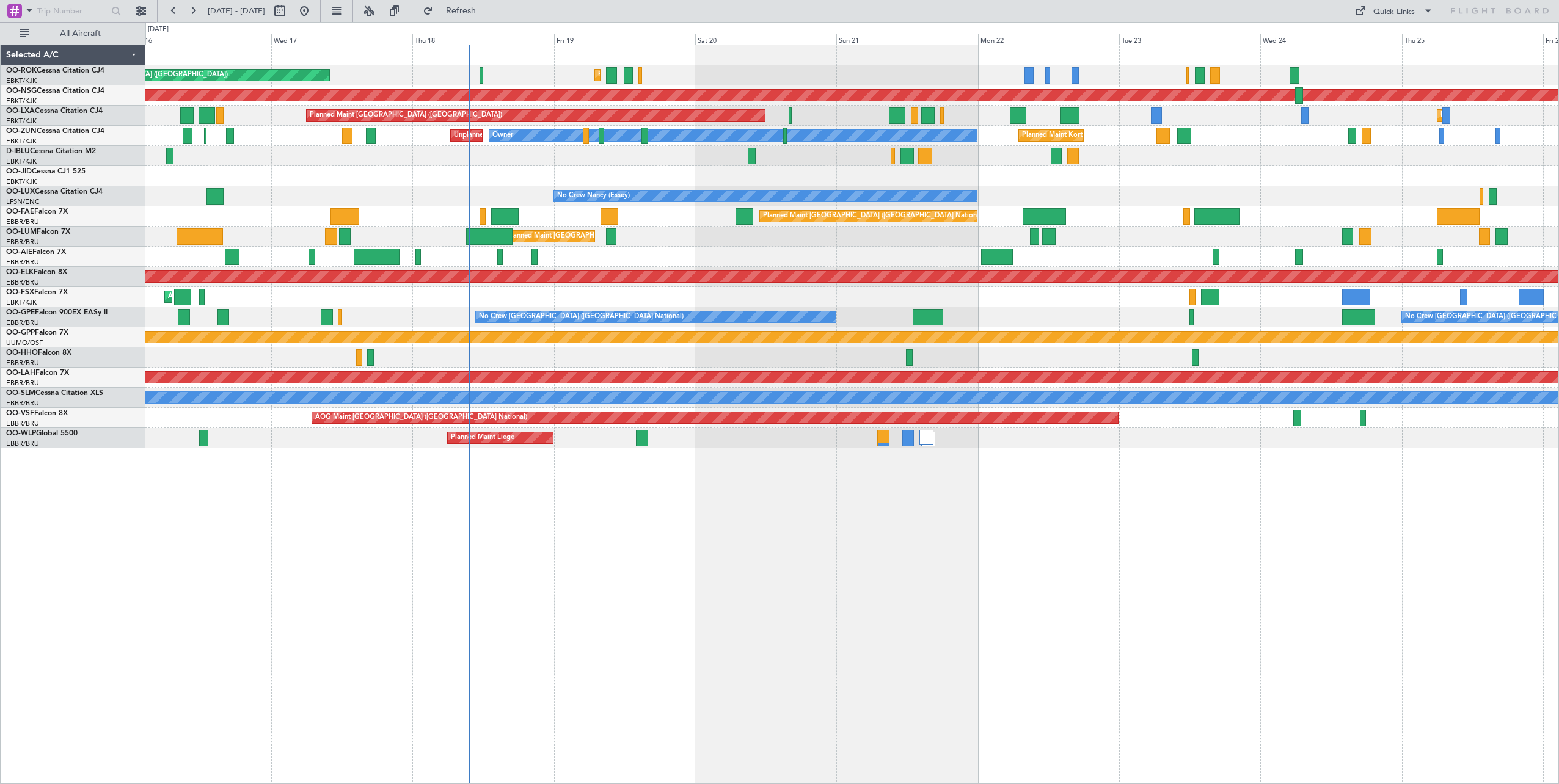
click at [885, 260] on div "Planned Maint Kortrijk-[GEOGRAPHIC_DATA] Planned Maint [GEOGRAPHIC_DATA] ([GEOG…" at bounding box center [852, 247] width 1414 height 403
click at [487, 9] on span "Refresh" at bounding box center [461, 11] width 51 height 9
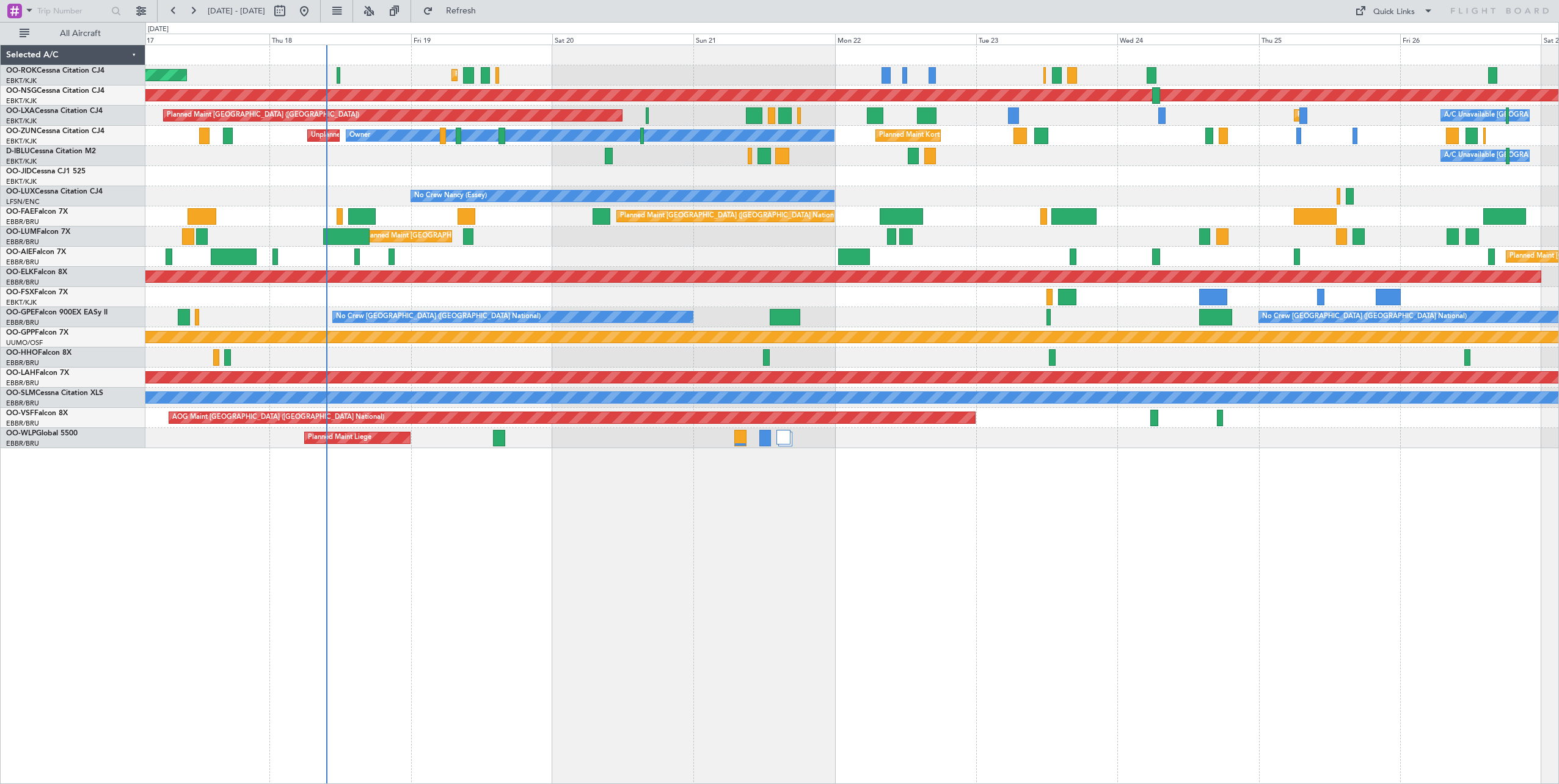
click at [713, 166] on div "Planned Maint Kortrijk-[GEOGRAPHIC_DATA] Planned Maint [GEOGRAPHIC_DATA] ([GEOG…" at bounding box center [852, 247] width 1414 height 403
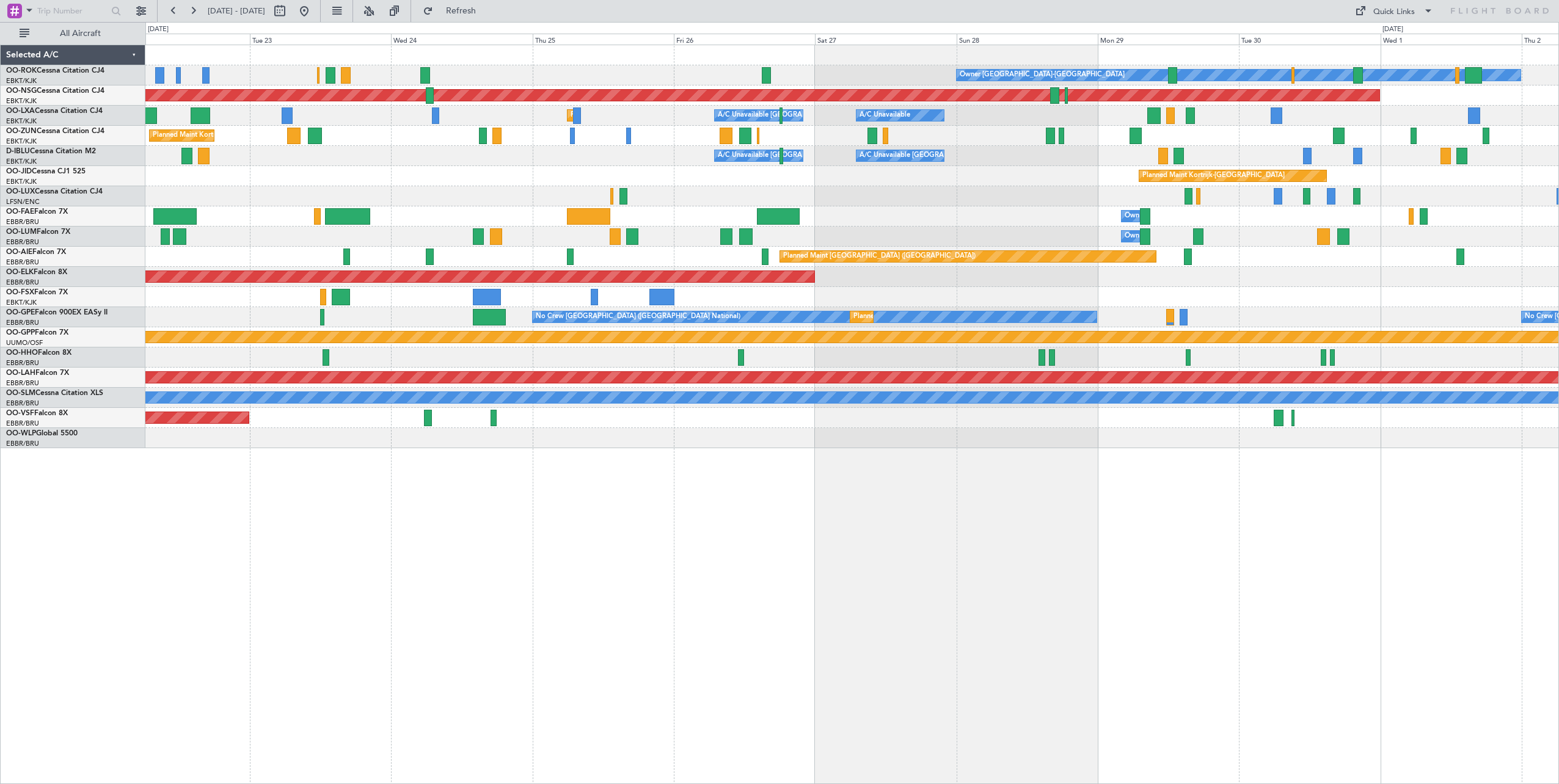
click at [671, 187] on div "Owner [GEOGRAPHIC_DATA]-[GEOGRAPHIC_DATA] Planned Maint [GEOGRAPHIC_DATA] ([GEO…" at bounding box center [852, 247] width 1414 height 403
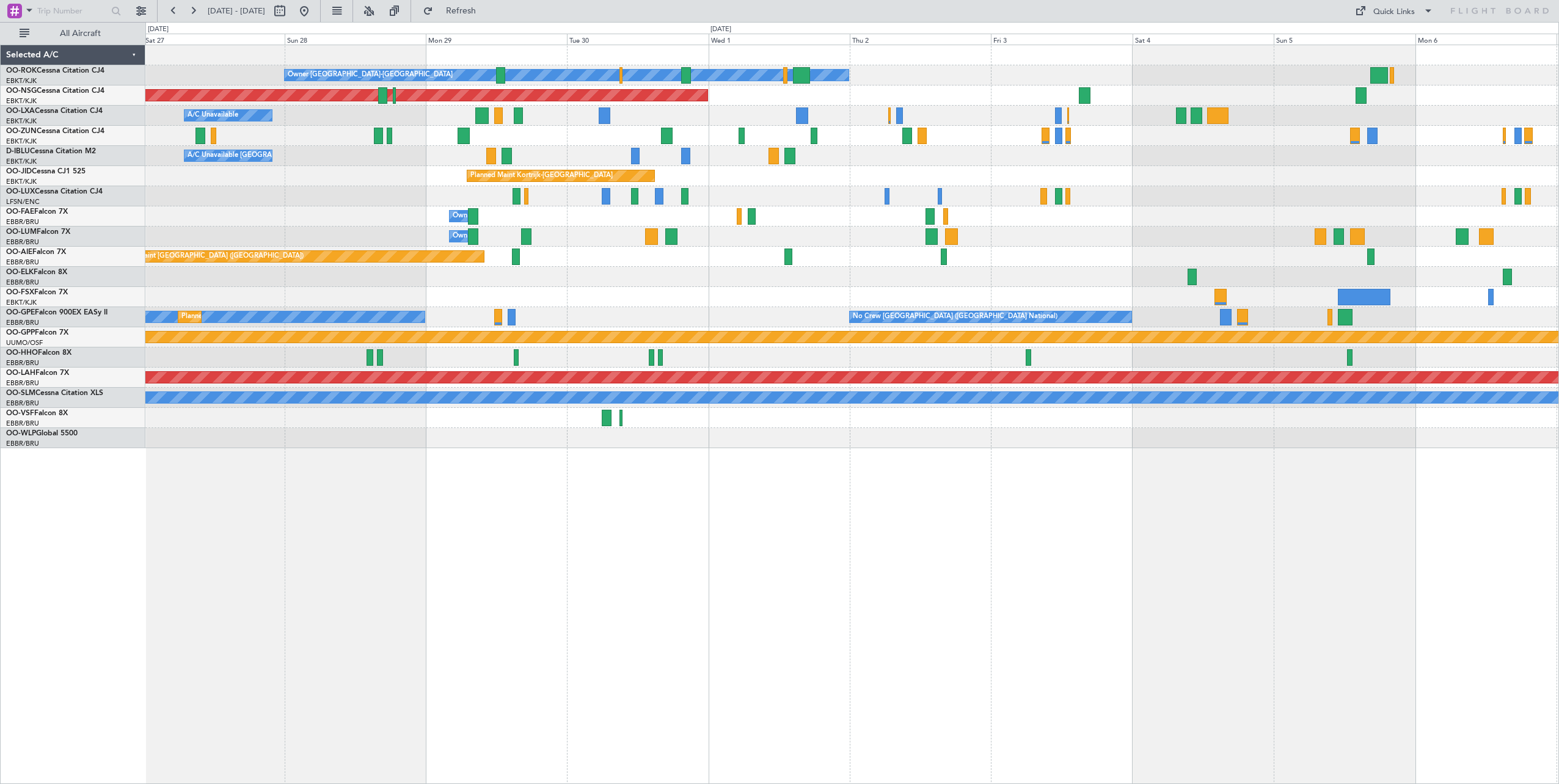
click at [900, 99] on div "Owner [GEOGRAPHIC_DATA]-[GEOGRAPHIC_DATA] Planned Maint [GEOGRAPHIC_DATA] ([GEO…" at bounding box center [852, 247] width 1414 height 403
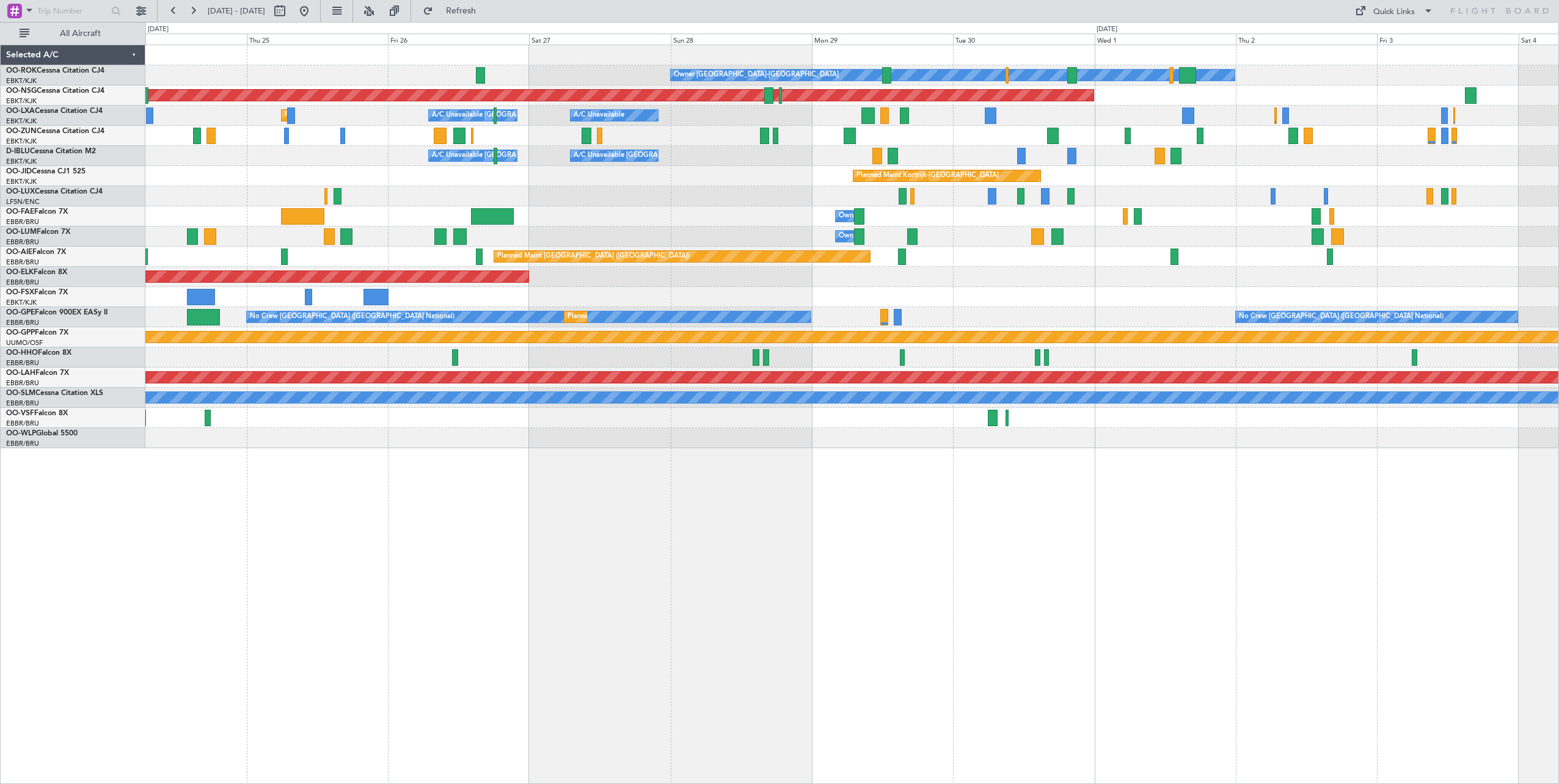
click at [1302, 139] on div "Owner [GEOGRAPHIC_DATA]-[GEOGRAPHIC_DATA] Planned Maint [GEOGRAPHIC_DATA] ([GEO…" at bounding box center [852, 247] width 1414 height 403
